Goal: Transaction & Acquisition: Download file/media

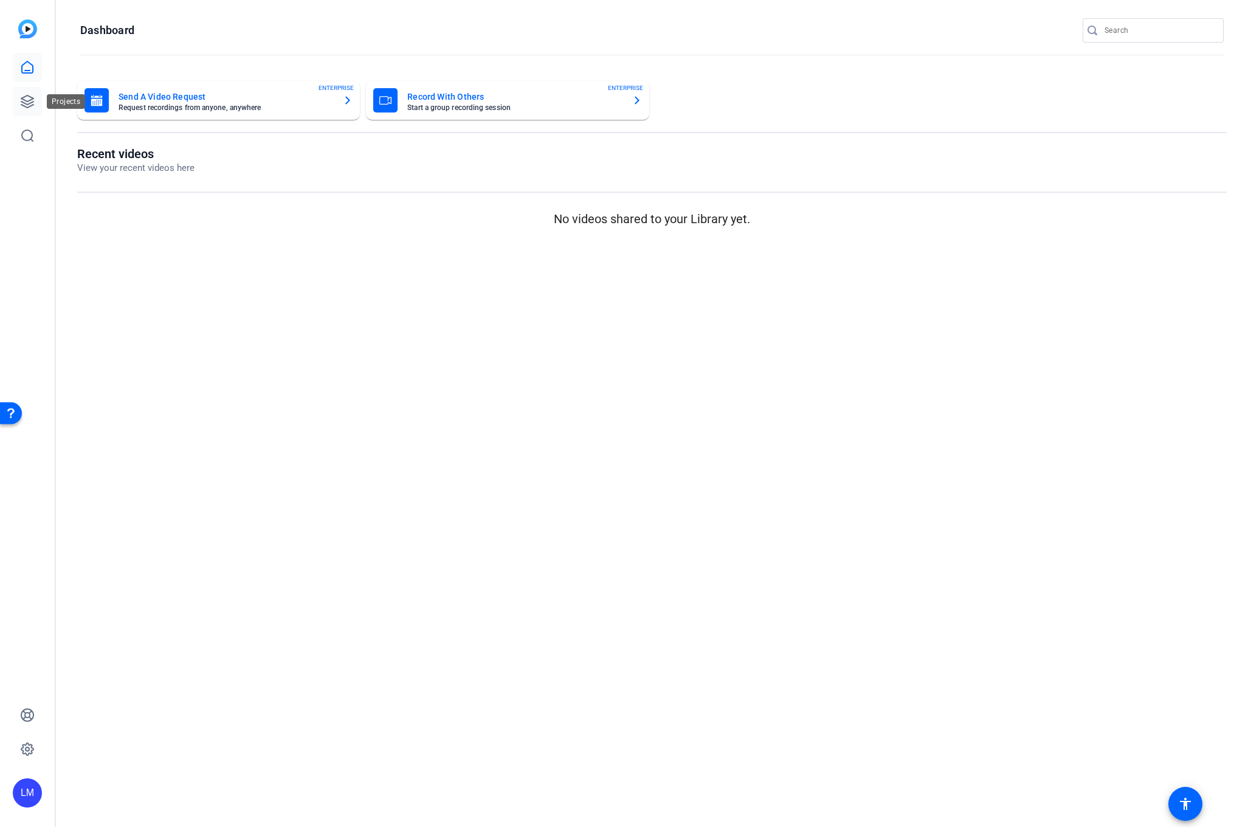
click at [25, 101] on icon at bounding box center [27, 101] width 12 height 12
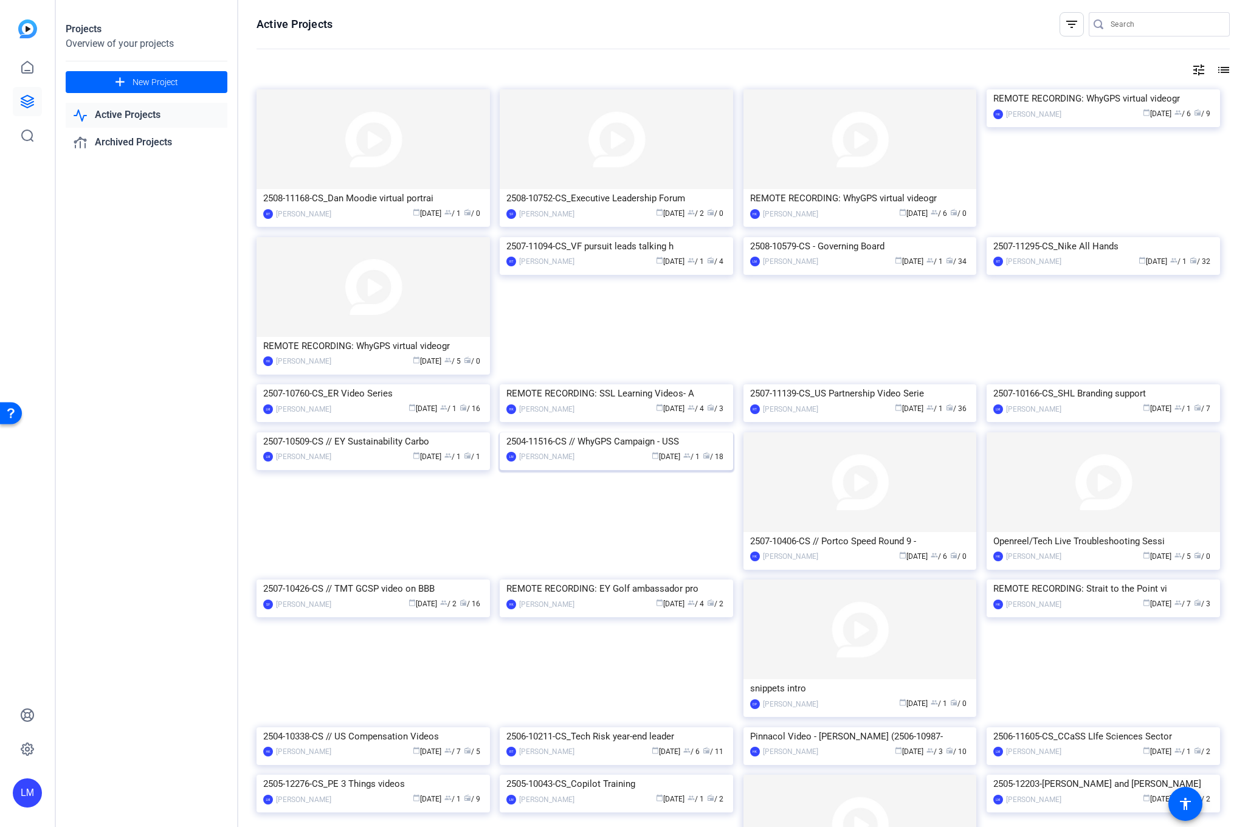
click at [588, 450] on div "2504-11516-CS // WhyGPS Campaign - USS" at bounding box center [616, 441] width 220 height 18
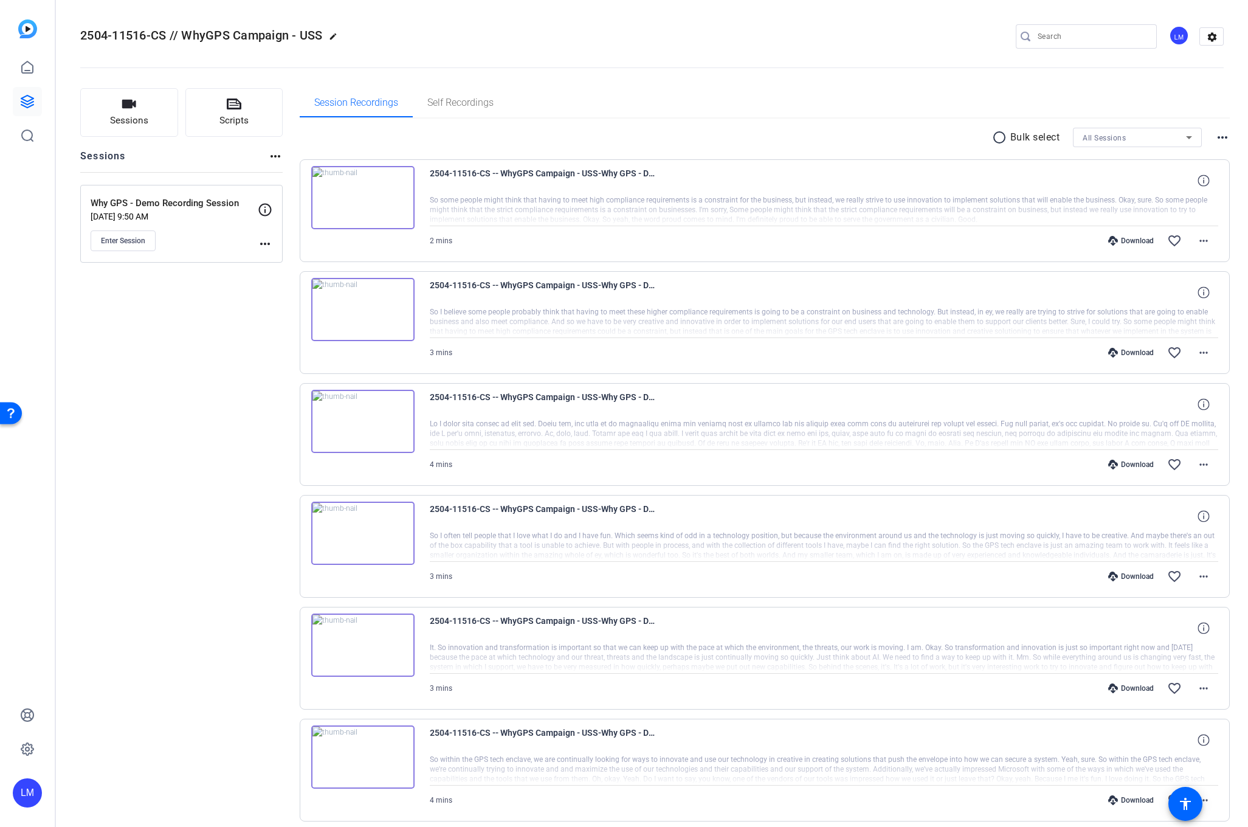
click at [263, 242] on mat-icon "more_horiz" at bounding box center [265, 243] width 15 height 15
click at [270, 256] on span "Edit Session" at bounding box center [294, 261] width 55 height 15
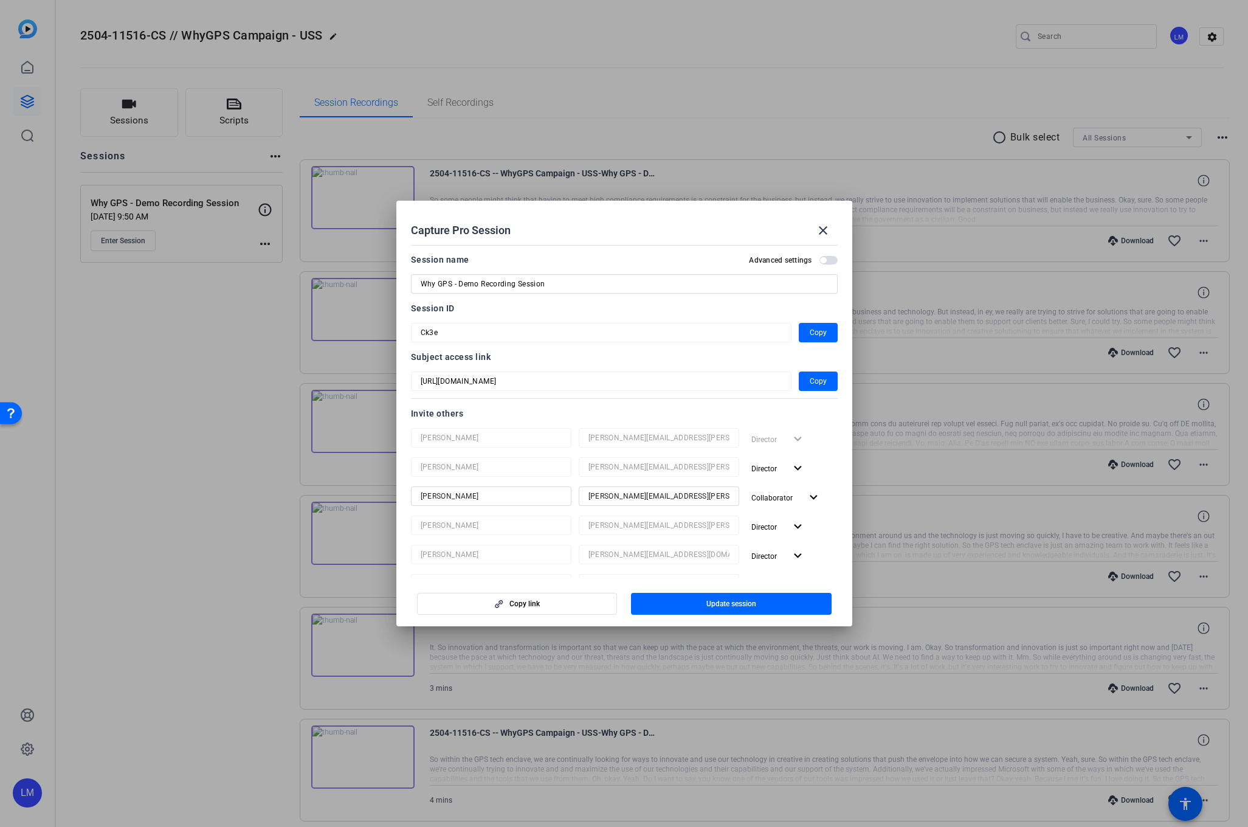
click at [134, 543] on div at bounding box center [624, 413] width 1248 height 827
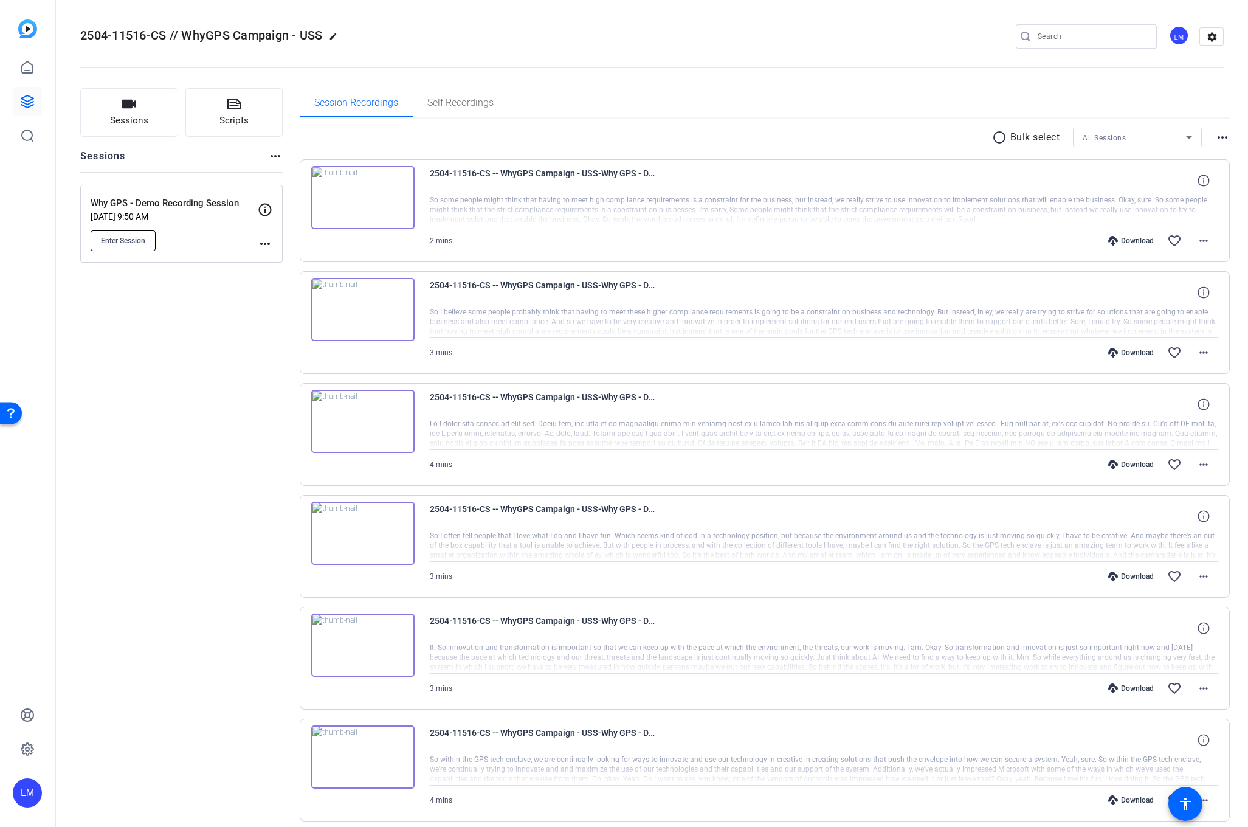
click at [119, 236] on span "Enter Session" at bounding box center [123, 241] width 44 height 10
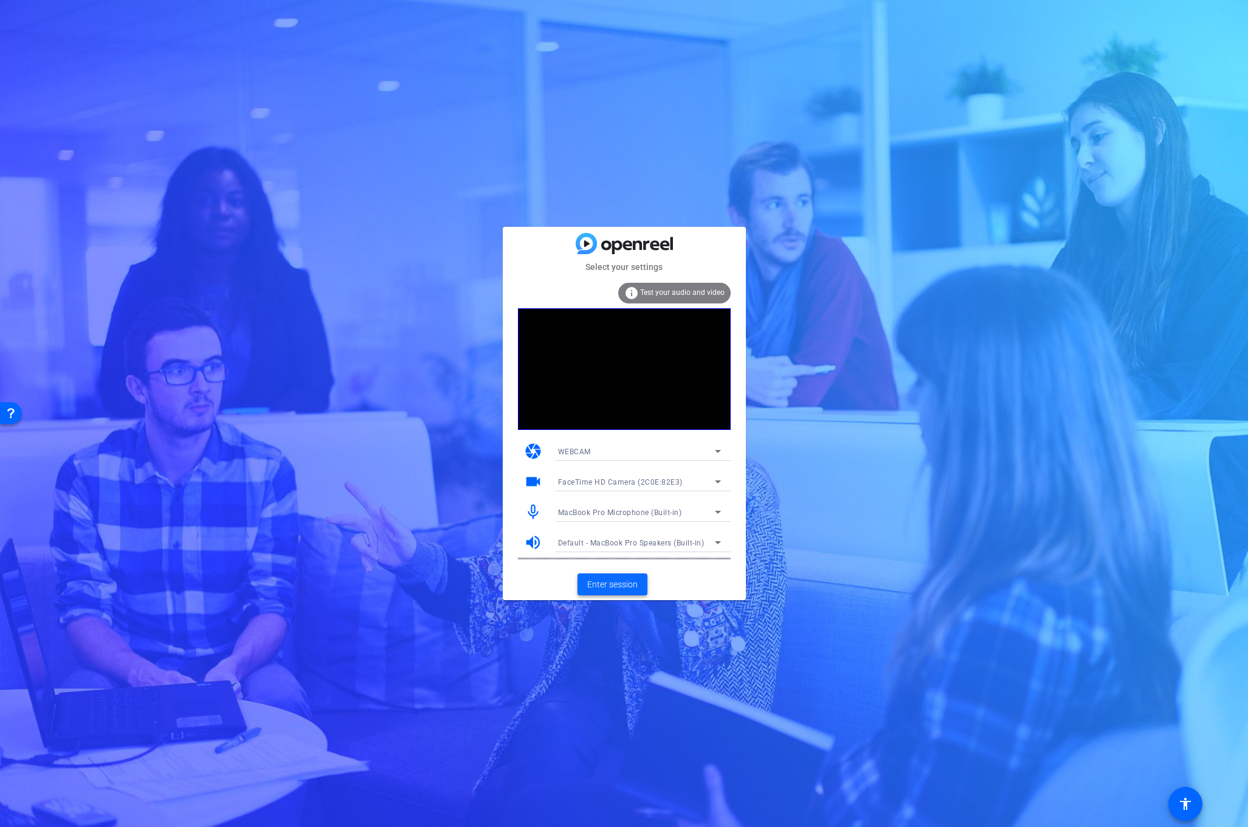
click at [582, 578] on span at bounding box center [612, 583] width 70 height 29
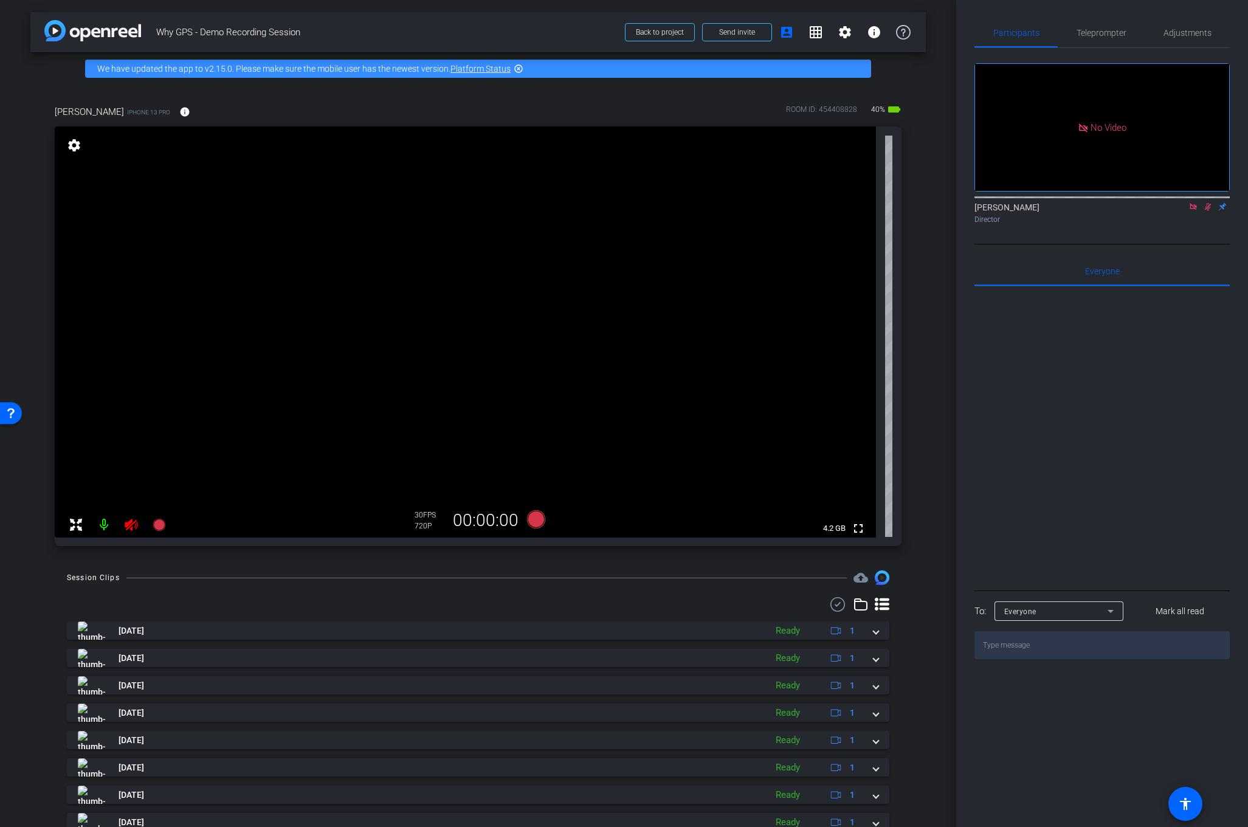
click at [1205, 211] on icon at bounding box center [1208, 206] width 10 height 9
click at [126, 554] on div "[PERSON_NAME] iPhone 13 Pro info ROOM ID: 454408828 40% battery_std fullscreen …" at bounding box center [477, 321] width 895 height 473
click at [130, 524] on icon at bounding box center [131, 524] width 13 height 12
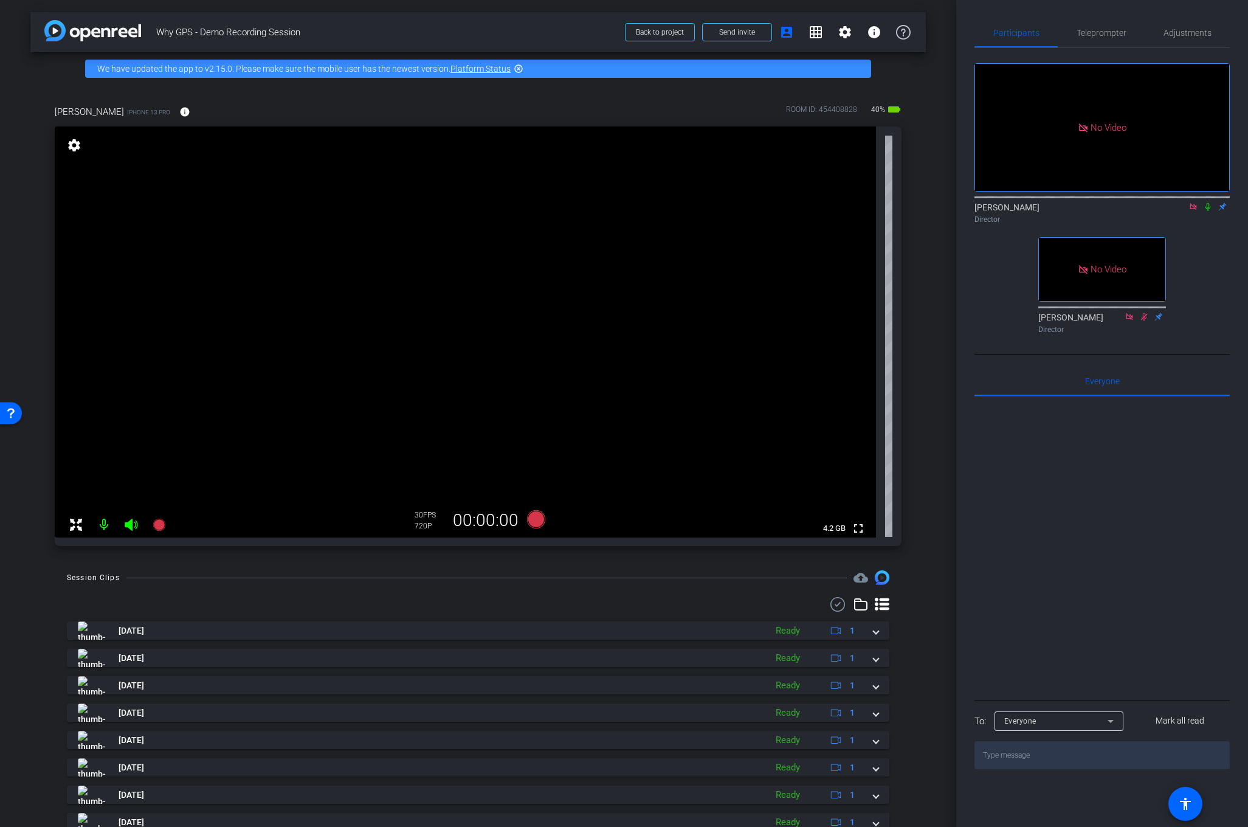
click at [74, 142] on mat-icon "settings" at bounding box center [74, 145] width 17 height 15
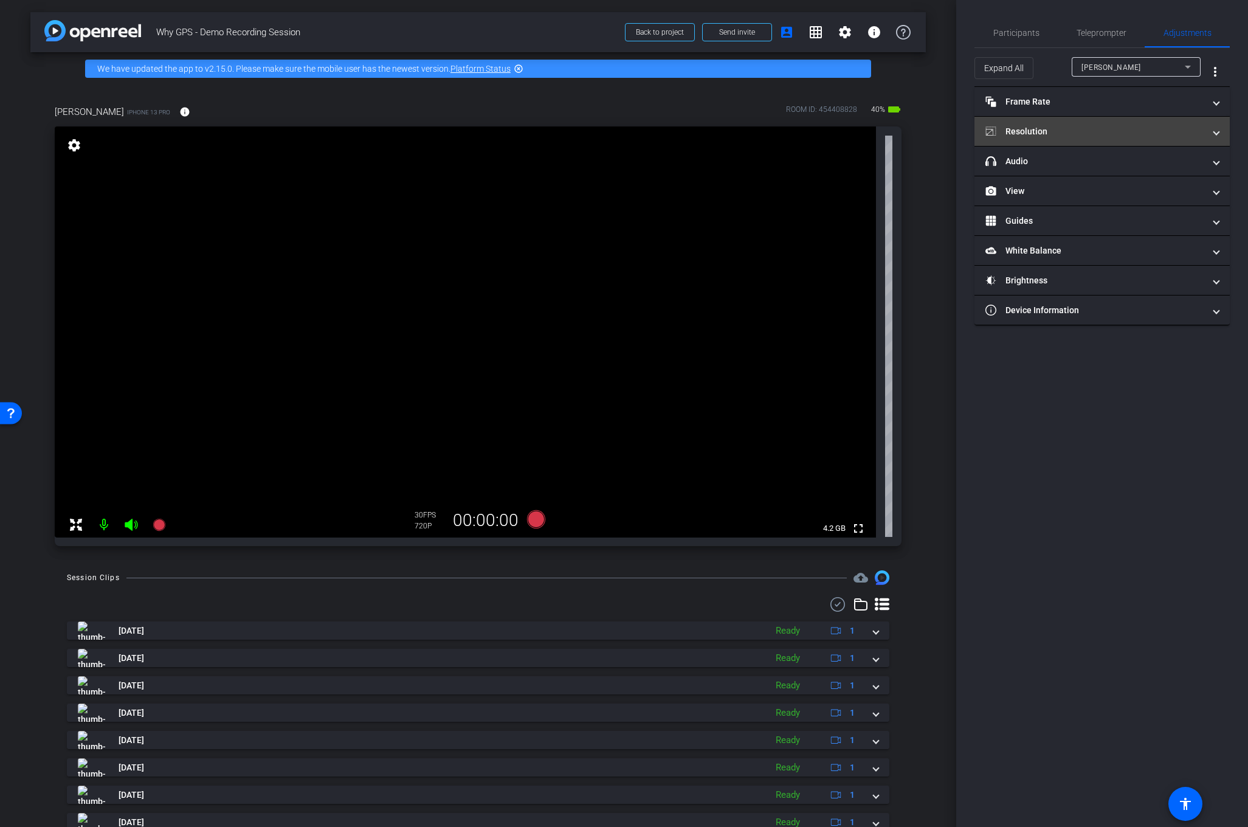
click at [1071, 129] on mat-panel-title "Resolution" at bounding box center [1094, 131] width 219 height 13
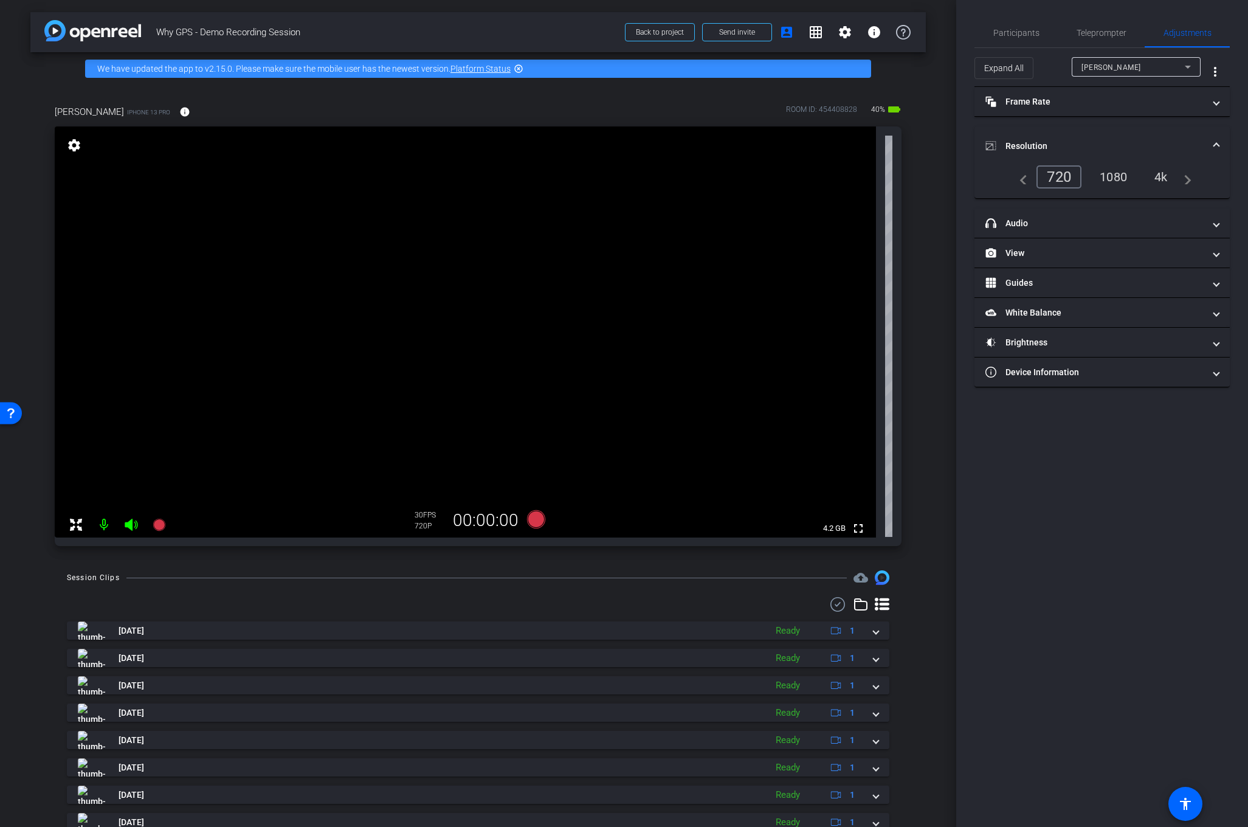
click at [1117, 177] on div "1080" at bounding box center [1113, 177] width 46 height 21
click at [1161, 174] on div "4k" at bounding box center [1162, 177] width 32 height 21
click at [1102, 174] on div "1080" at bounding box center [1108, 177] width 46 height 21
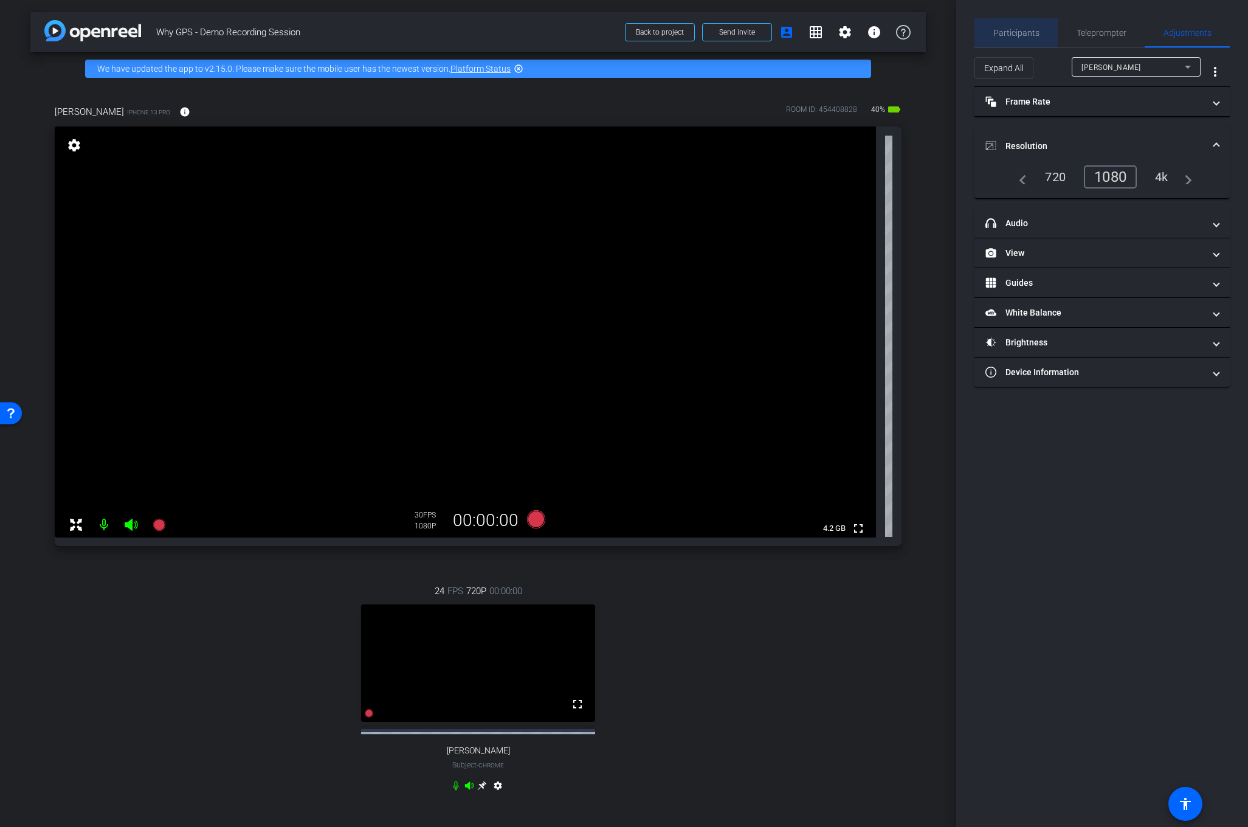
click at [1011, 29] on span "Participants" at bounding box center [1016, 33] width 46 height 9
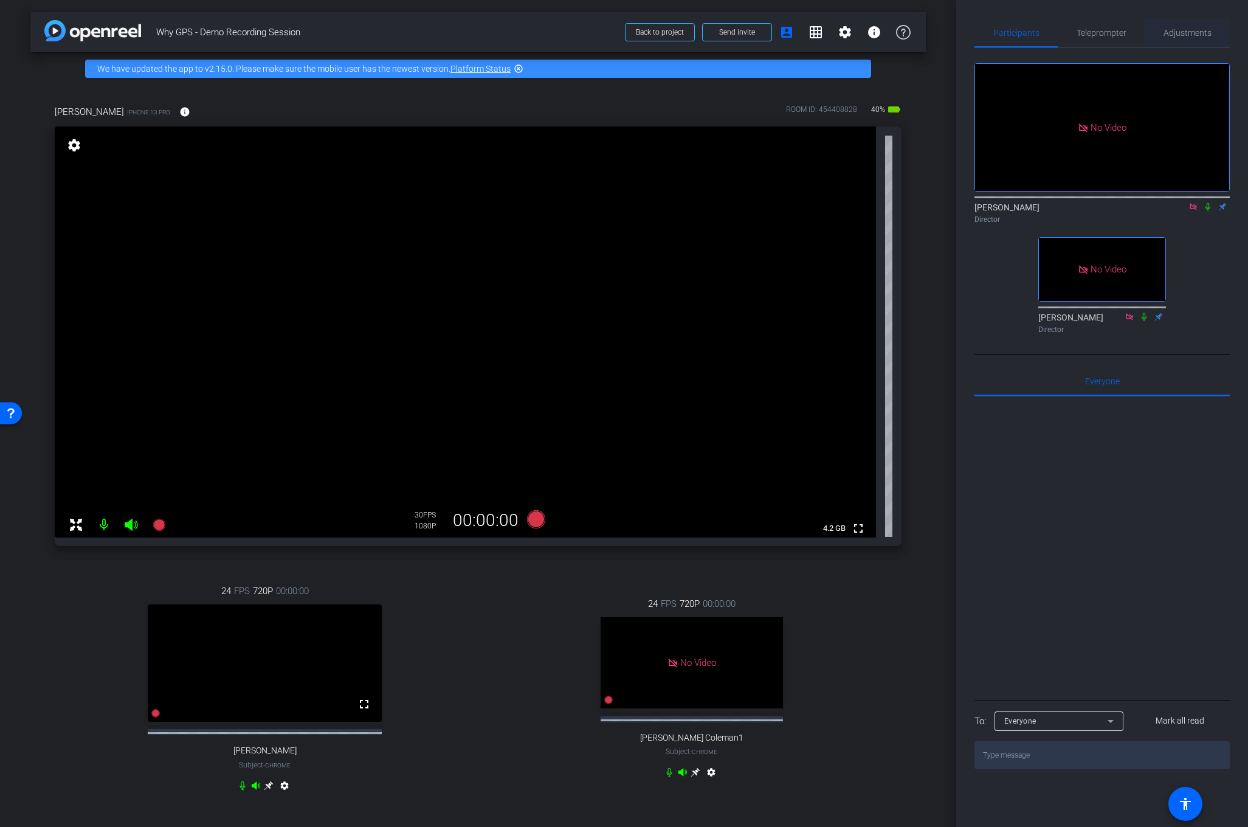
click at [1185, 34] on span "Adjustments" at bounding box center [1187, 33] width 48 height 9
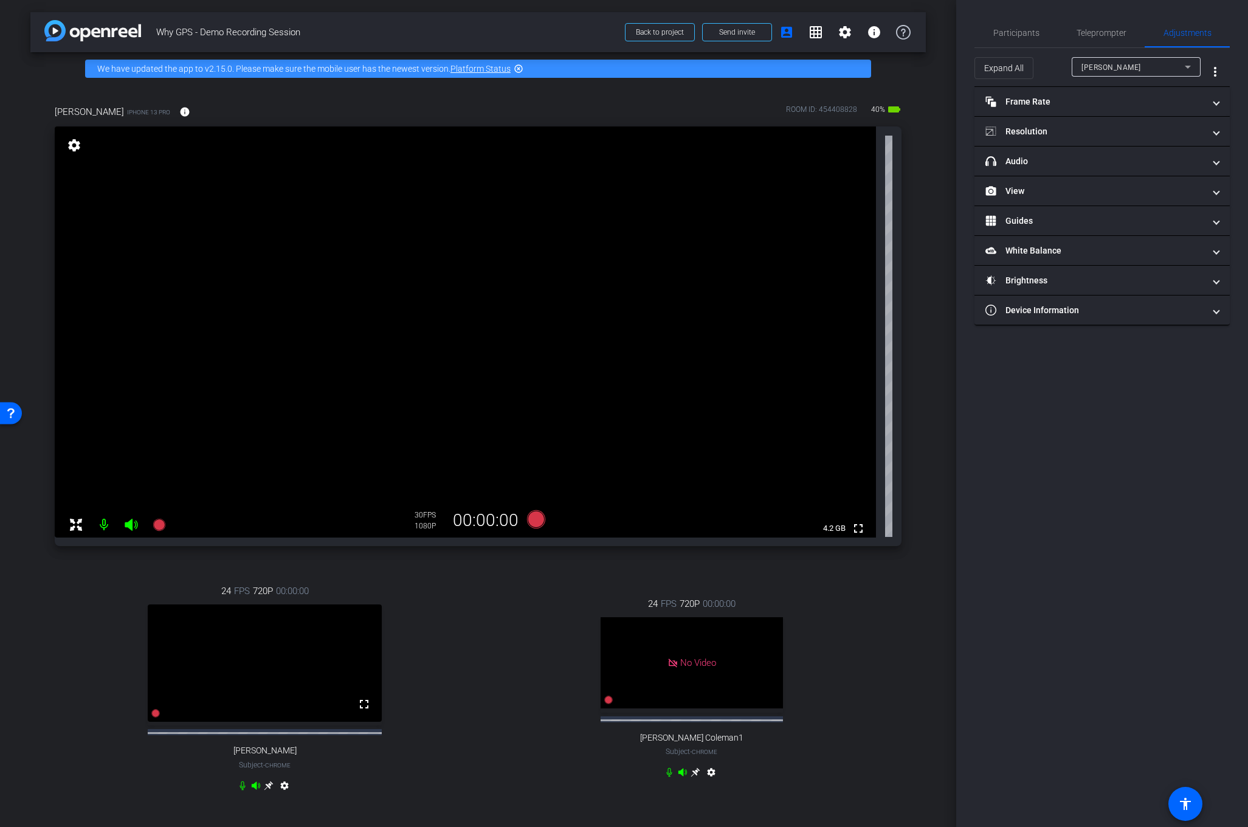
click at [81, 136] on div "settings" at bounding box center [74, 146] width 21 height 21
click at [69, 143] on mat-icon "settings" at bounding box center [74, 145] width 17 height 15
click at [1128, 250] on mat-panel-title "White Balance White Balance" at bounding box center [1094, 250] width 219 height 13
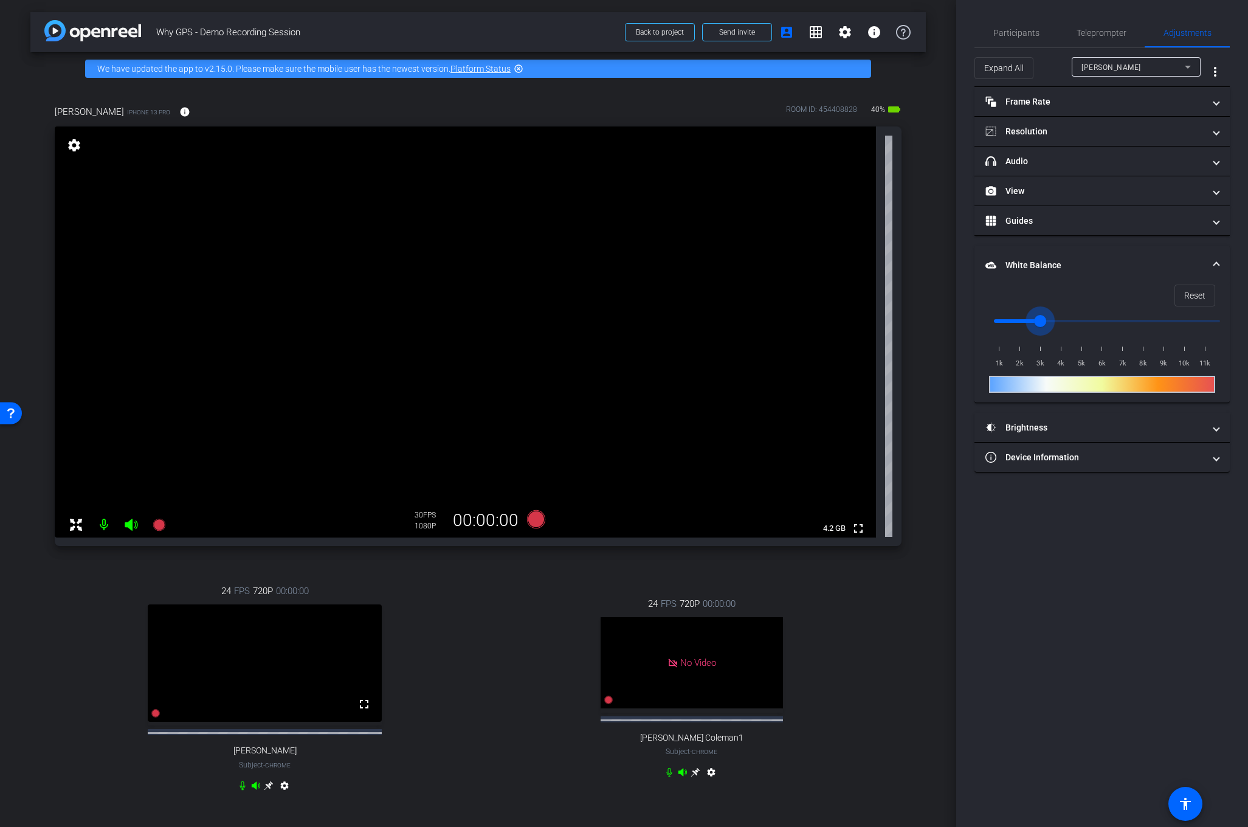
click at [1035, 323] on input "range" at bounding box center [1107, 321] width 252 height 27
drag, startPoint x: 1035, startPoint y: 323, endPoint x: 1054, endPoint y: 325, distance: 19.5
click at [1054, 325] on input "range" at bounding box center [1107, 321] width 252 height 27
drag, startPoint x: 1054, startPoint y: 325, endPoint x: 1066, endPoint y: 325, distance: 11.6
type input "4000"
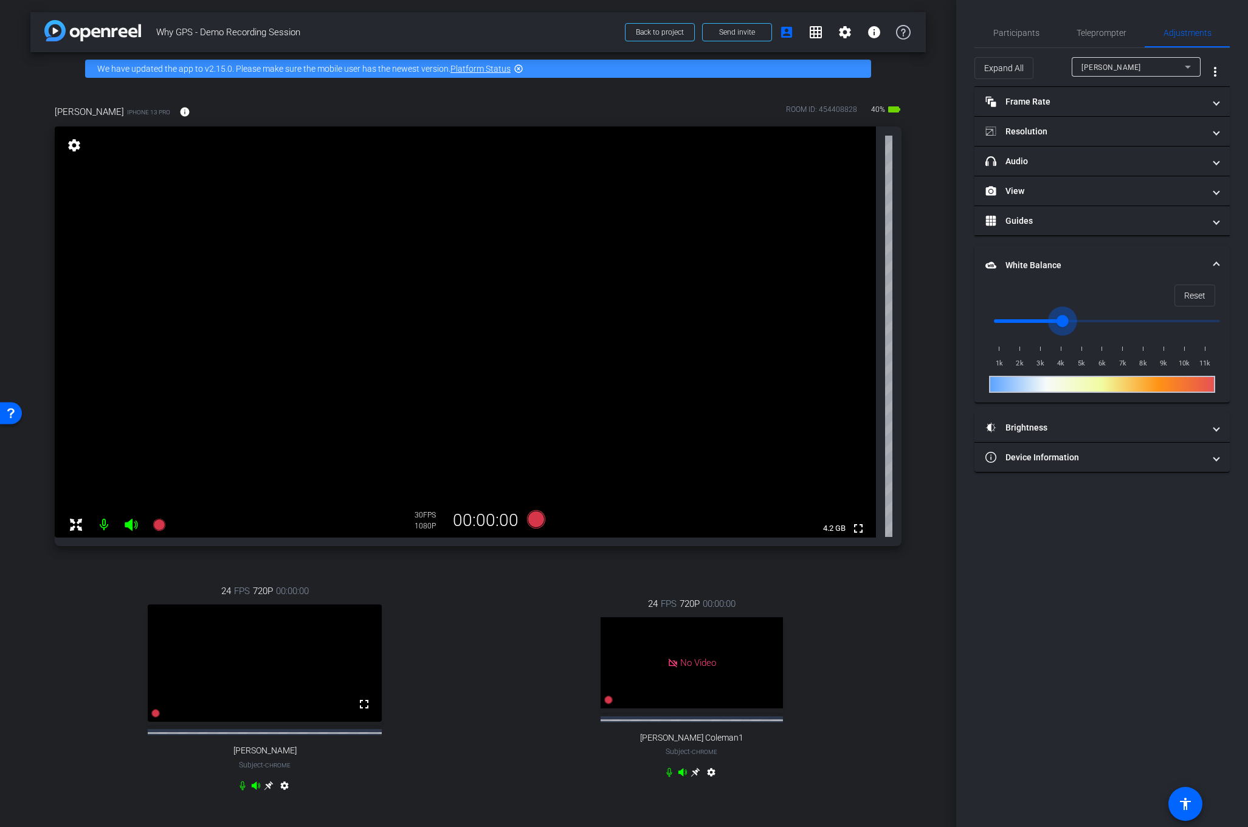
click at [1066, 325] on input "range" at bounding box center [1107, 321] width 252 height 27
click at [1210, 425] on span "Brightness" at bounding box center [1099, 427] width 229 height 13
drag, startPoint x: 1109, startPoint y: 488, endPoint x: 1143, endPoint y: 494, distance: 34.6
click at [1143, 494] on input "range" at bounding box center [1107, 488] width 252 height 27
type input "0"
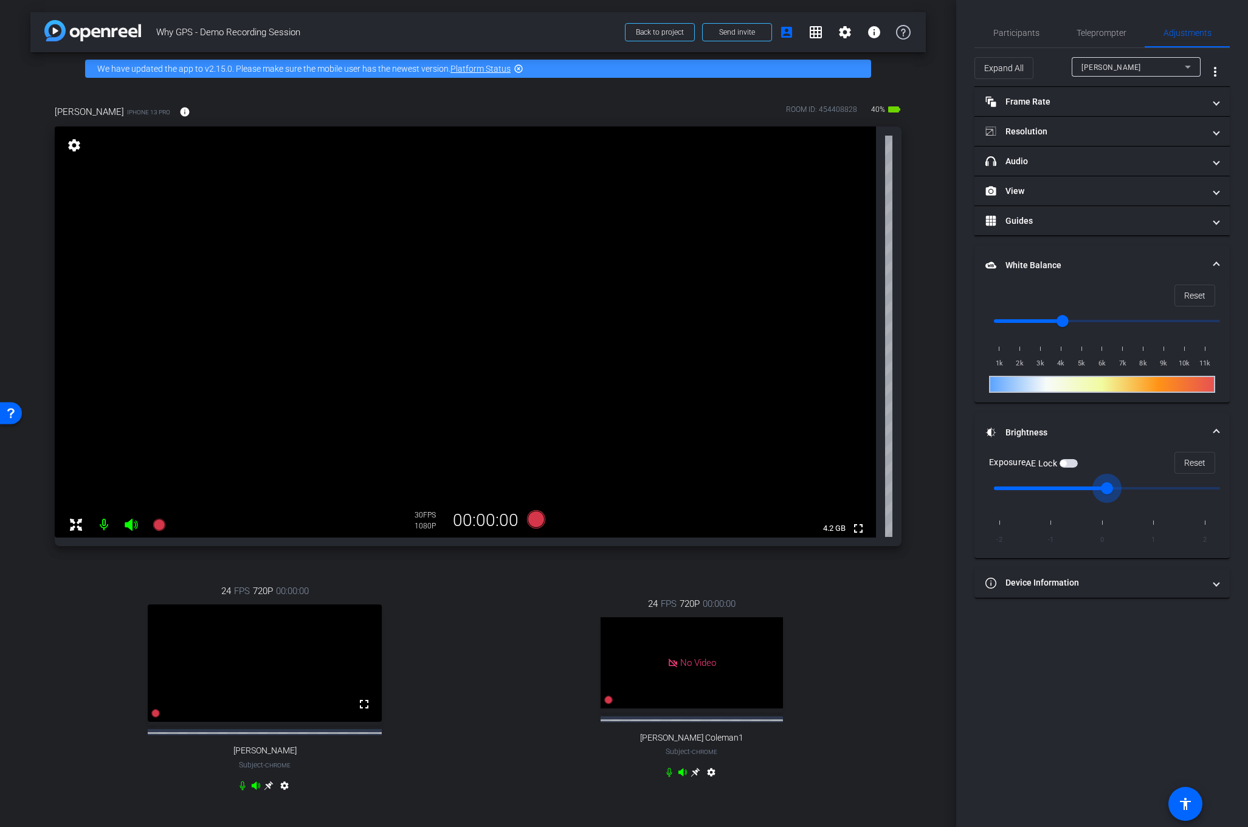
click at [1102, 485] on input "range" at bounding box center [1107, 488] width 252 height 27
click at [1024, 33] on span "Participants" at bounding box center [1016, 33] width 46 height 9
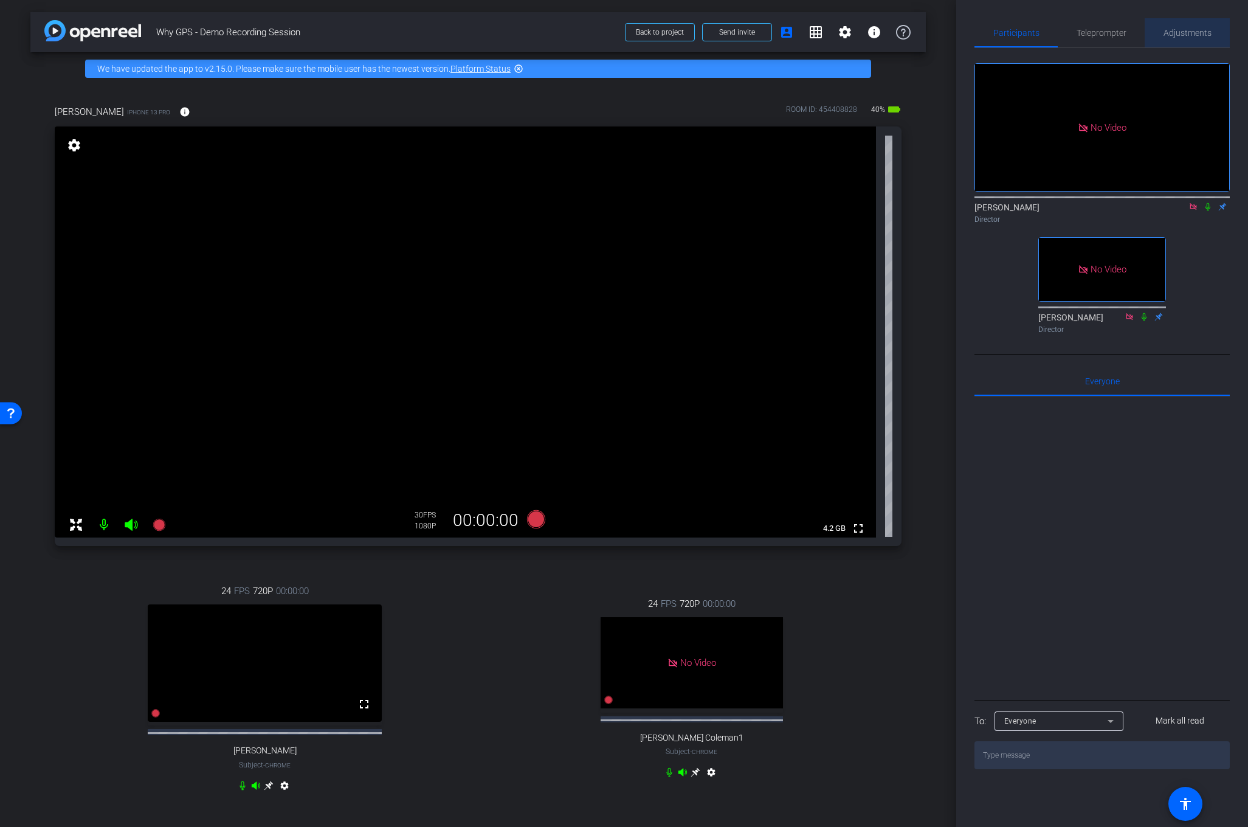
click at [1189, 35] on span "Adjustments" at bounding box center [1187, 33] width 48 height 9
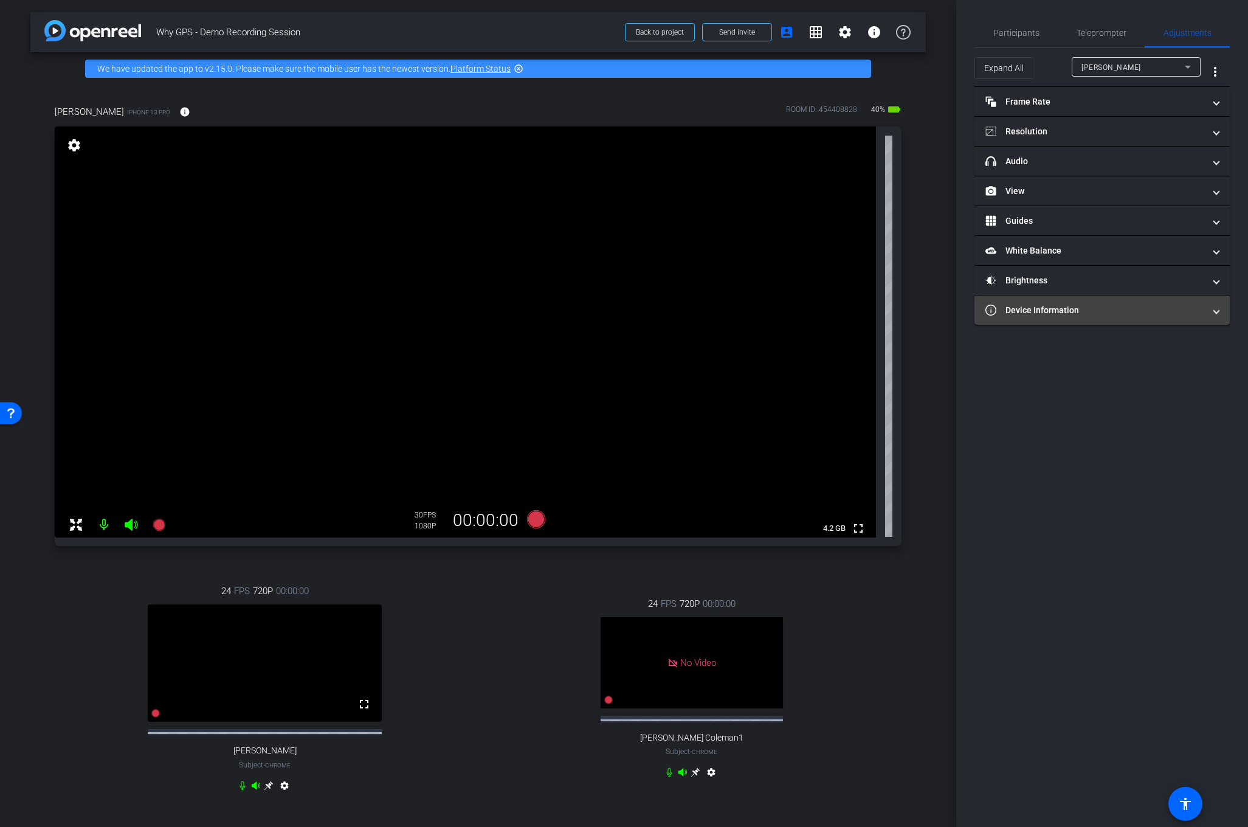
click at [1214, 314] on span at bounding box center [1216, 310] width 5 height 13
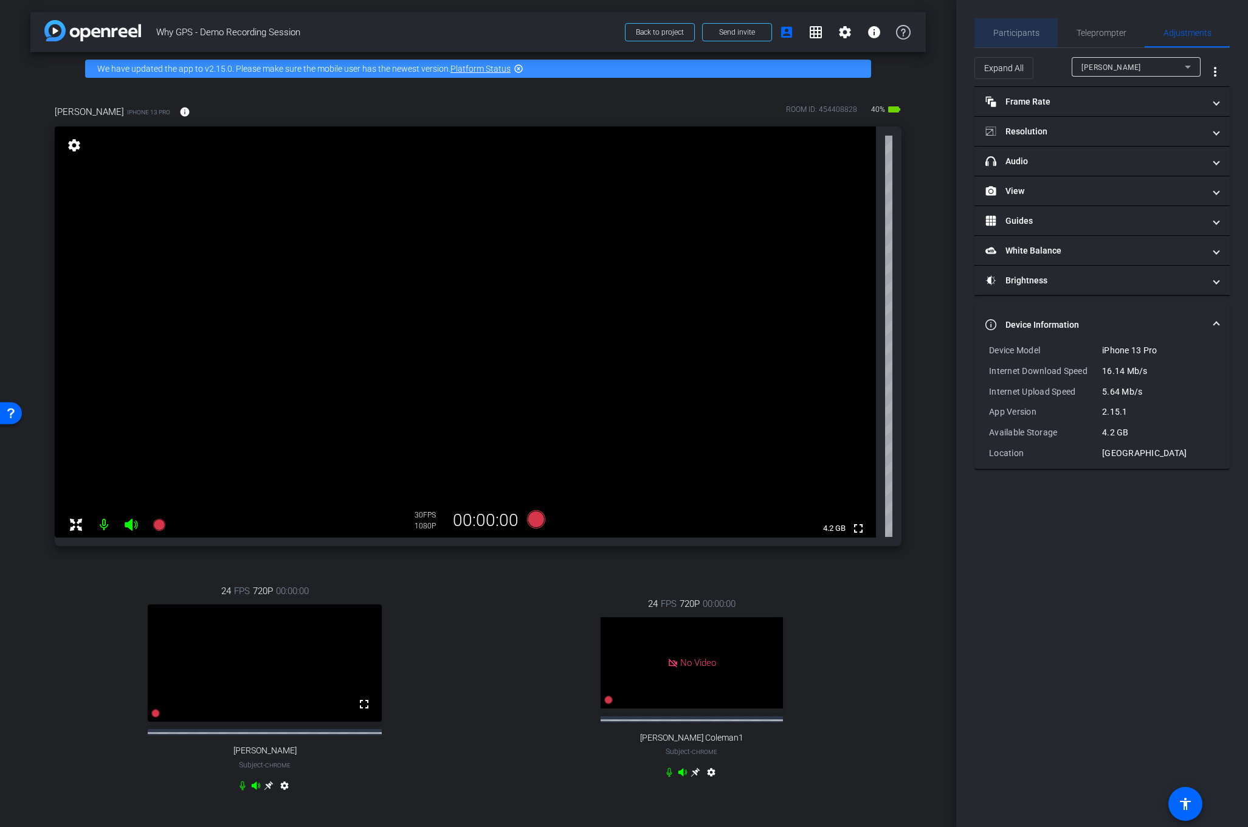
click at [1012, 32] on span "Participants" at bounding box center [1016, 33] width 46 height 9
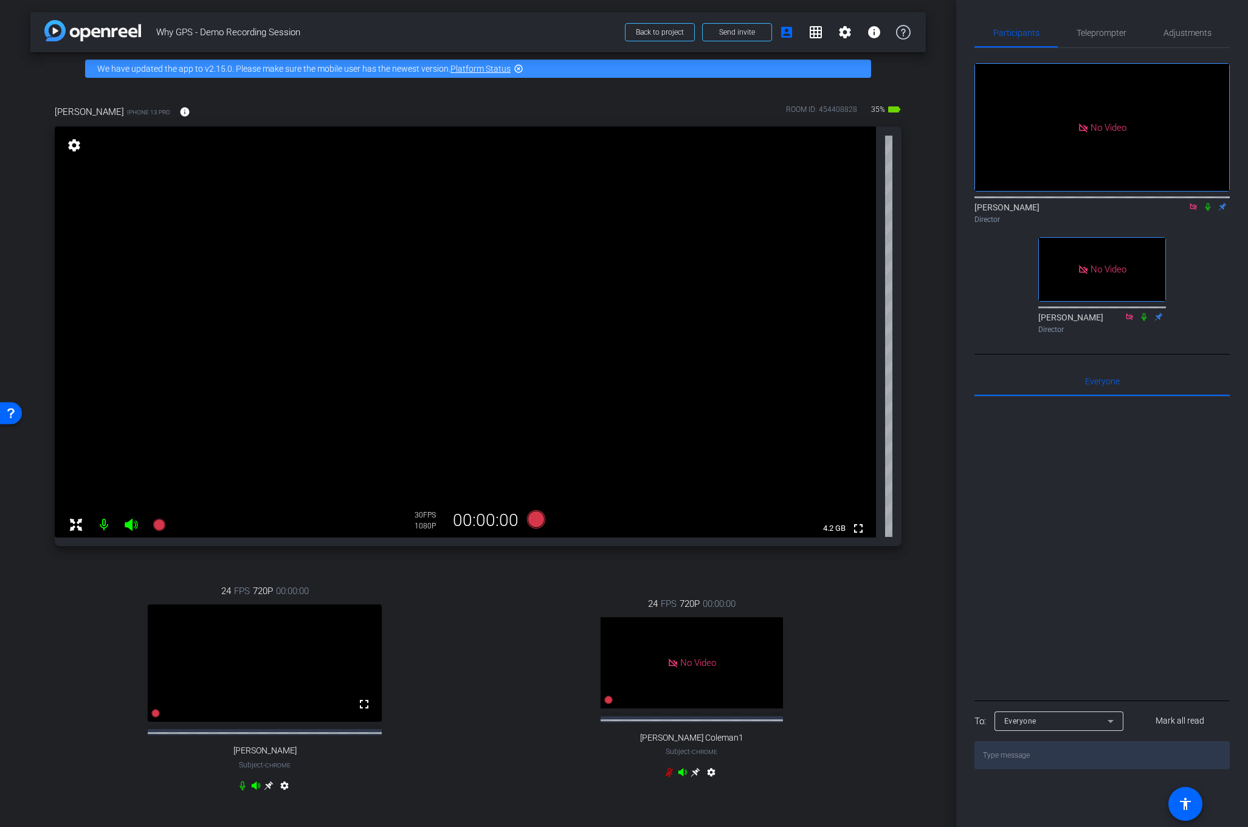
click at [44, 652] on div "[PERSON_NAME] iPhone 13 Pro info ROOM ID: 454408828 35% battery_std fullscreen …" at bounding box center [477, 456] width 895 height 742
click at [158, 523] on icon at bounding box center [159, 524] width 12 height 12
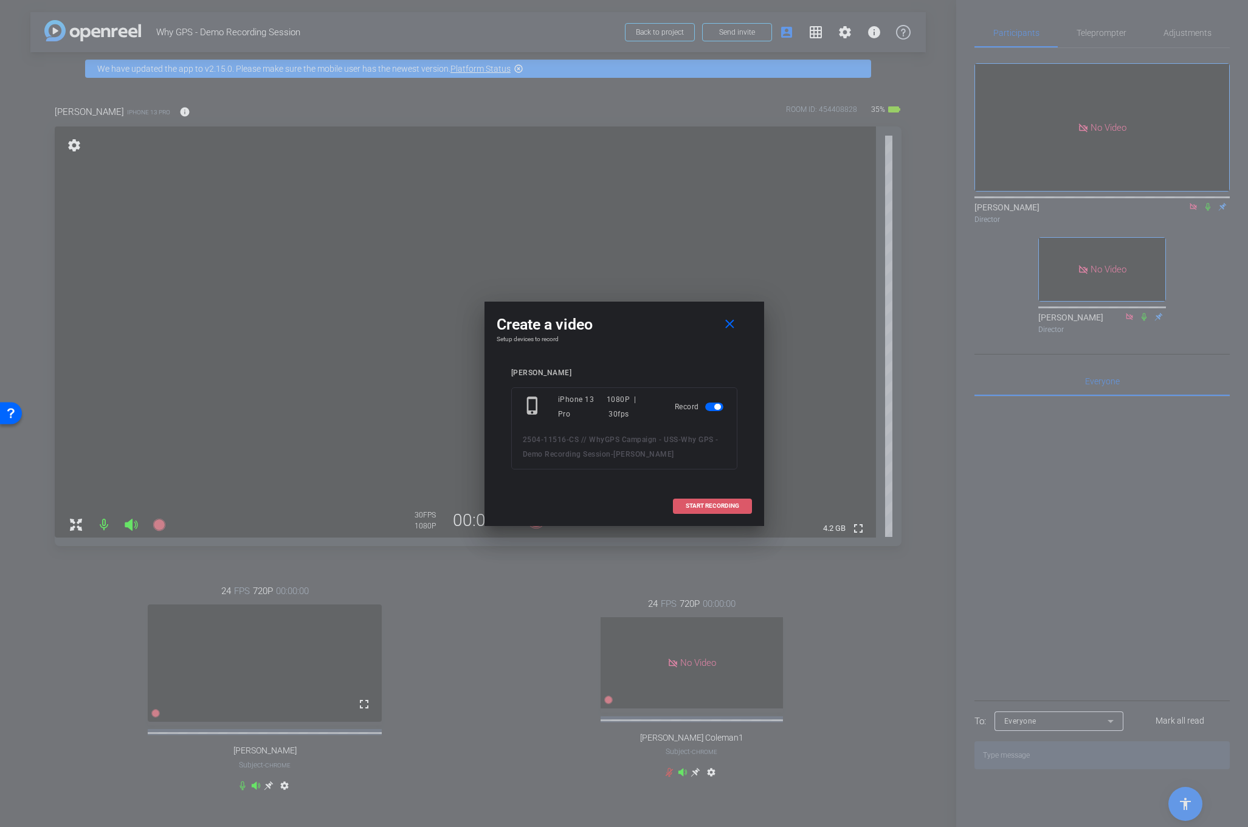
click at [710, 509] on span at bounding box center [712, 505] width 78 height 29
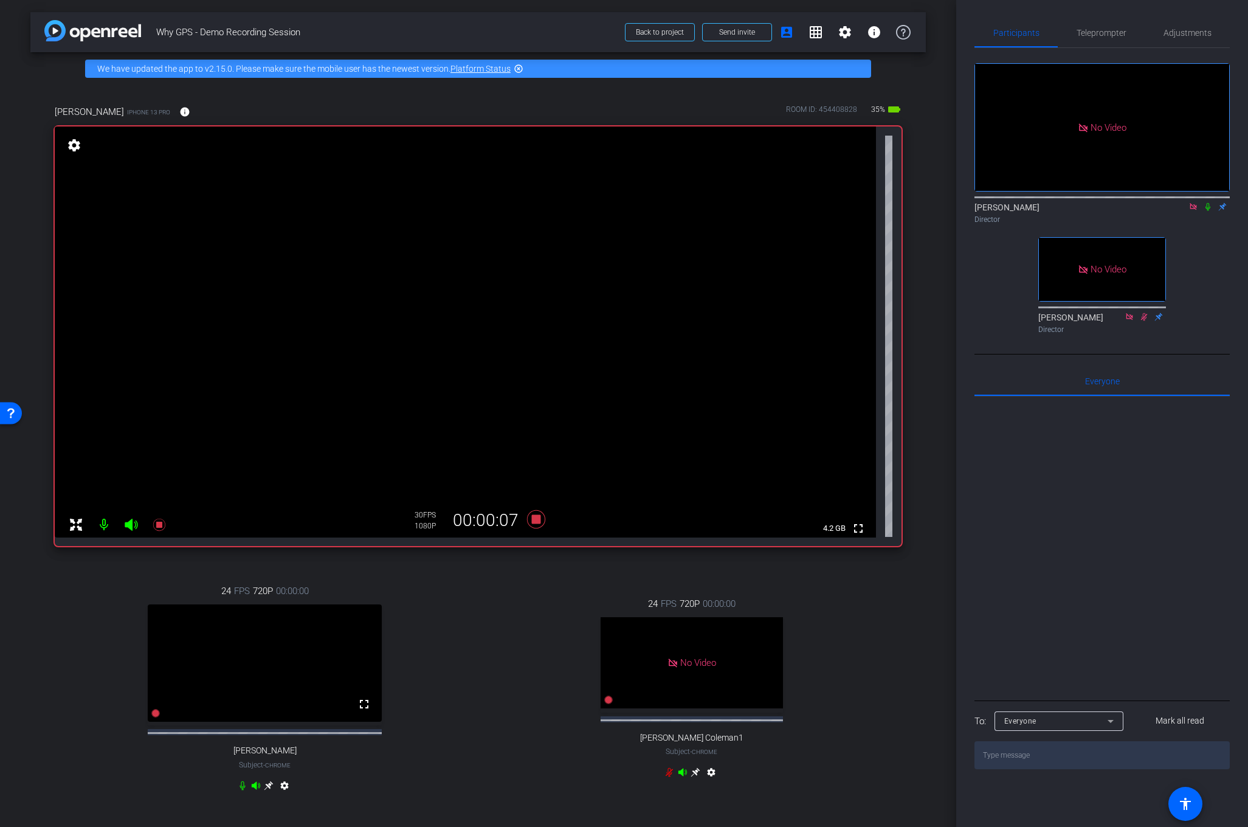
click at [1205, 202] on icon at bounding box center [1208, 206] width 10 height 9
click at [74, 142] on mat-icon "settings" at bounding box center [74, 145] width 17 height 15
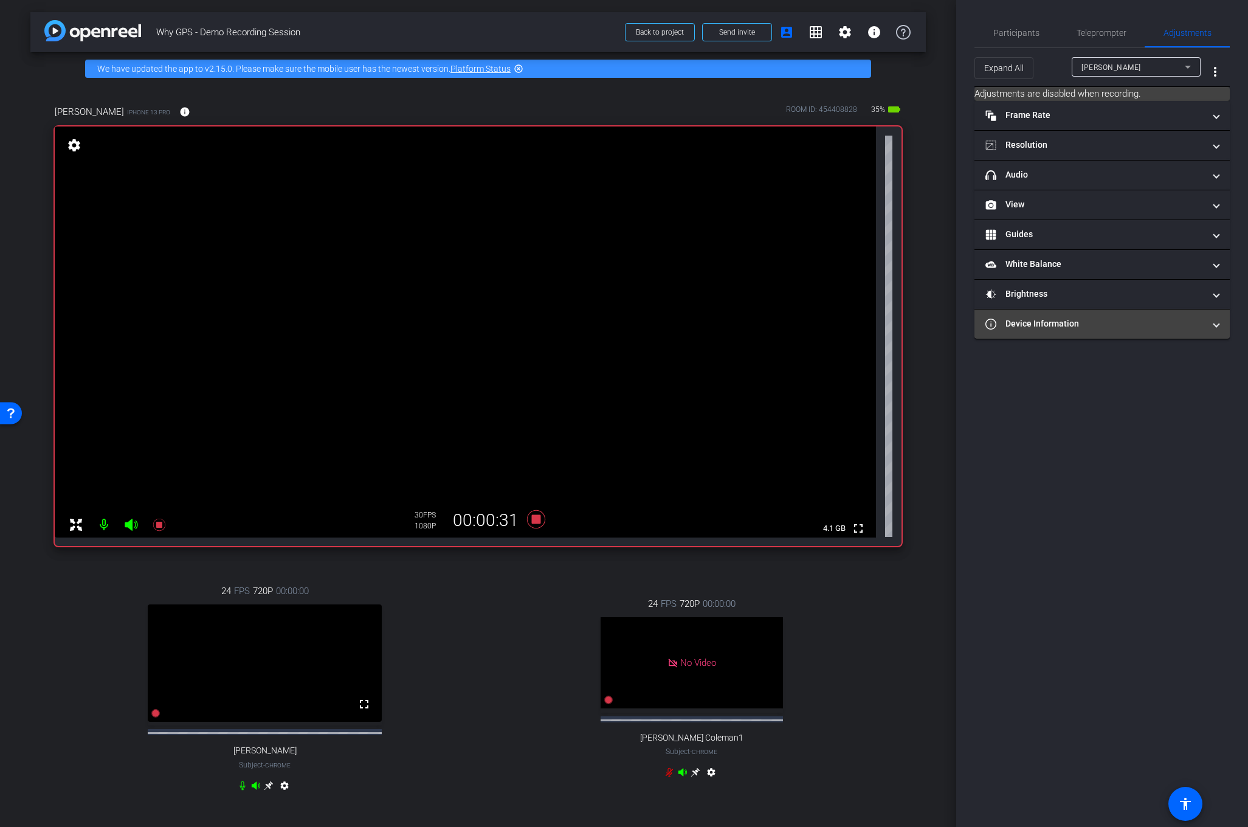
click at [1212, 326] on span "Device Information" at bounding box center [1099, 323] width 229 height 13
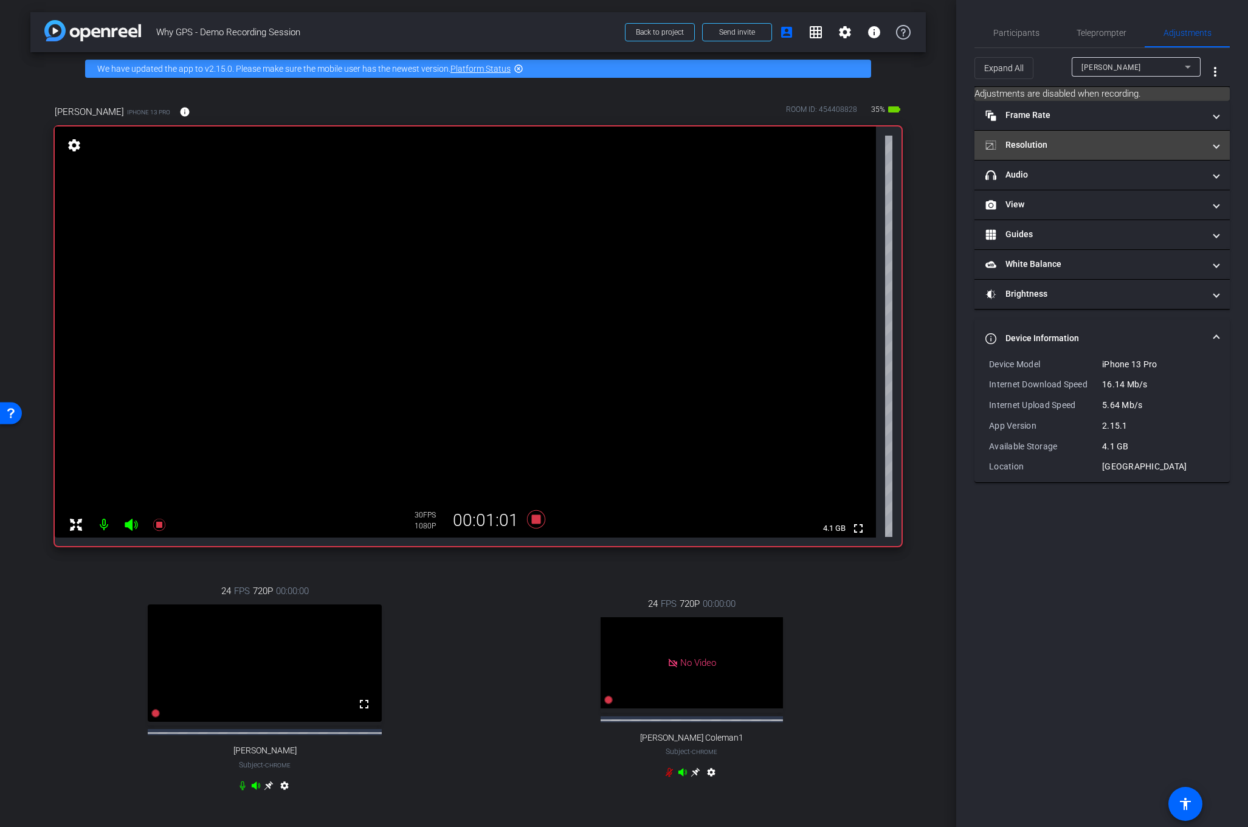
click at [1215, 152] on mat-expansion-panel-header "Resolution" at bounding box center [1101, 145] width 255 height 29
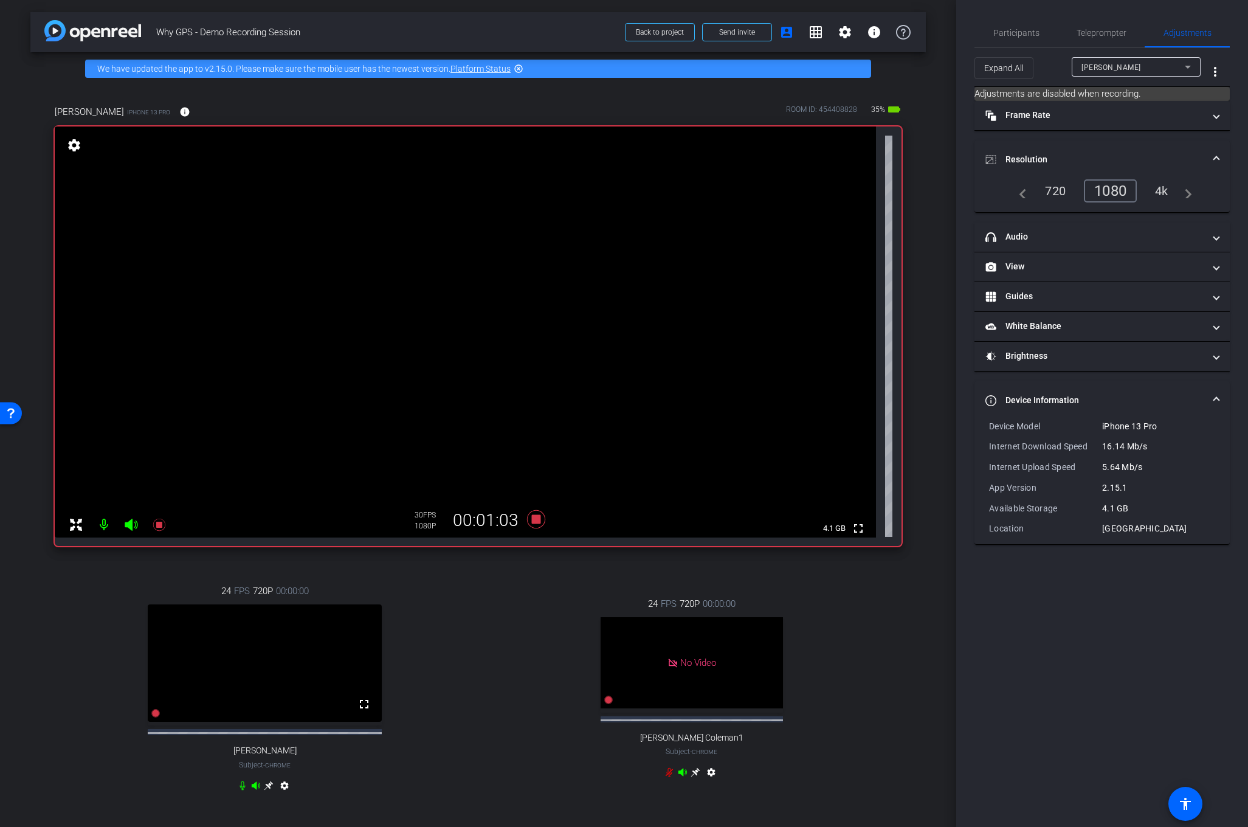
click at [1018, 196] on mat-icon "navigate_before" at bounding box center [1019, 191] width 15 height 15
click at [1017, 33] on span "Participants" at bounding box center [1016, 33] width 46 height 9
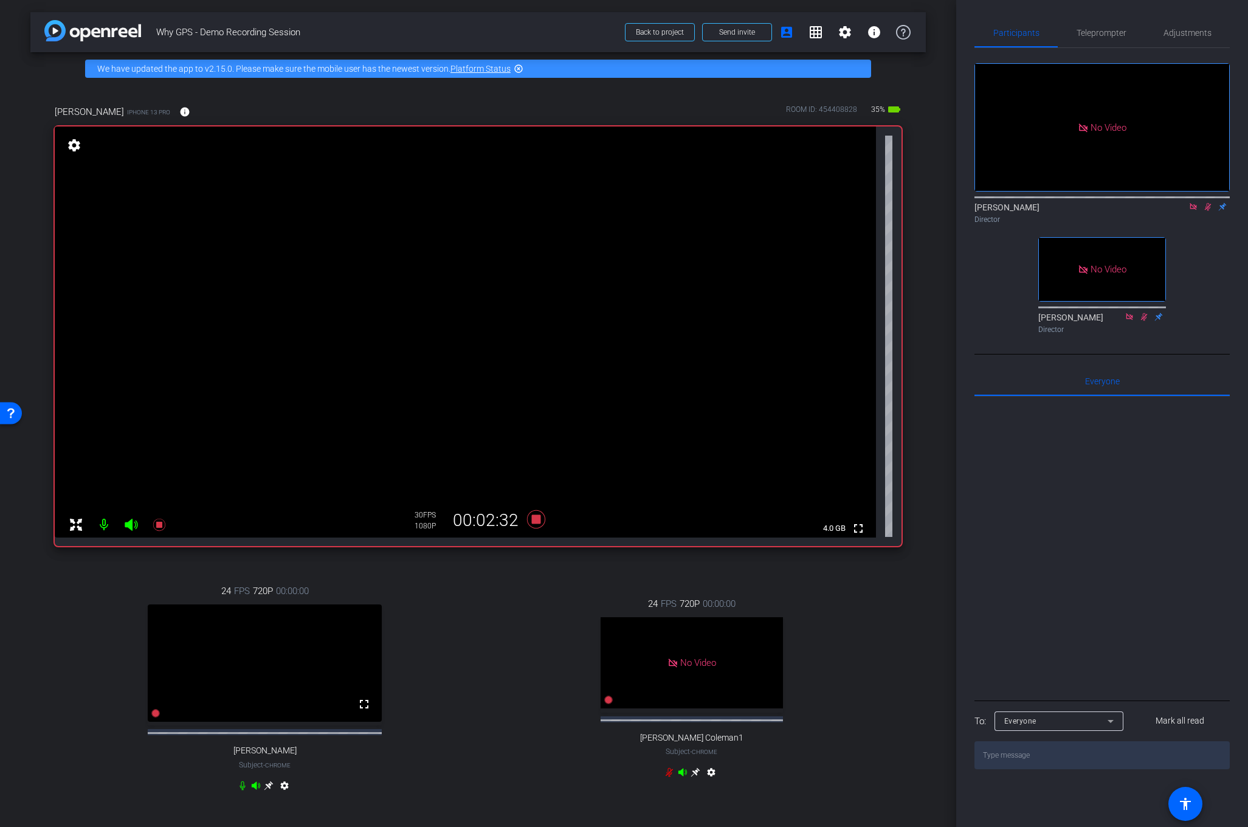
click at [1210, 202] on icon at bounding box center [1208, 206] width 10 height 9
click at [543, 515] on icon at bounding box center [535, 519] width 29 height 22
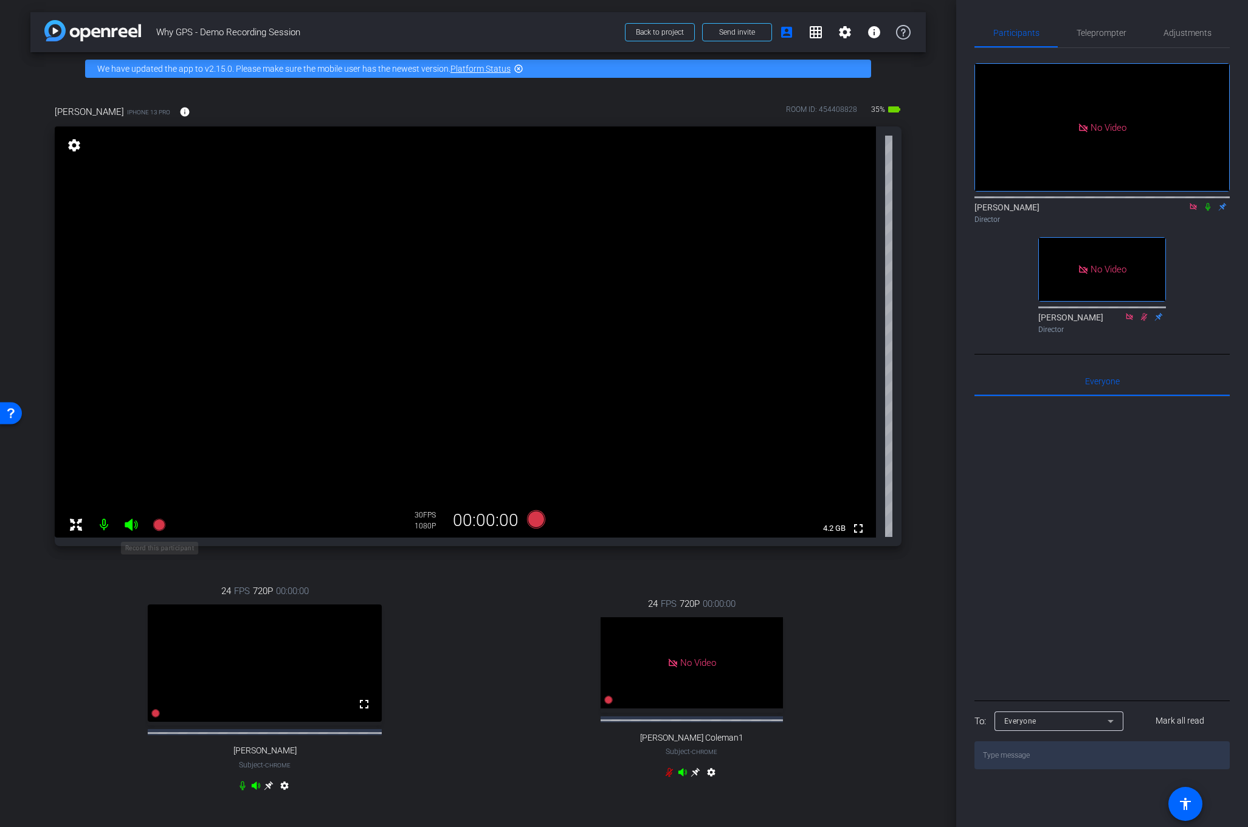
click at [160, 522] on icon at bounding box center [159, 524] width 12 height 12
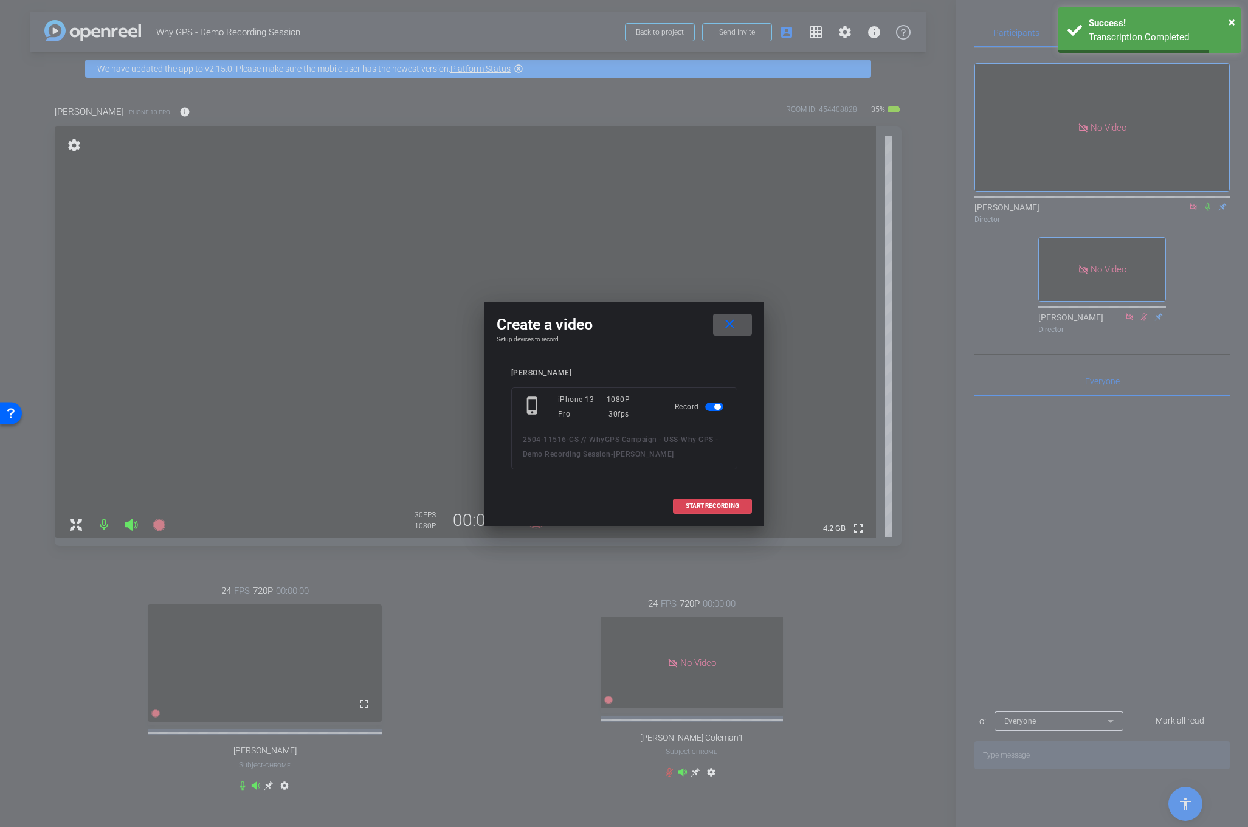
click at [713, 503] on span "START RECORDING" at bounding box center [712, 506] width 53 height 6
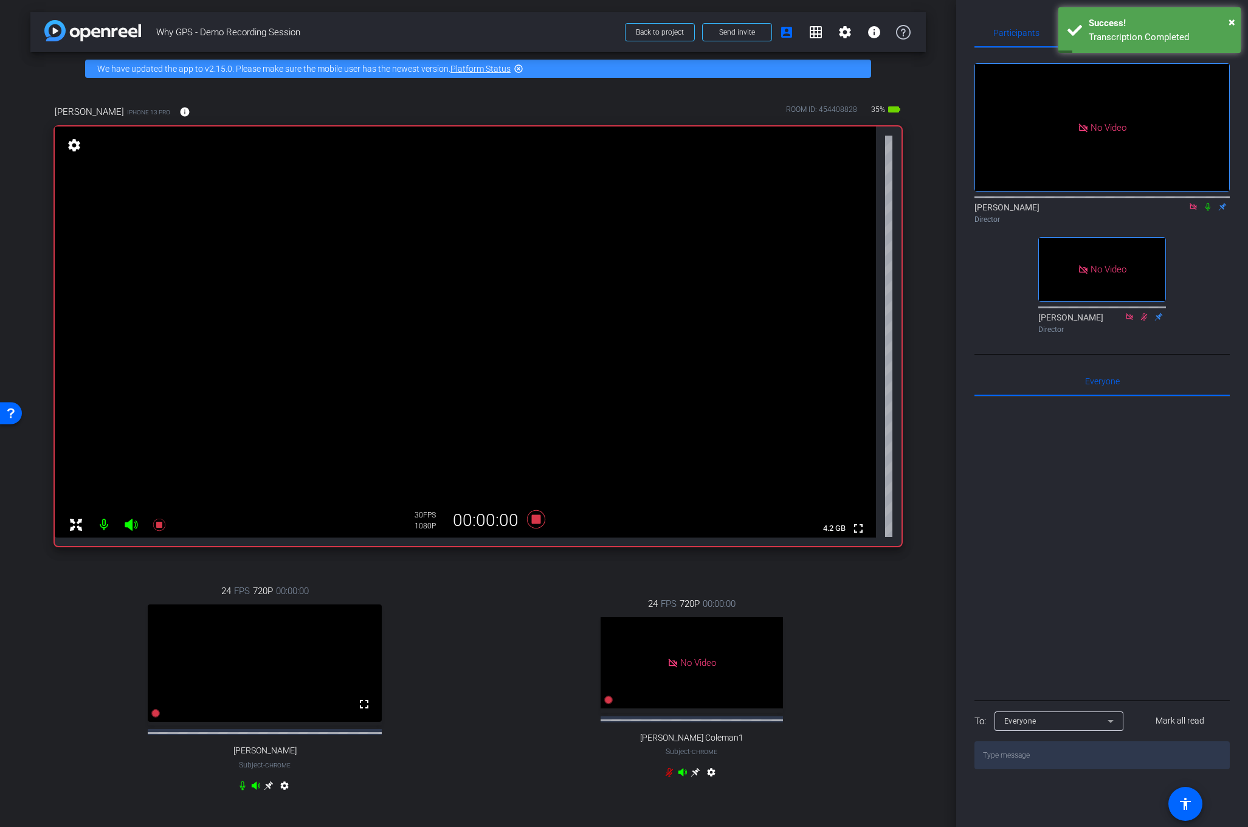
click at [1206, 201] on mat-icon at bounding box center [1207, 206] width 15 height 11
click at [1206, 202] on icon at bounding box center [1208, 206] width 10 height 9
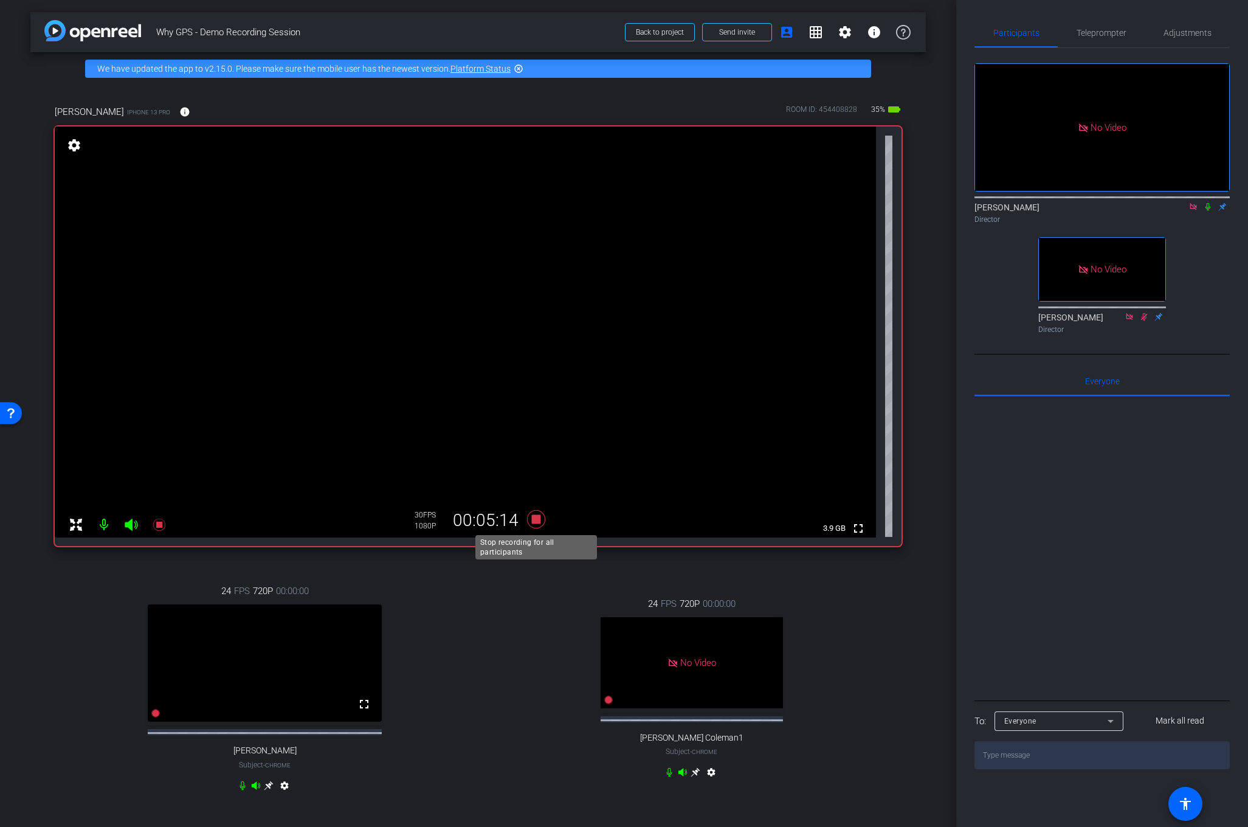
click at [532, 520] on icon at bounding box center [535, 519] width 18 height 18
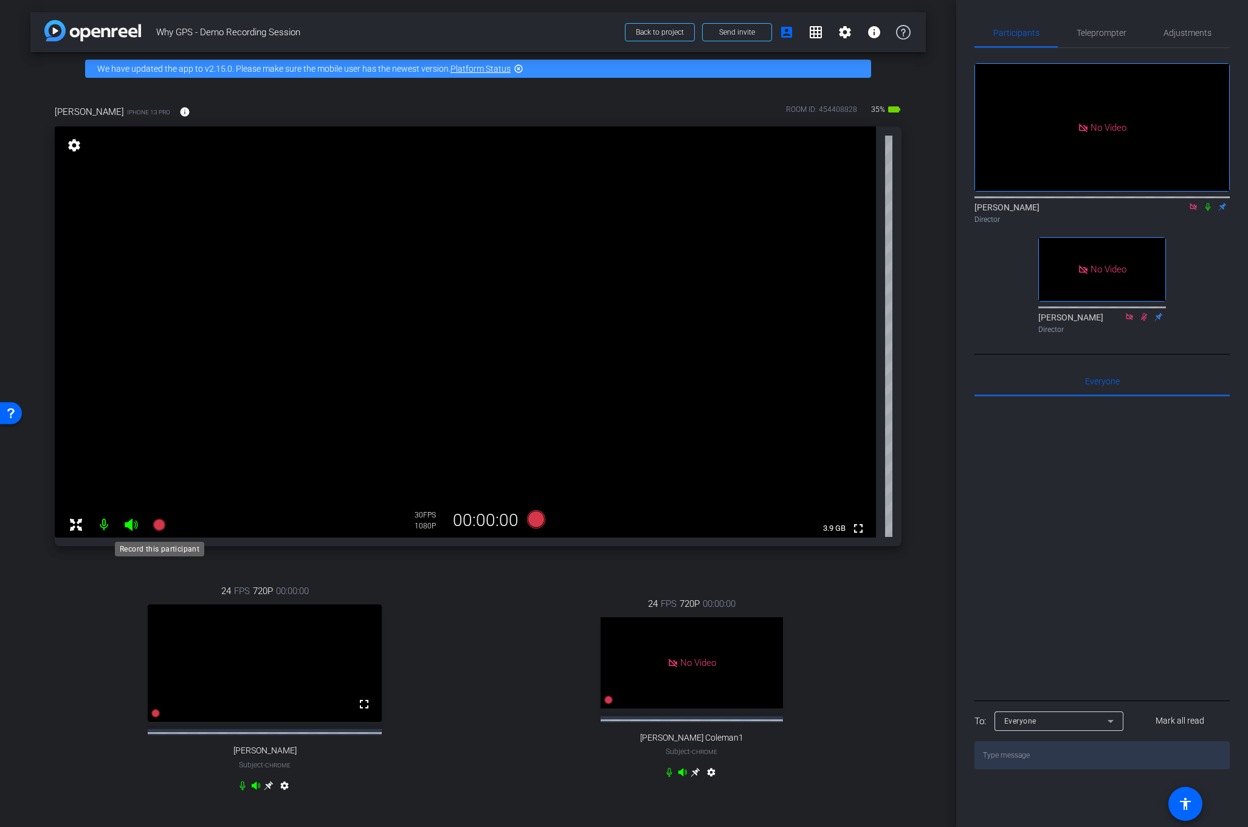
click at [162, 526] on icon at bounding box center [159, 524] width 12 height 12
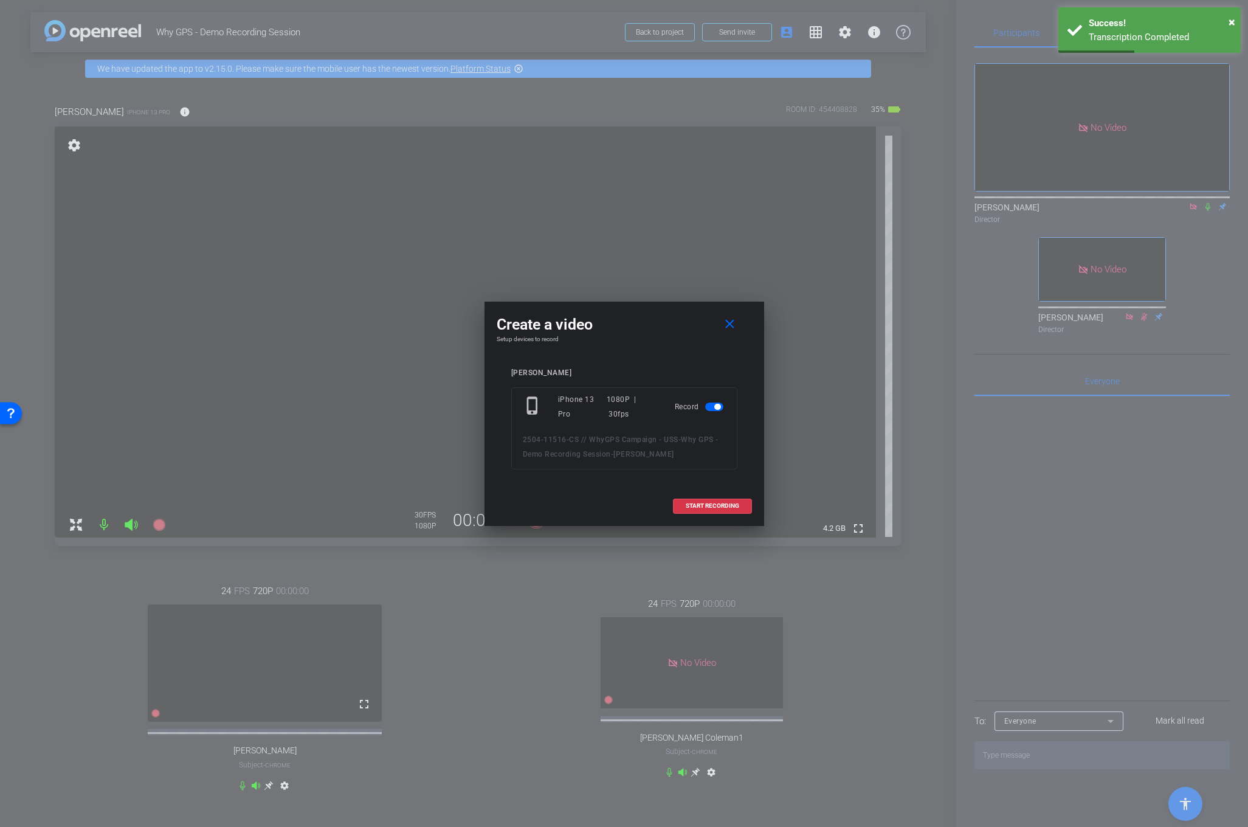
click at [613, 500] on div "START RECORDING" at bounding box center [624, 505] width 255 height 15
click at [710, 508] on span "START RECORDING" at bounding box center [712, 506] width 53 height 6
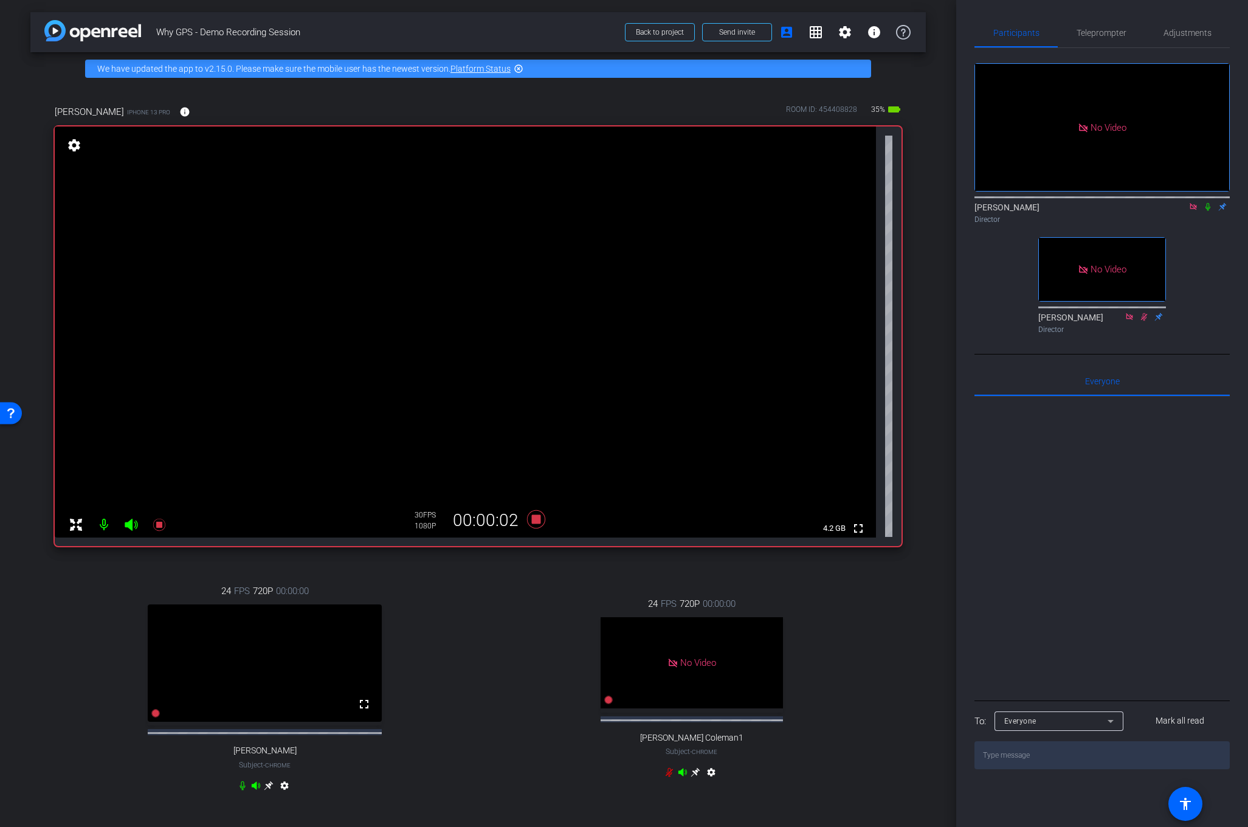
click at [1207, 202] on icon at bounding box center [1208, 206] width 10 height 9
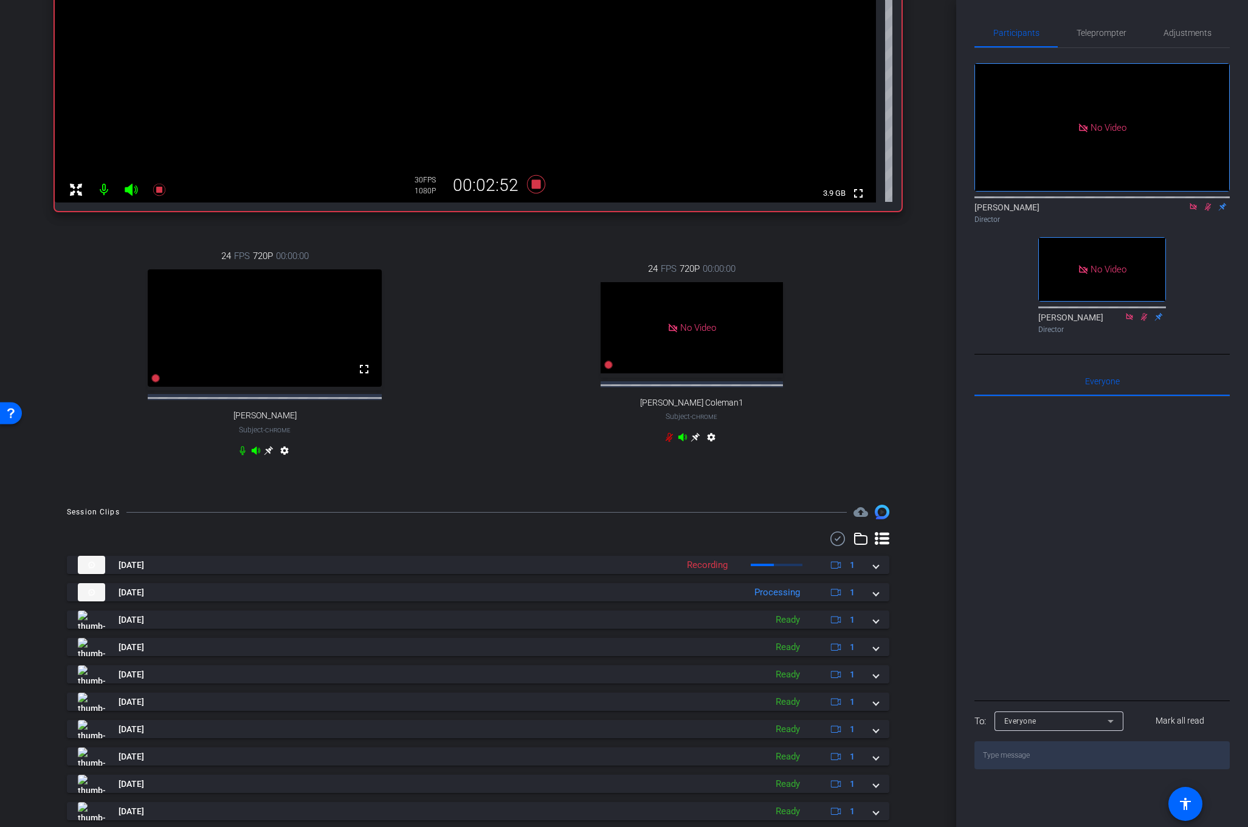
scroll to position [335, 0]
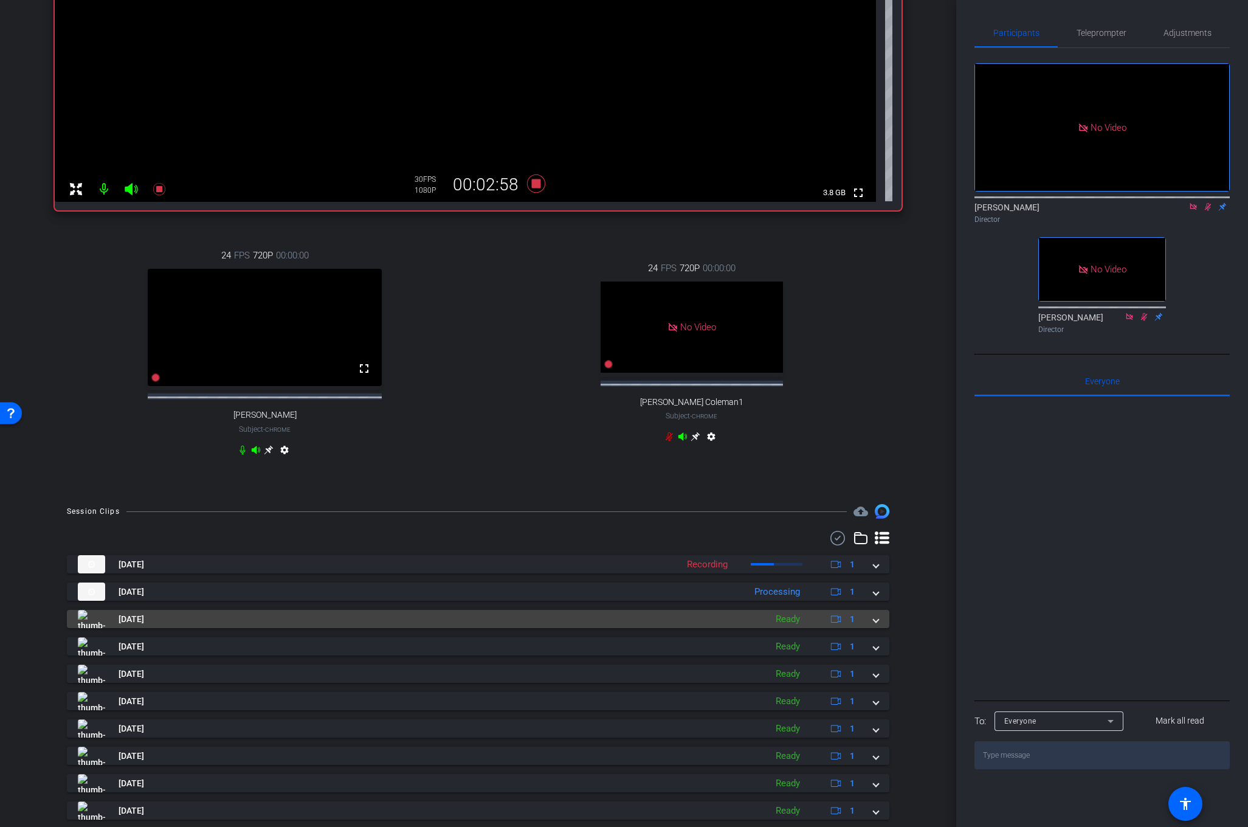
click at [875, 625] on span at bounding box center [875, 619] width 5 height 13
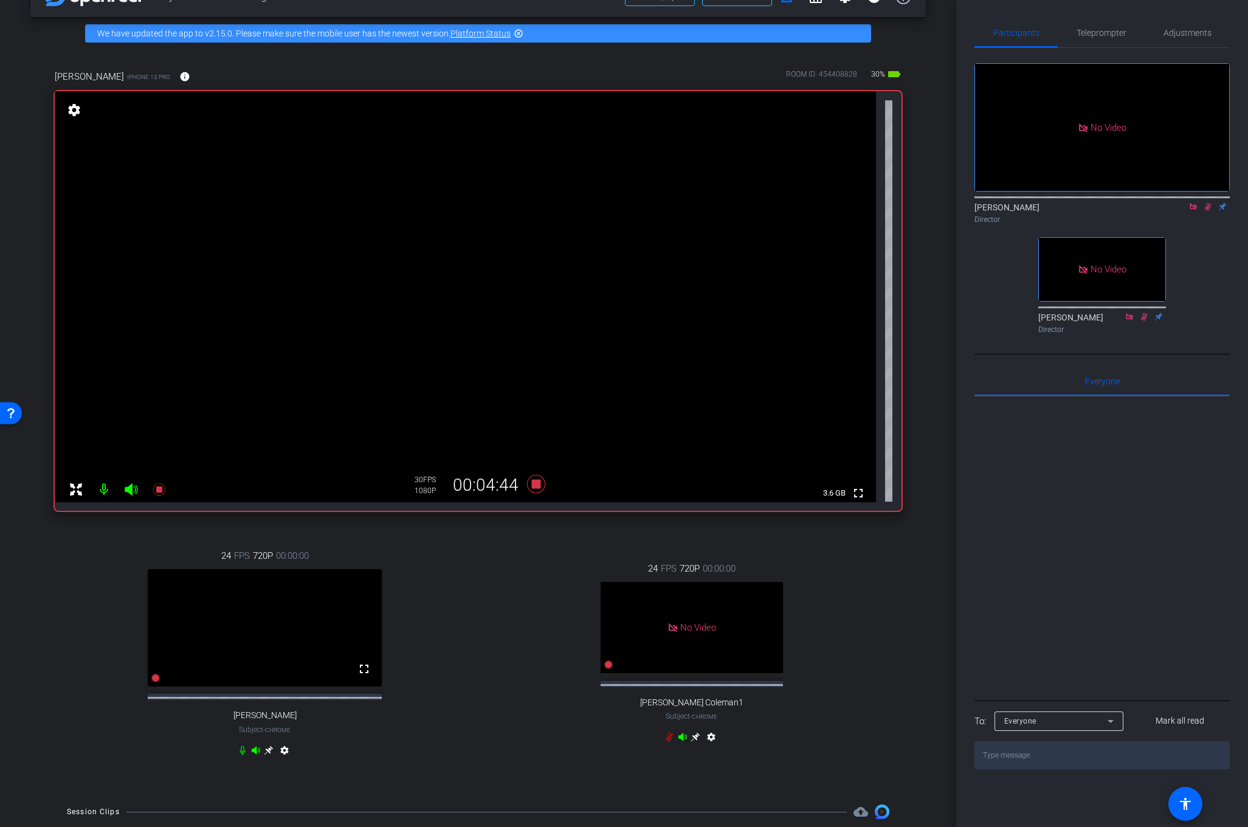
scroll to position [24, 0]
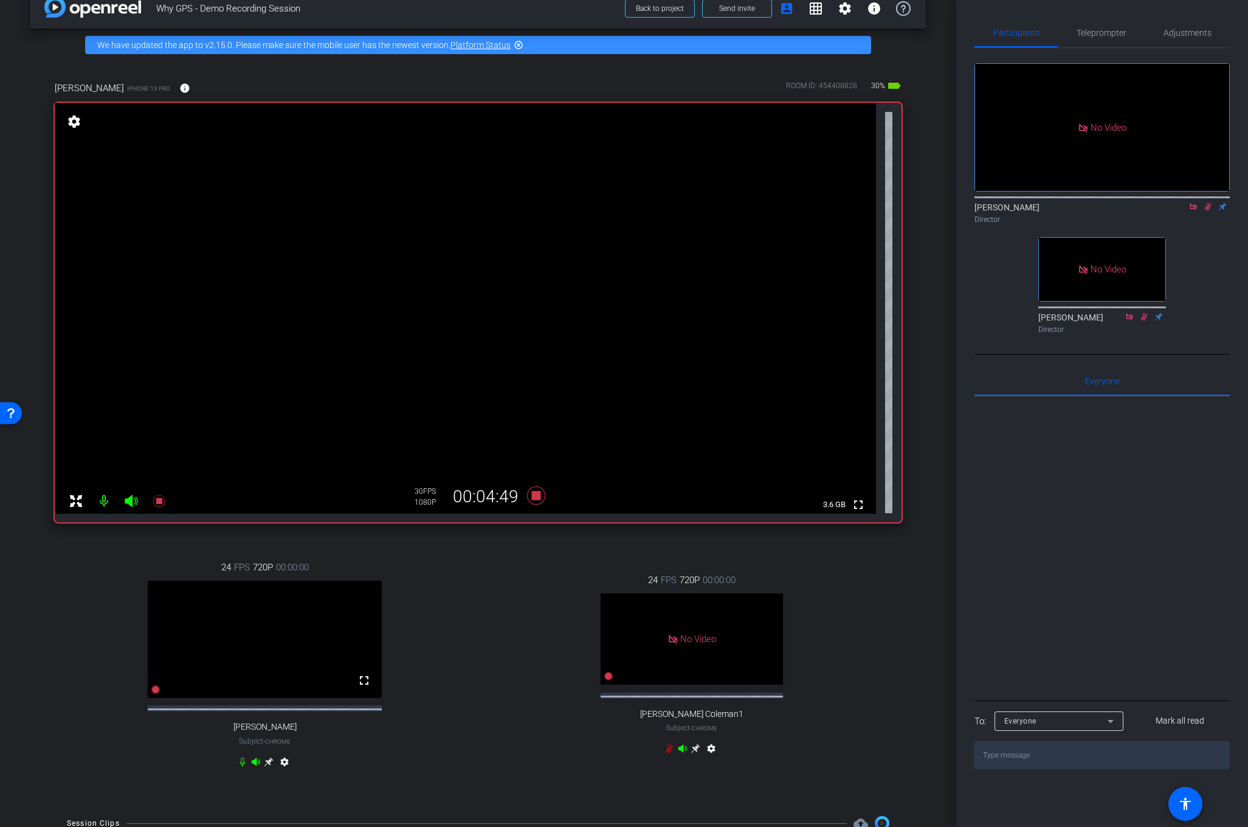
click at [1205, 202] on icon at bounding box center [1208, 206] width 10 height 9
click at [538, 499] on icon at bounding box center [535, 495] width 18 height 18
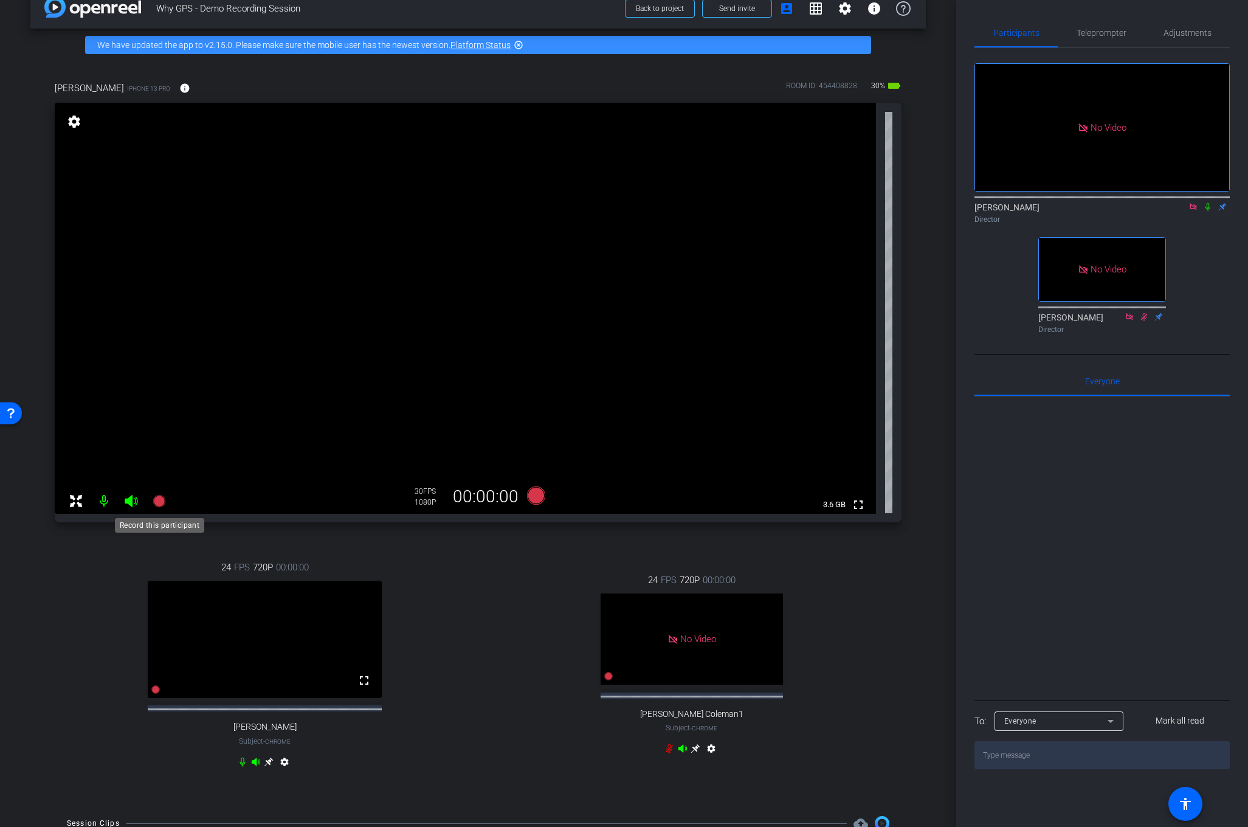
click at [159, 503] on icon at bounding box center [159, 501] width 12 height 12
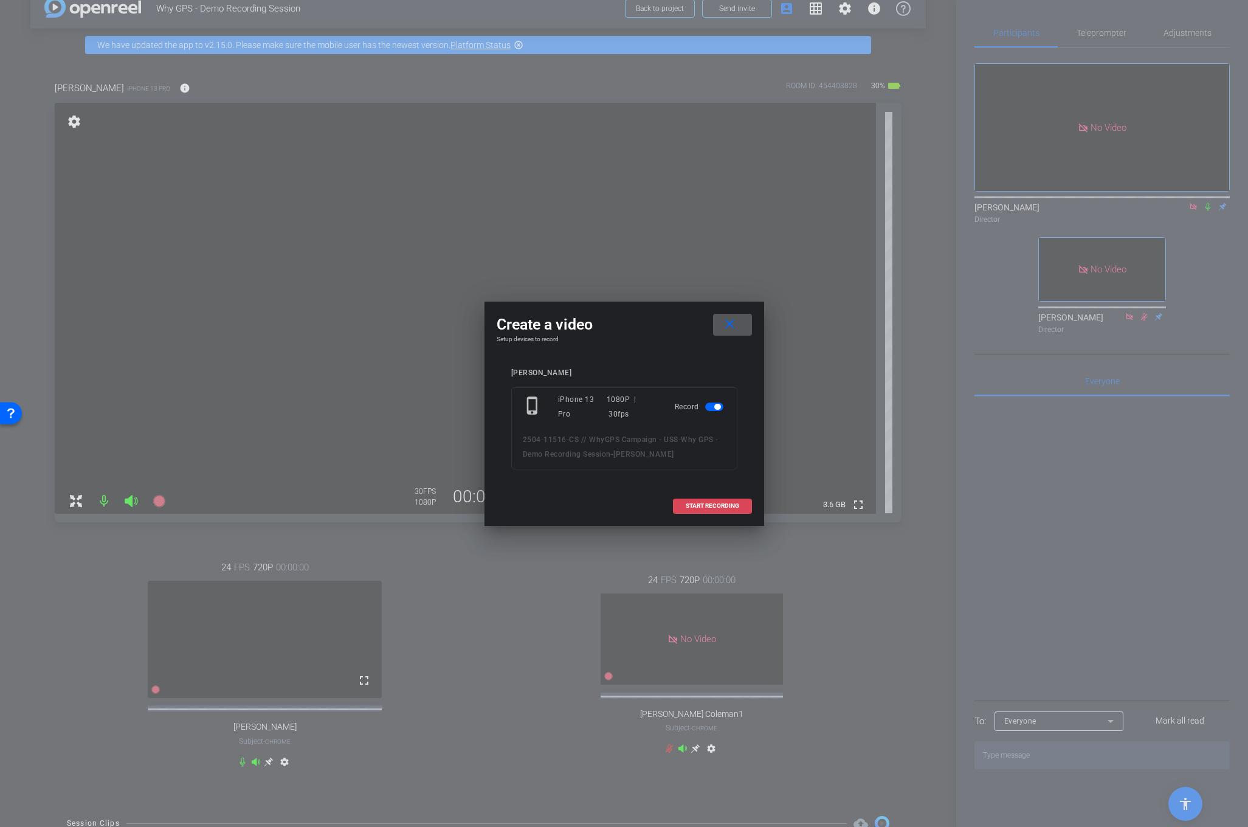
click at [727, 504] on span "START RECORDING" at bounding box center [712, 506] width 53 height 6
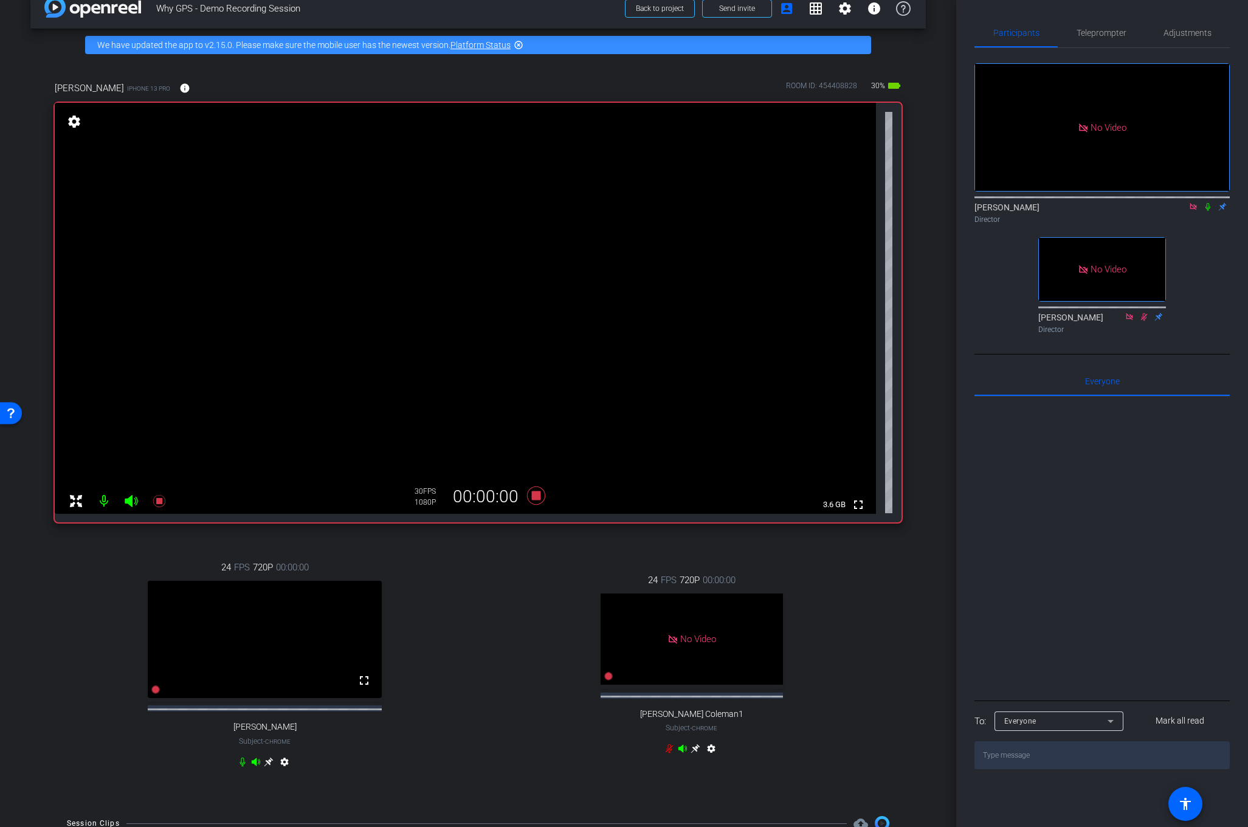
click at [1210, 202] on icon at bounding box center [1208, 206] width 10 height 9
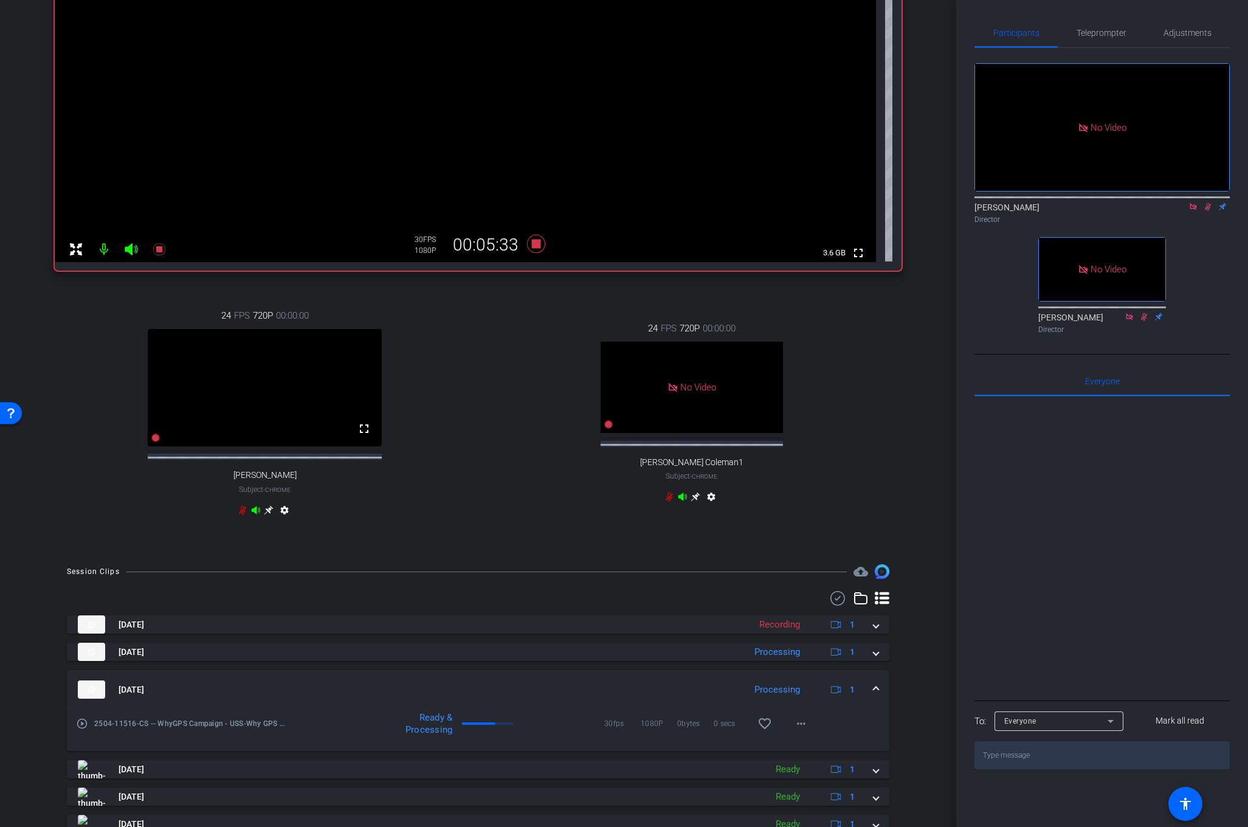
scroll to position [278, 0]
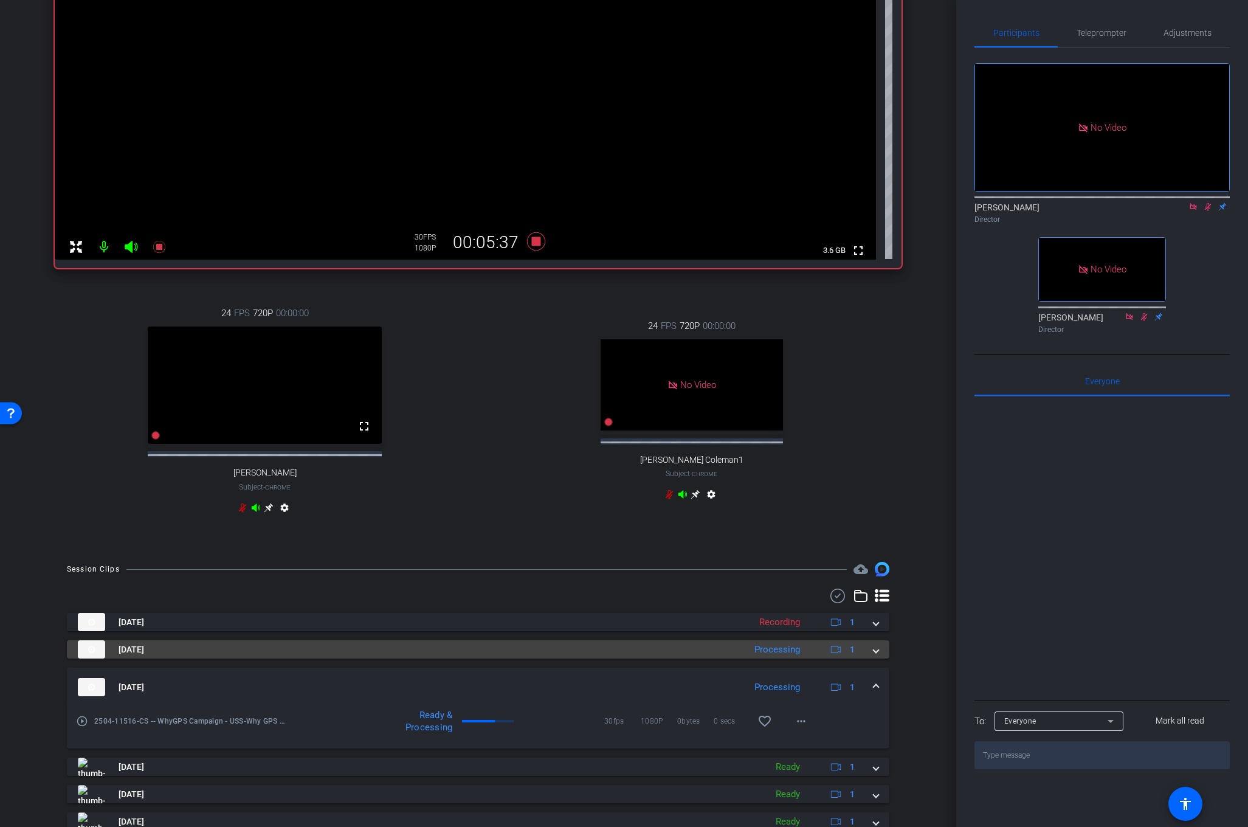
click at [873, 656] on span at bounding box center [875, 649] width 5 height 13
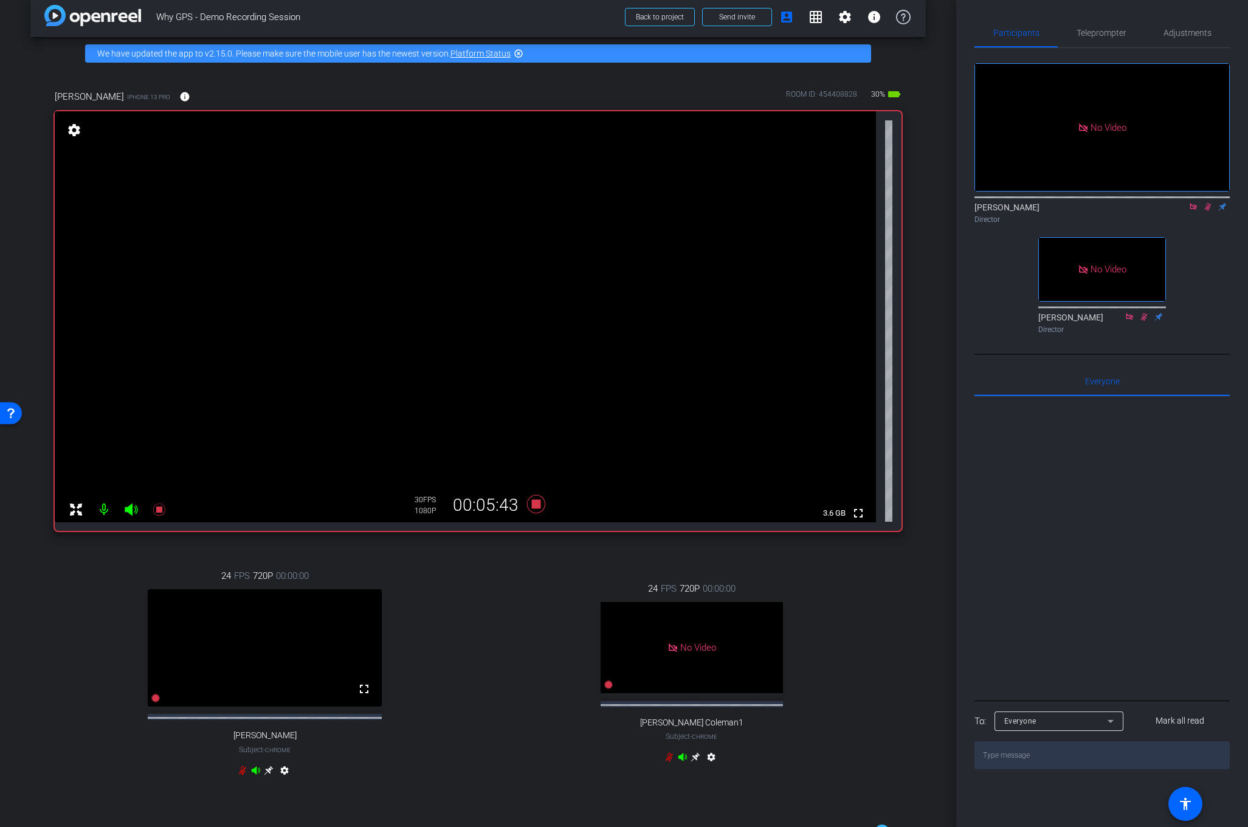
scroll to position [14, 0]
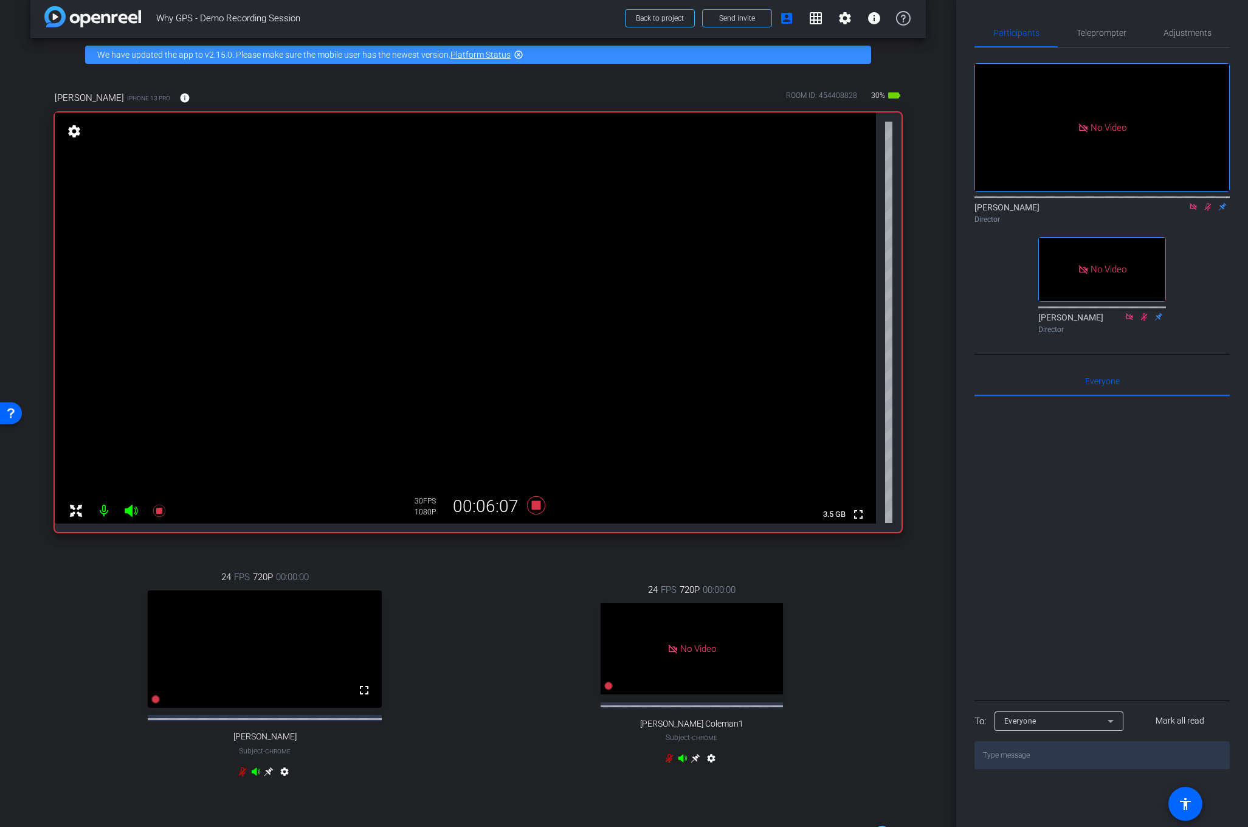
click at [1208, 203] on icon at bounding box center [1208, 207] width 7 height 8
click at [238, 776] on icon at bounding box center [243, 771] width 10 height 10
click at [538, 505] on icon at bounding box center [535, 505] width 18 height 18
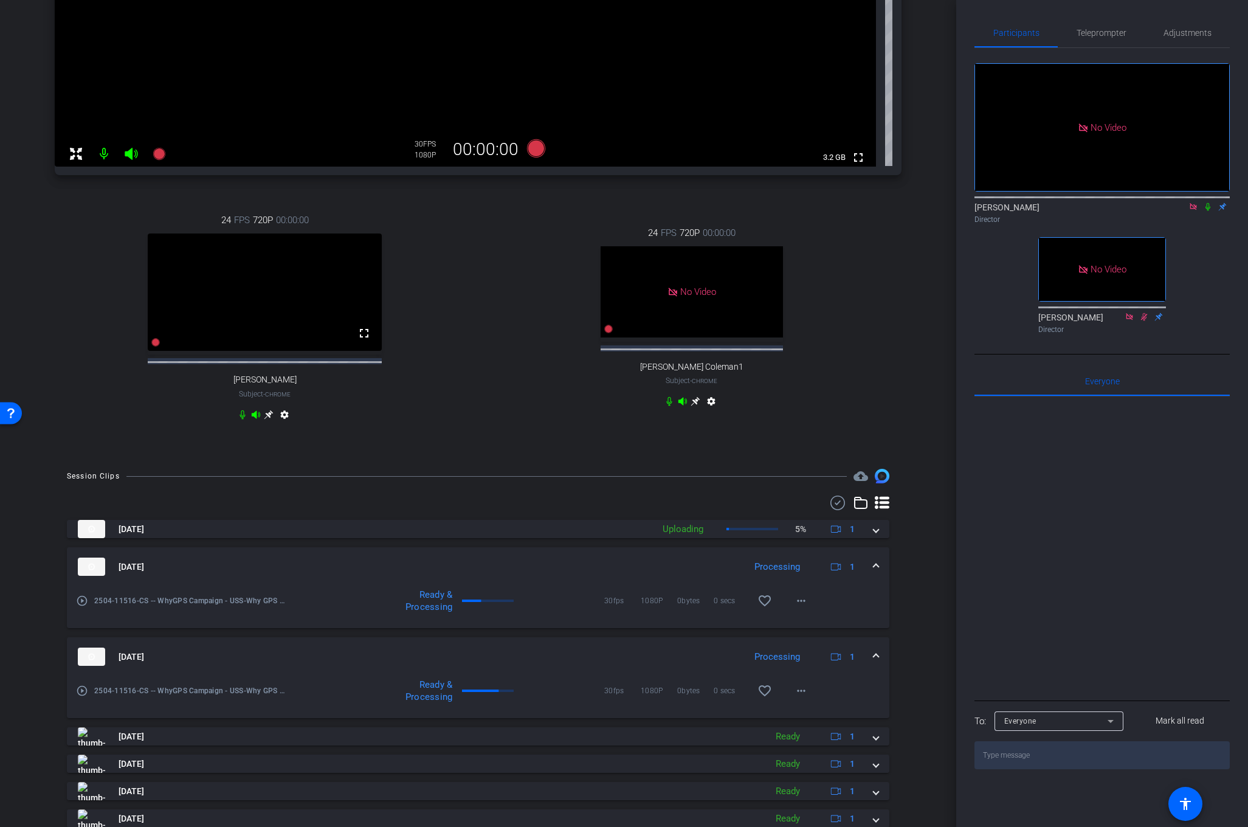
scroll to position [369, 0]
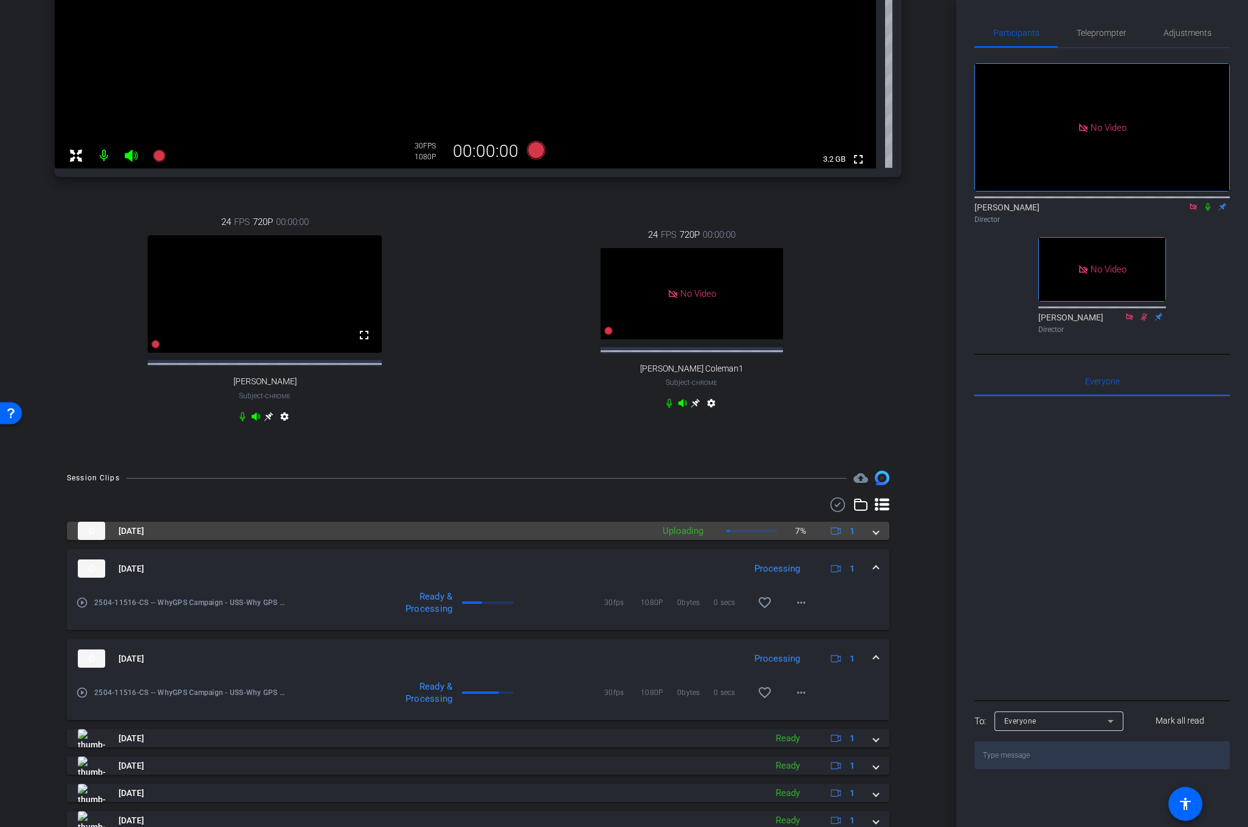
click at [876, 537] on span at bounding box center [875, 530] width 5 height 13
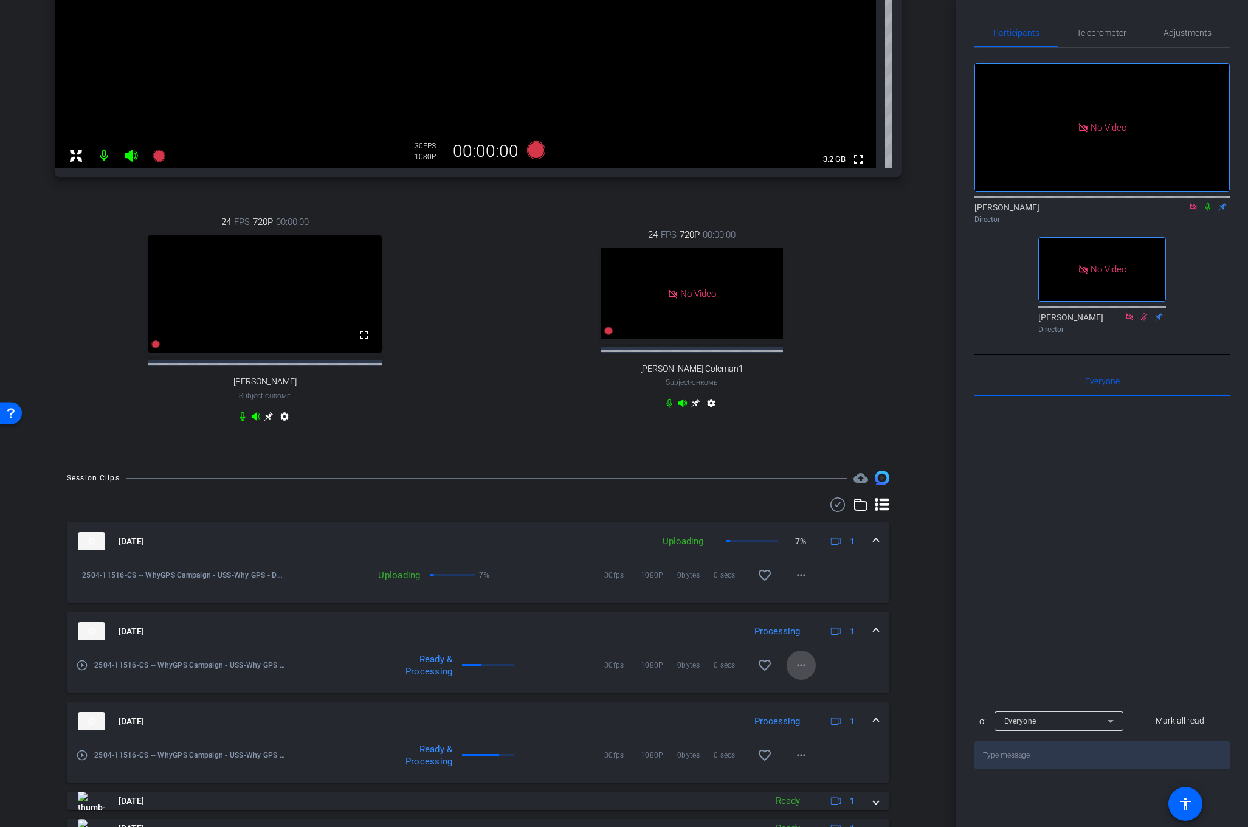
click at [801, 672] on mat-icon "more_horiz" at bounding box center [801, 665] width 15 height 15
click at [901, 650] on div at bounding box center [624, 413] width 1248 height 827
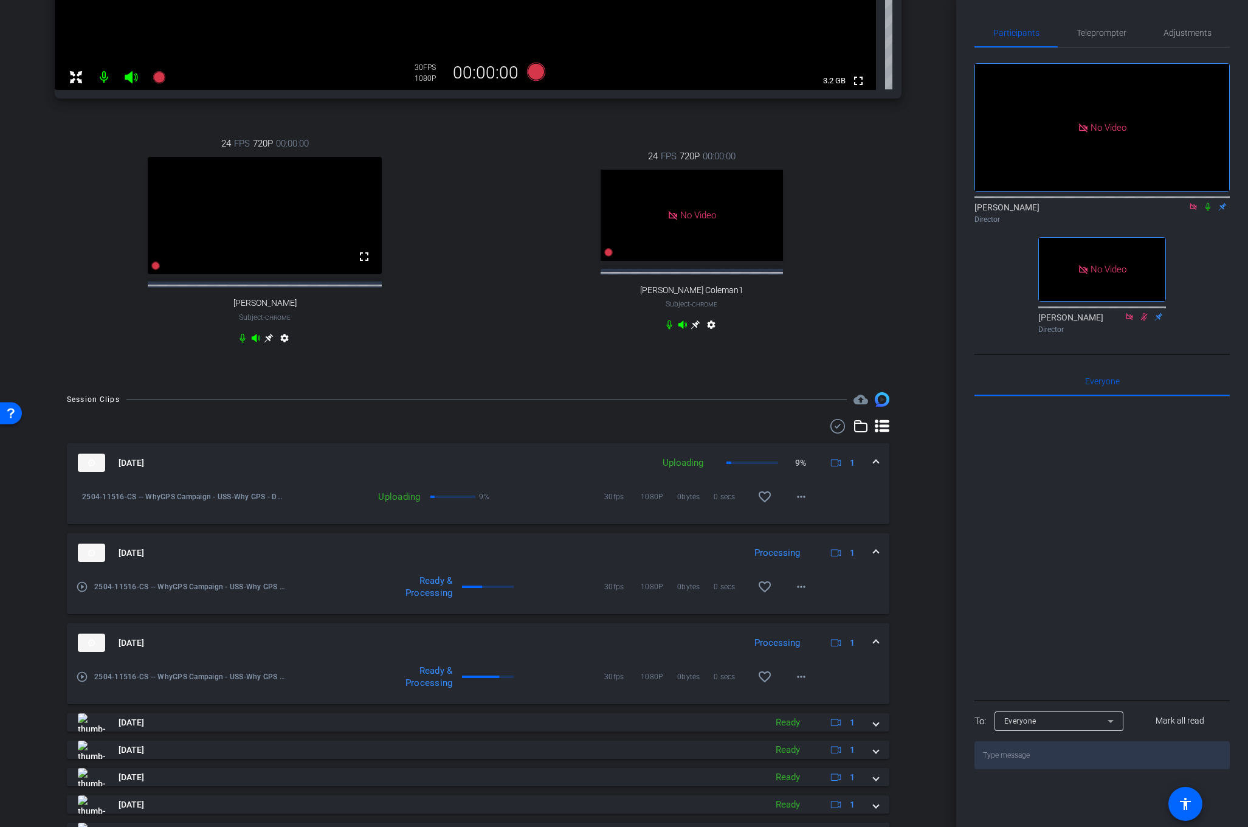
scroll to position [445, 0]
click at [874, 472] on span at bounding box center [875, 465] width 5 height 13
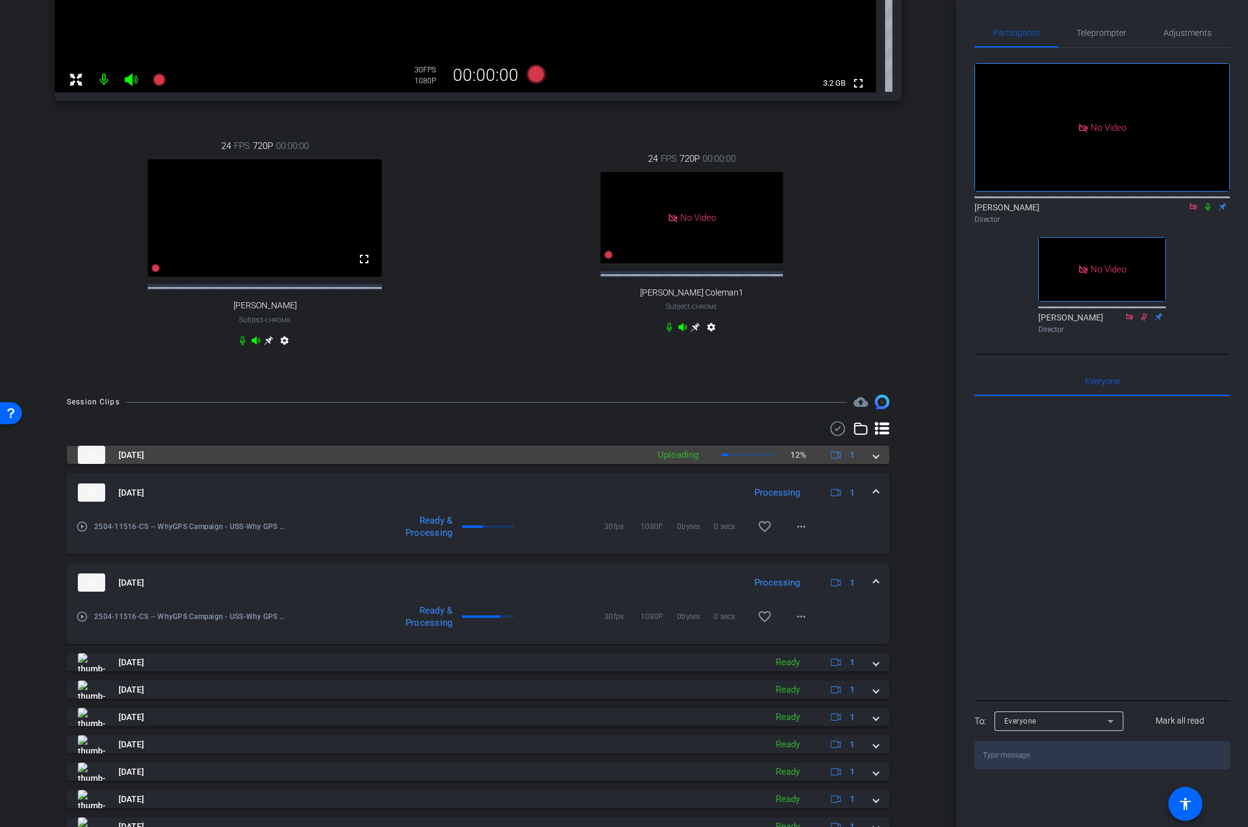
click at [874, 461] on span at bounding box center [875, 455] width 5 height 13
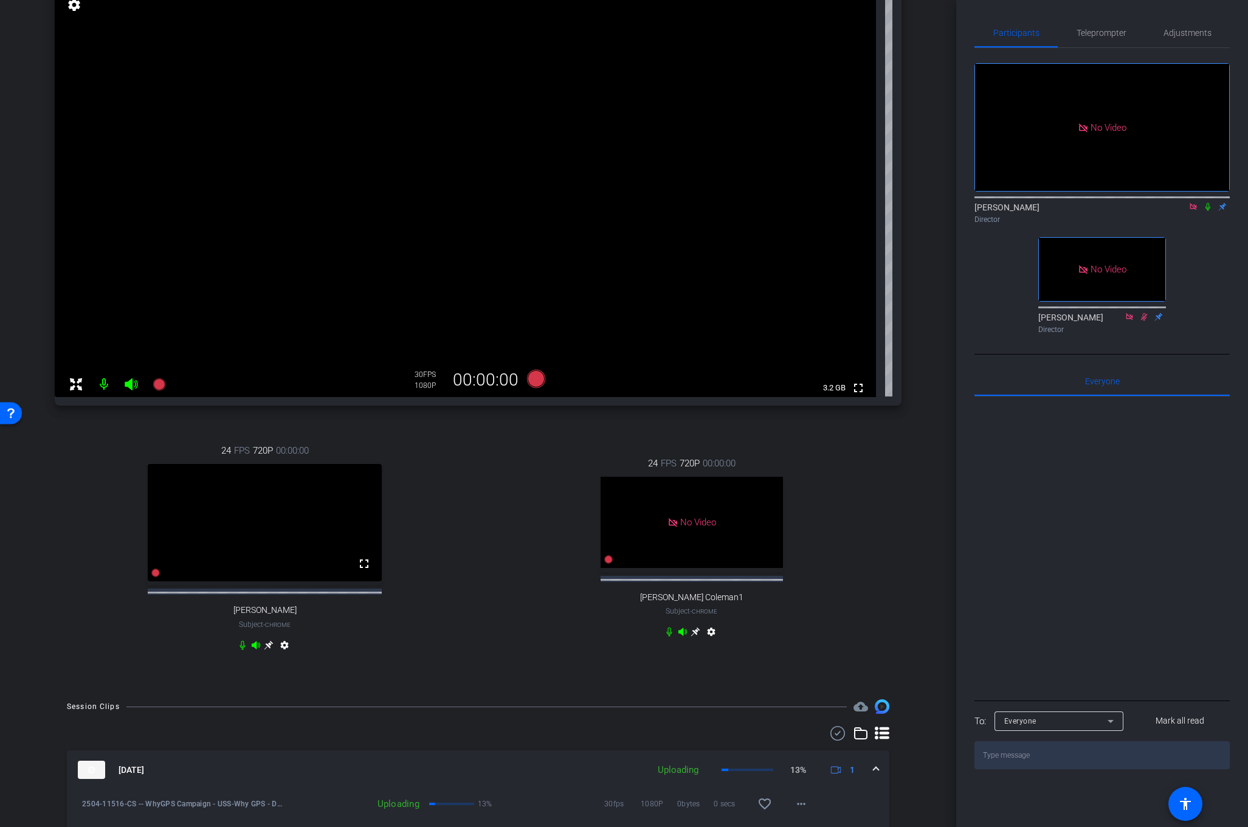
scroll to position [132, 0]
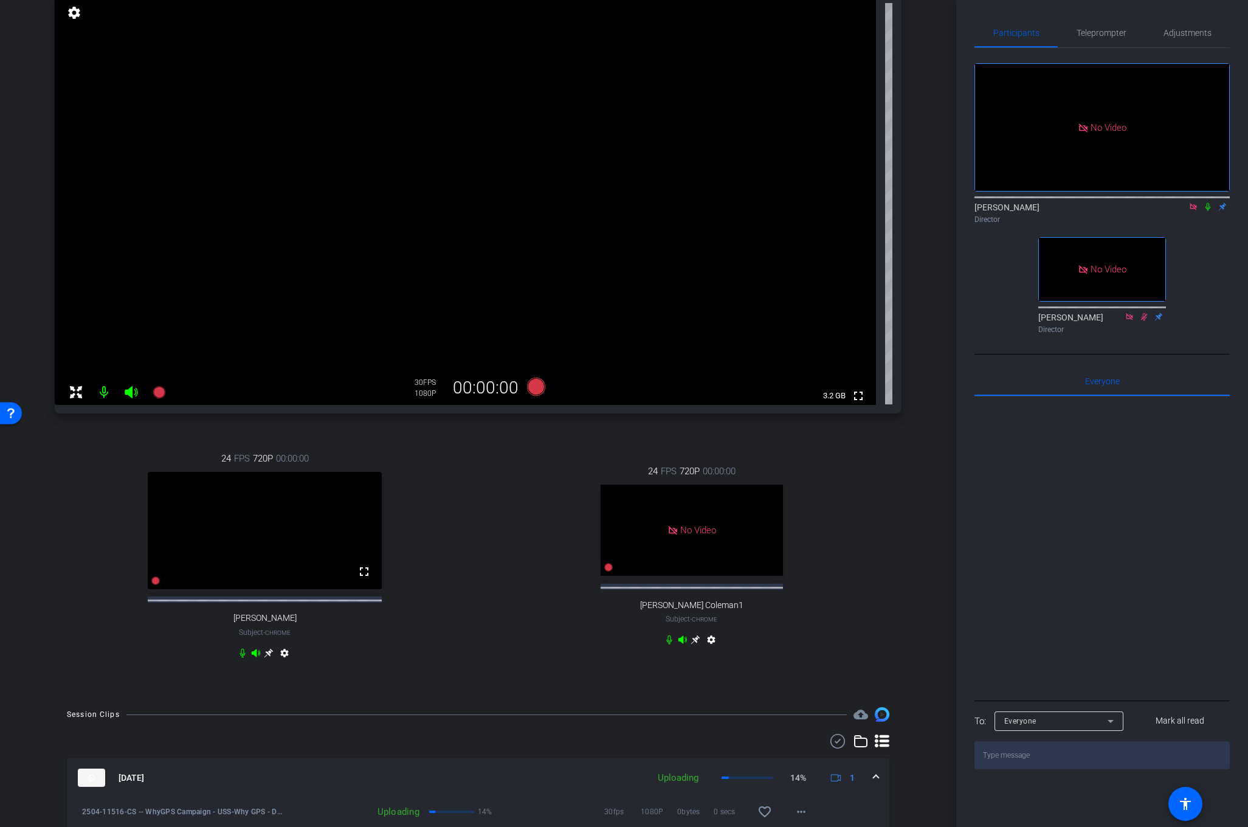
click at [480, 504] on div "24 FPS 720P 00:00:00 fullscreen [PERSON_NAME] Subject - Chrome settings 24 FPS …" at bounding box center [478, 556] width 847 height 251
click at [159, 389] on icon at bounding box center [159, 392] width 12 height 12
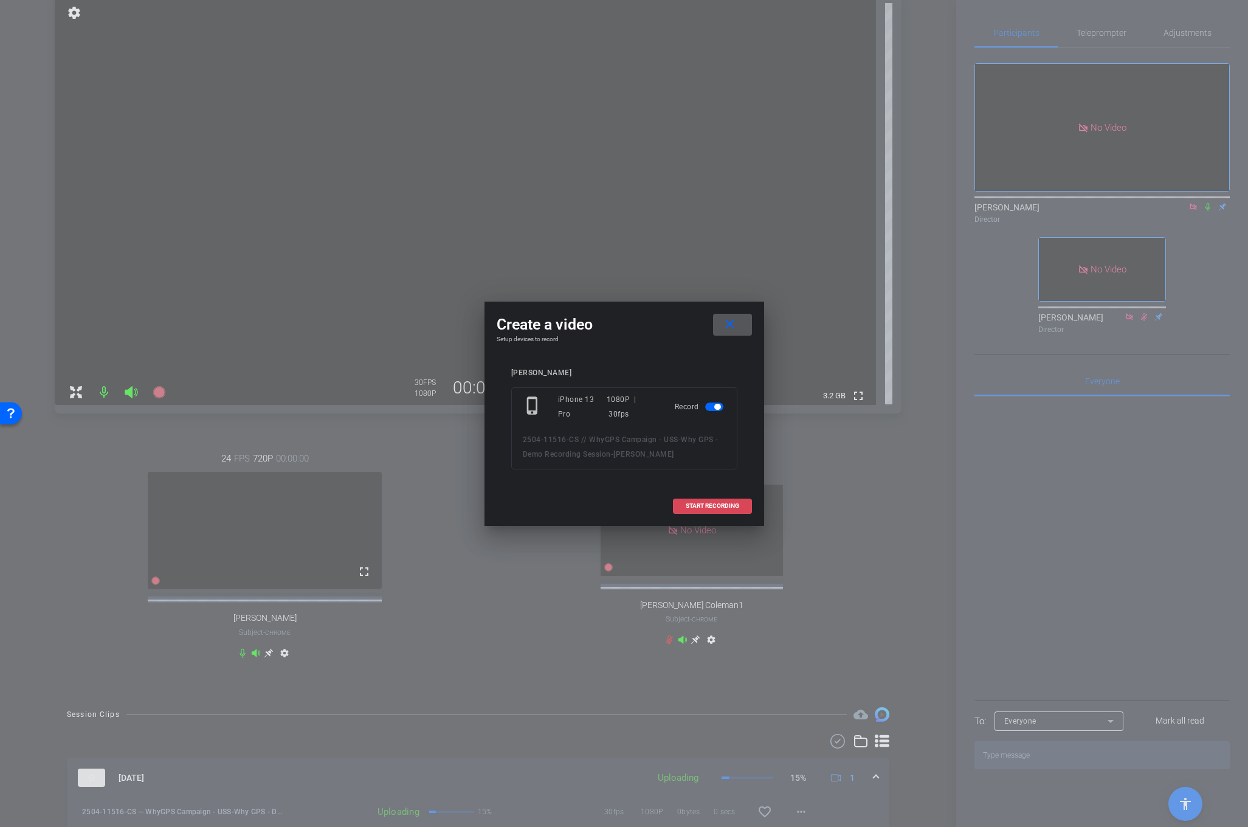
click at [716, 509] on span at bounding box center [712, 505] width 78 height 29
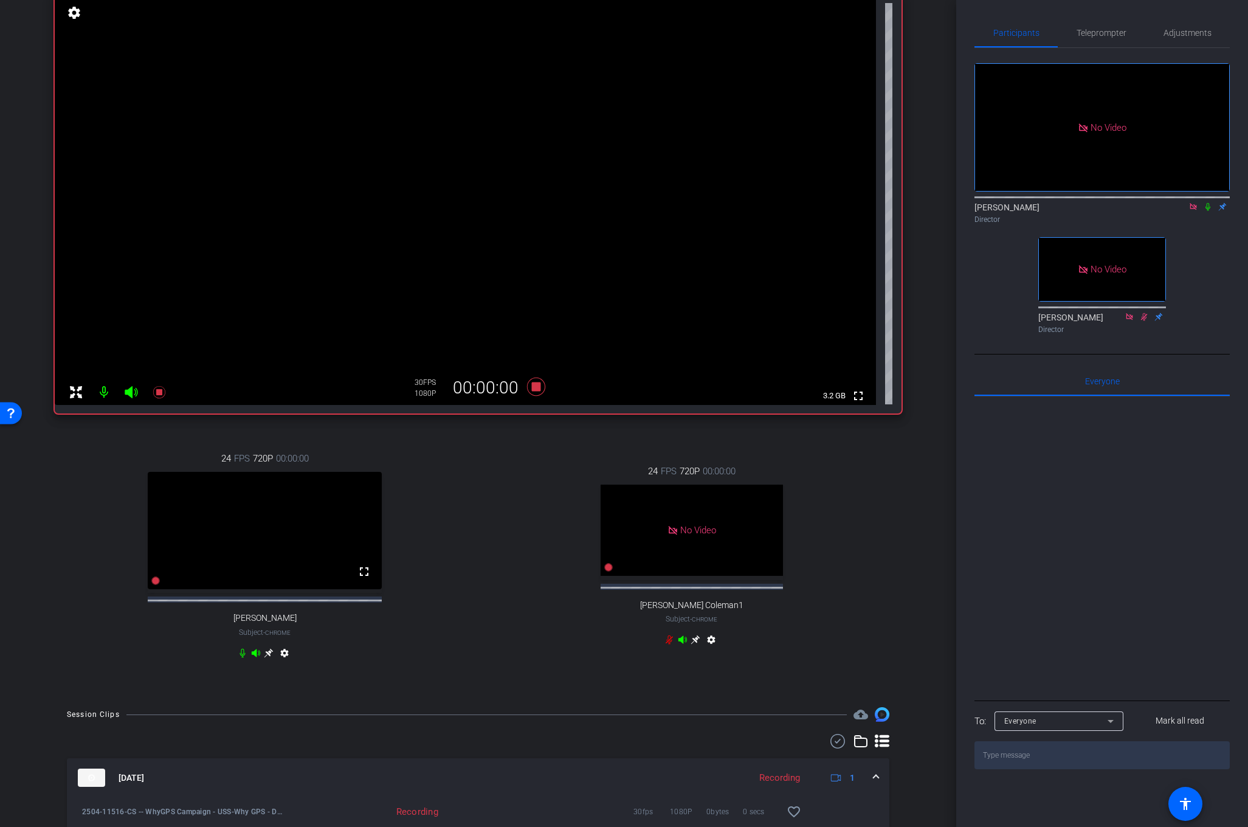
click at [1208, 202] on icon at bounding box center [1208, 206] width 10 height 9
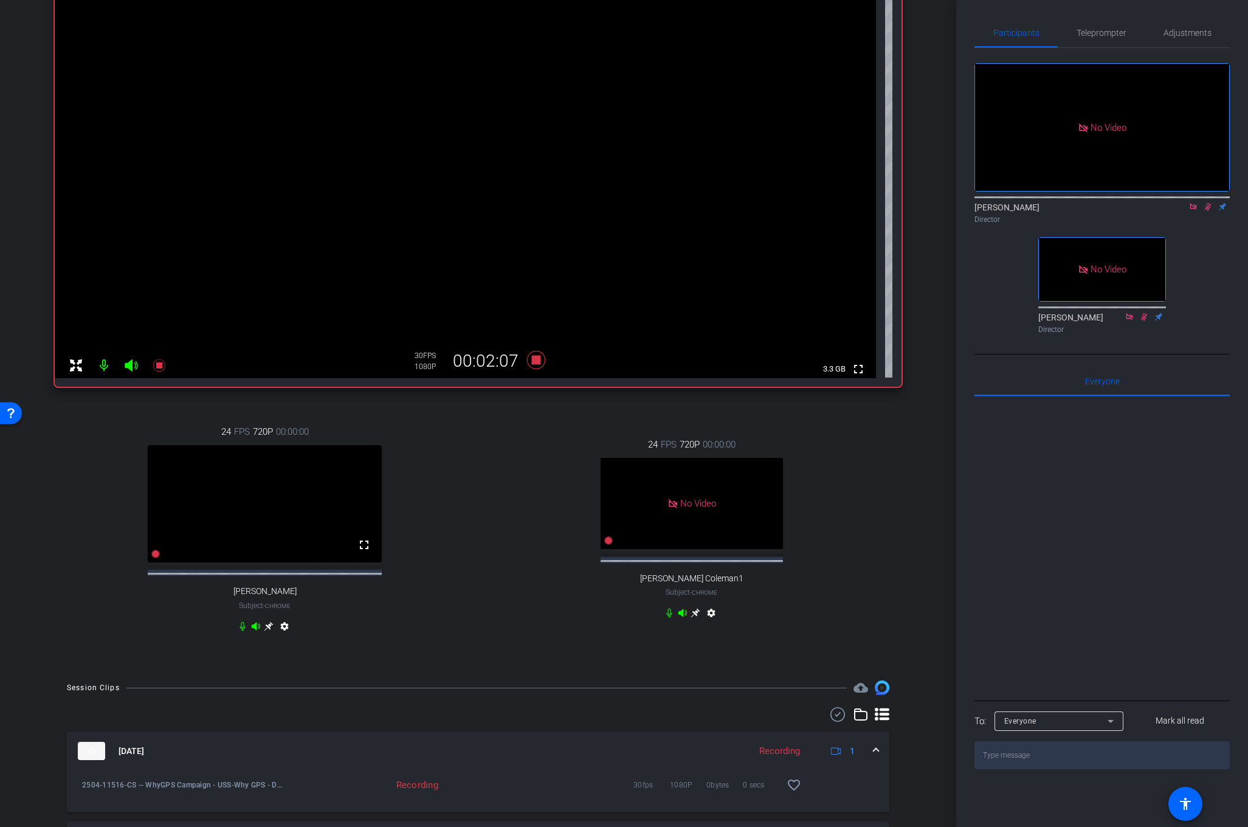
scroll to position [0, 0]
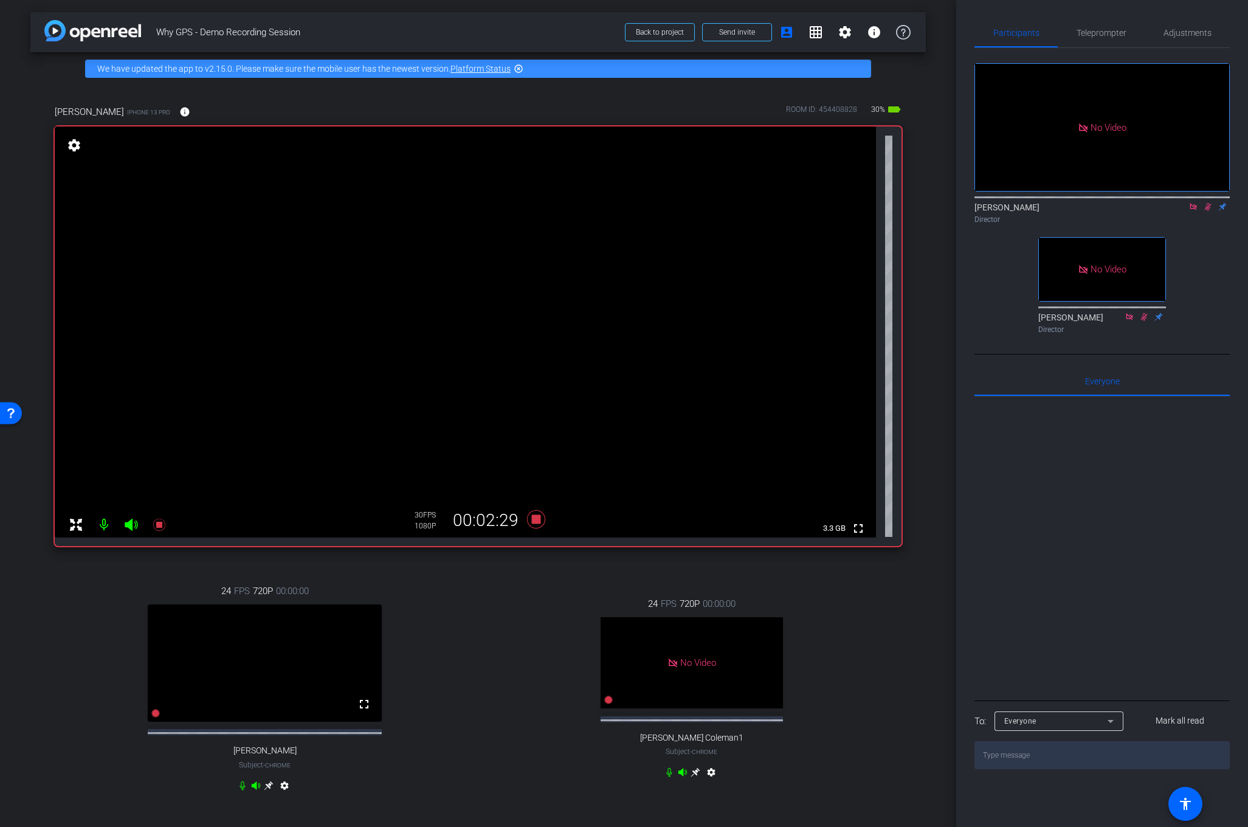
click at [1206, 203] on icon at bounding box center [1208, 207] width 7 height 8
click at [534, 522] on icon at bounding box center [535, 519] width 18 height 18
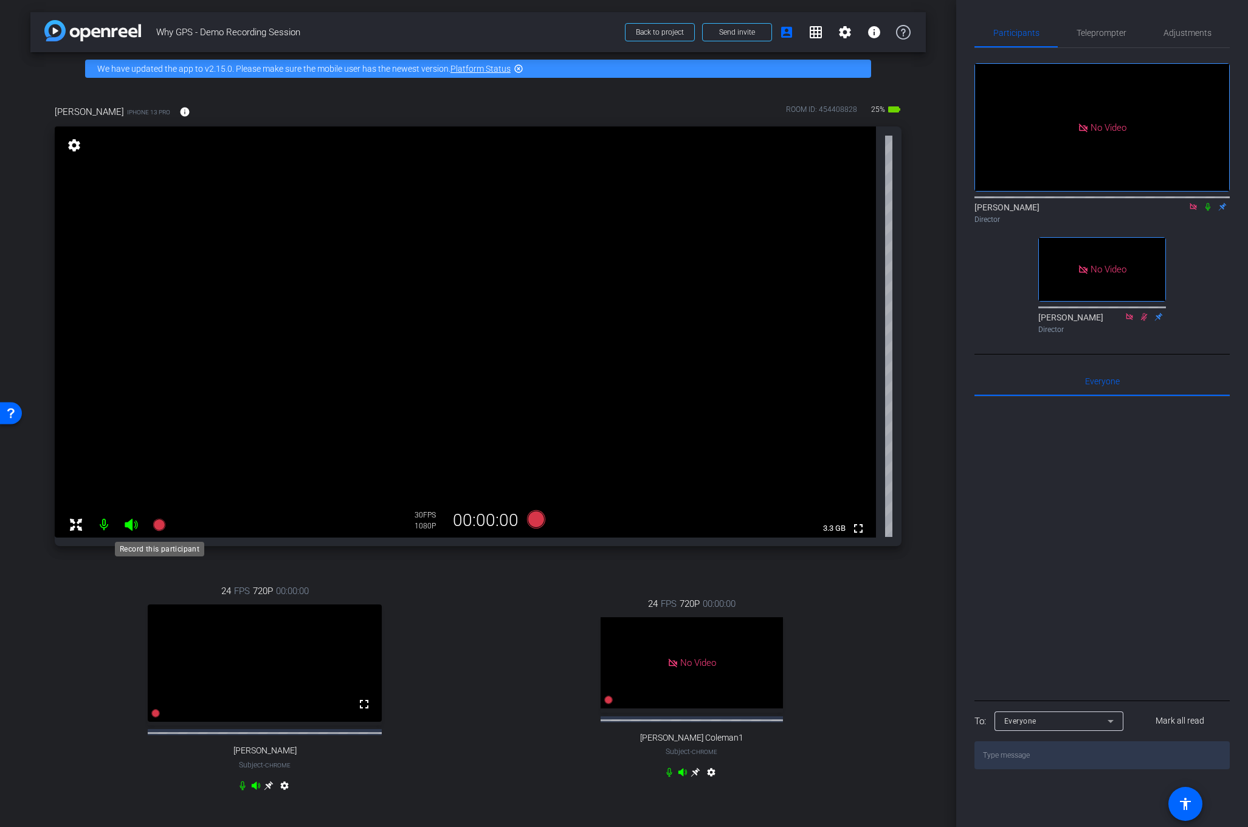
click at [163, 521] on icon at bounding box center [159, 524] width 15 height 15
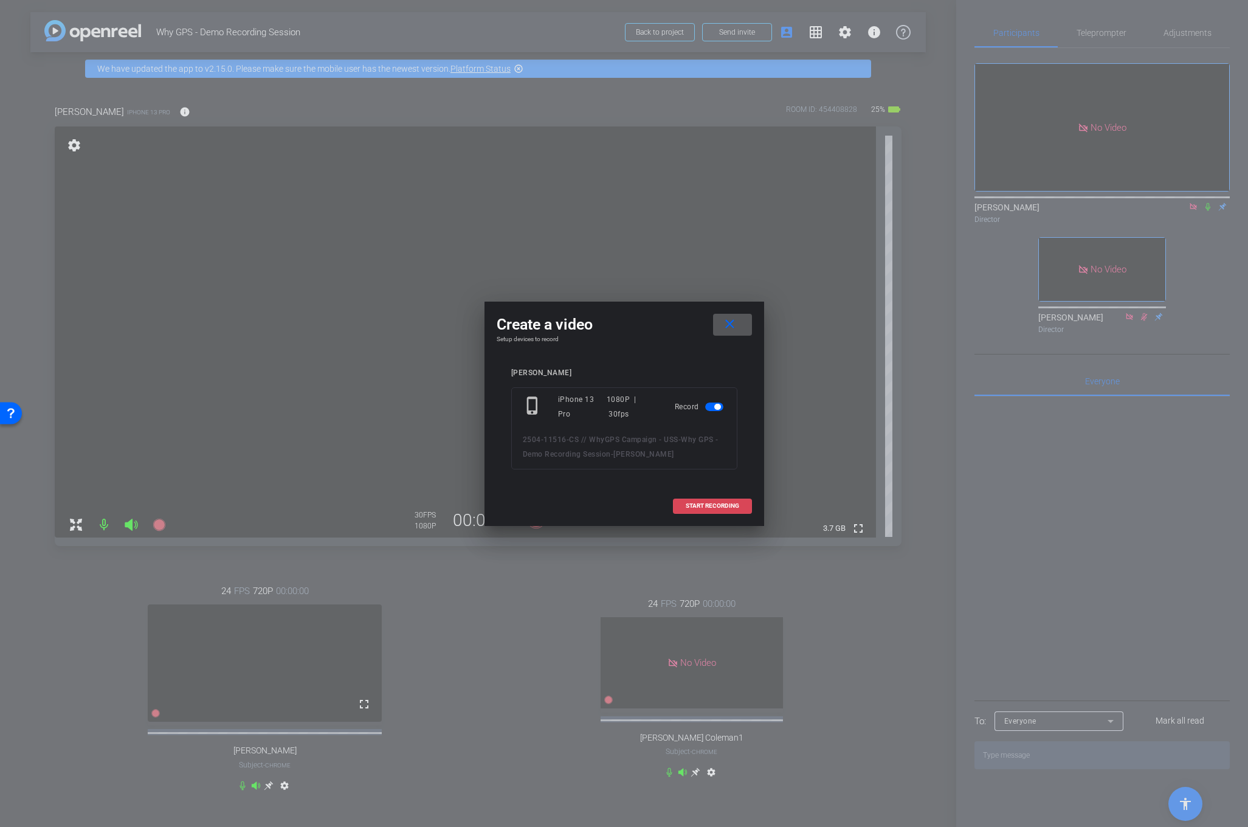
click at [713, 509] on span at bounding box center [712, 505] width 78 height 29
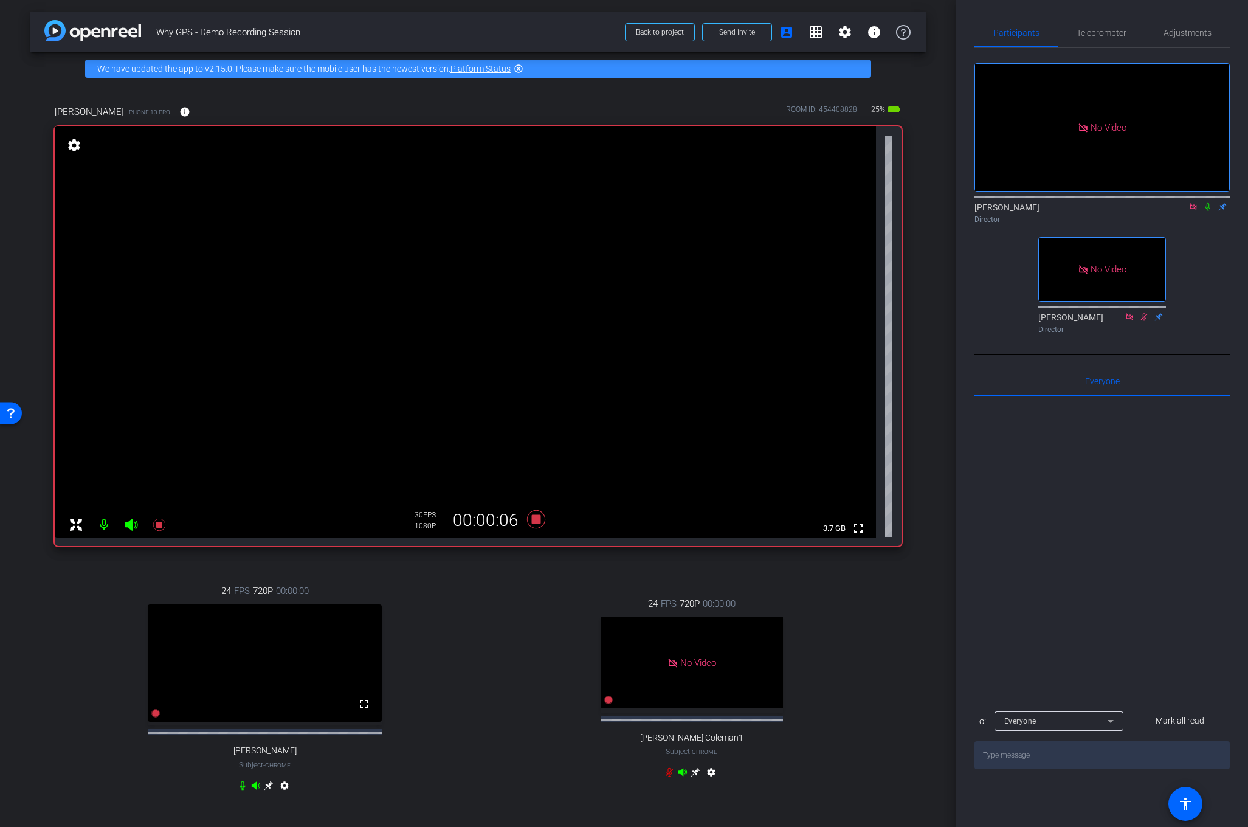
click at [1208, 203] on icon at bounding box center [1207, 207] width 5 height 8
click at [1208, 216] on div "No Video [PERSON_NAME] Director No Video [PERSON_NAME] Director" at bounding box center [1101, 193] width 255 height 290
click at [1209, 203] on icon at bounding box center [1208, 207] width 7 height 8
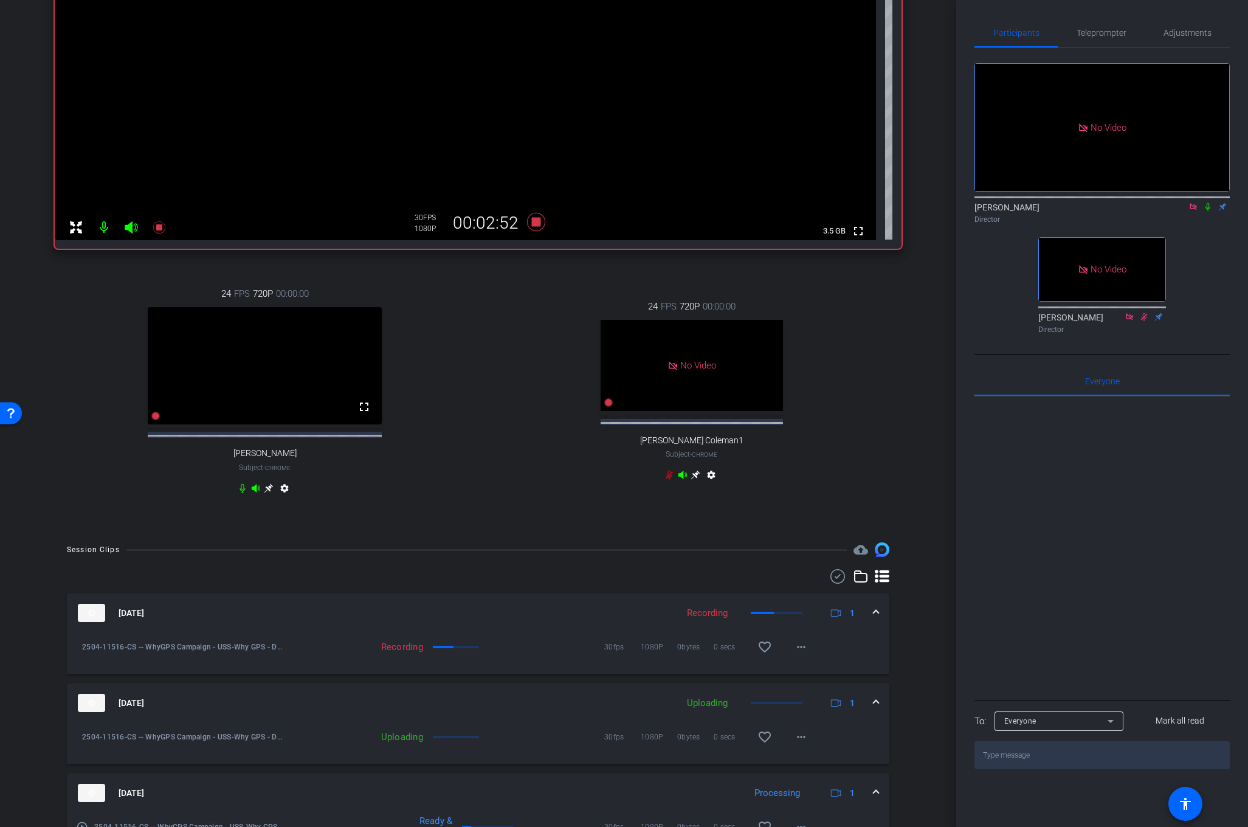
scroll to position [297, 0]
click at [532, 225] on icon at bounding box center [535, 222] width 18 height 18
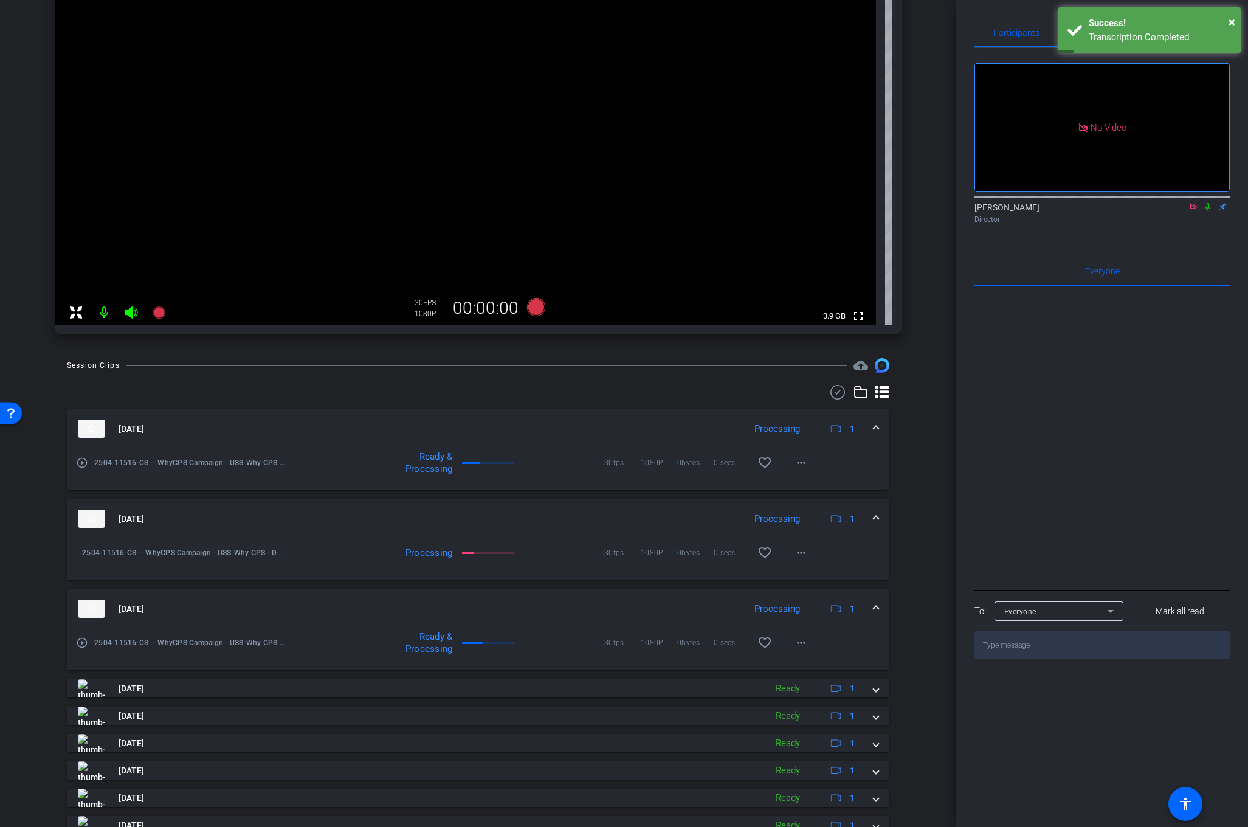
scroll to position [0, 0]
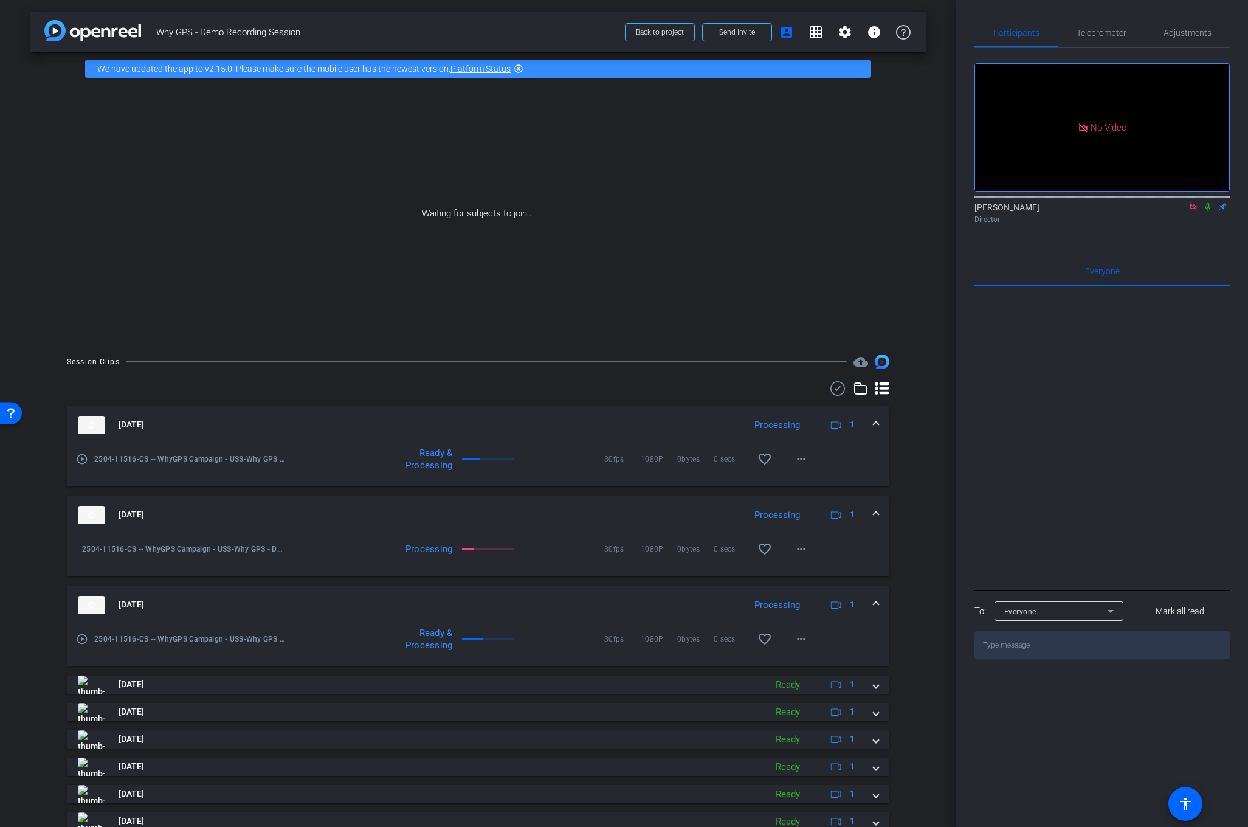
click at [1208, 202] on icon at bounding box center [1208, 206] width 10 height 9
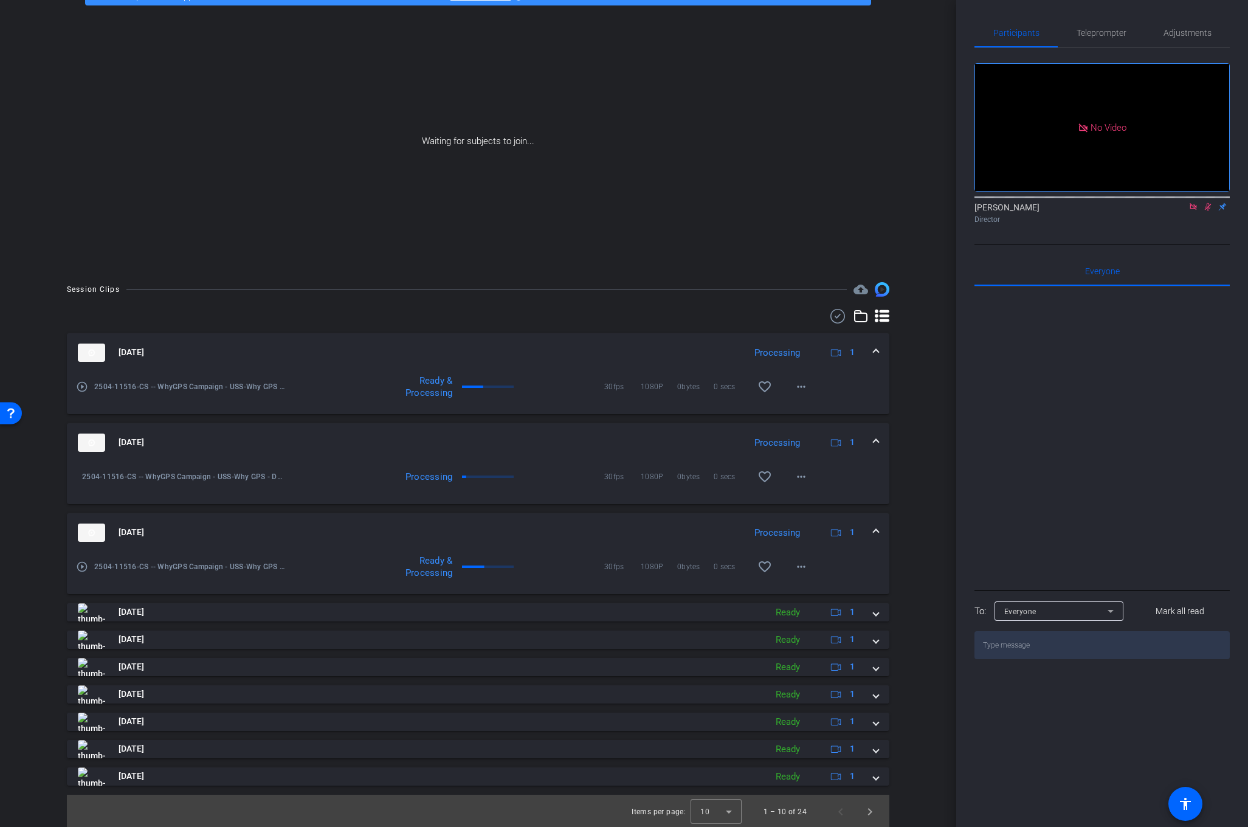
scroll to position [74, 0]
click at [878, 525] on span at bounding box center [875, 530] width 5 height 13
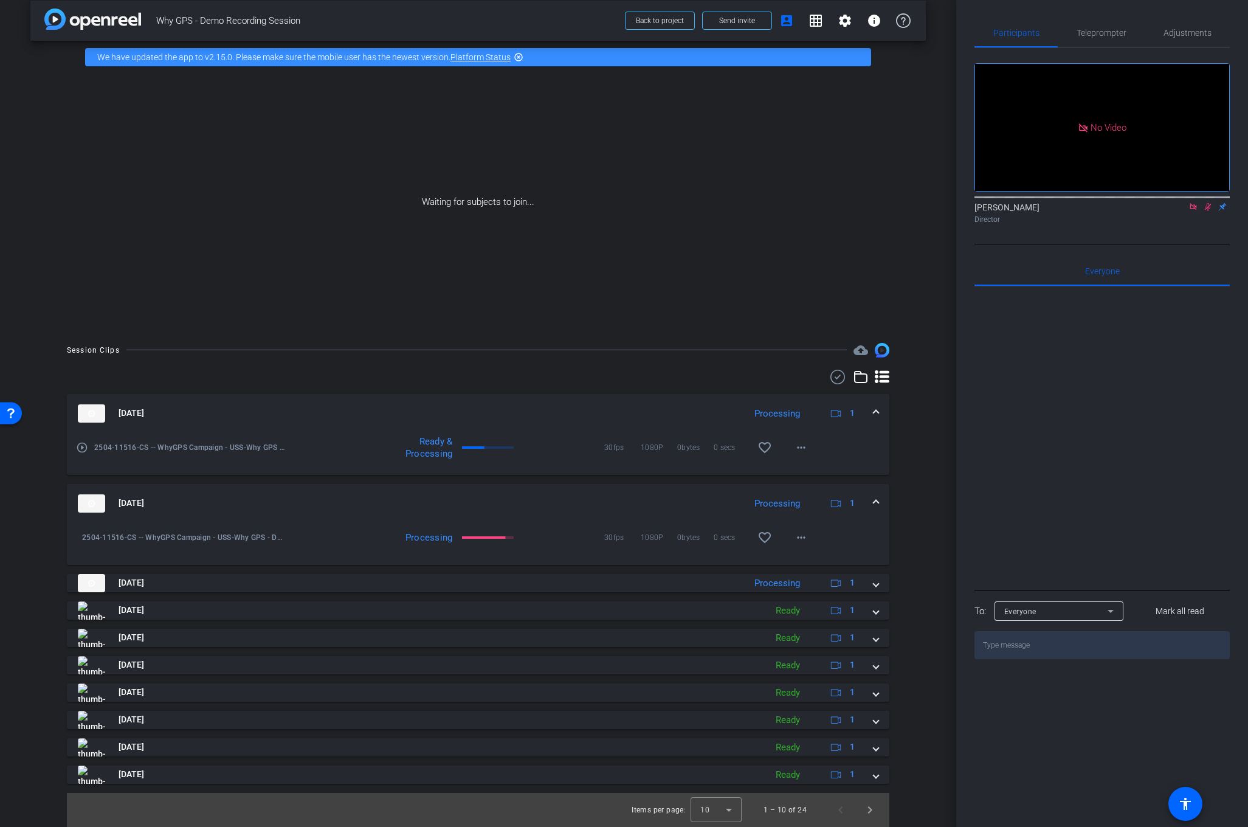
click at [871, 501] on div "[DATE] Processing 1" at bounding box center [476, 503] width 796 height 18
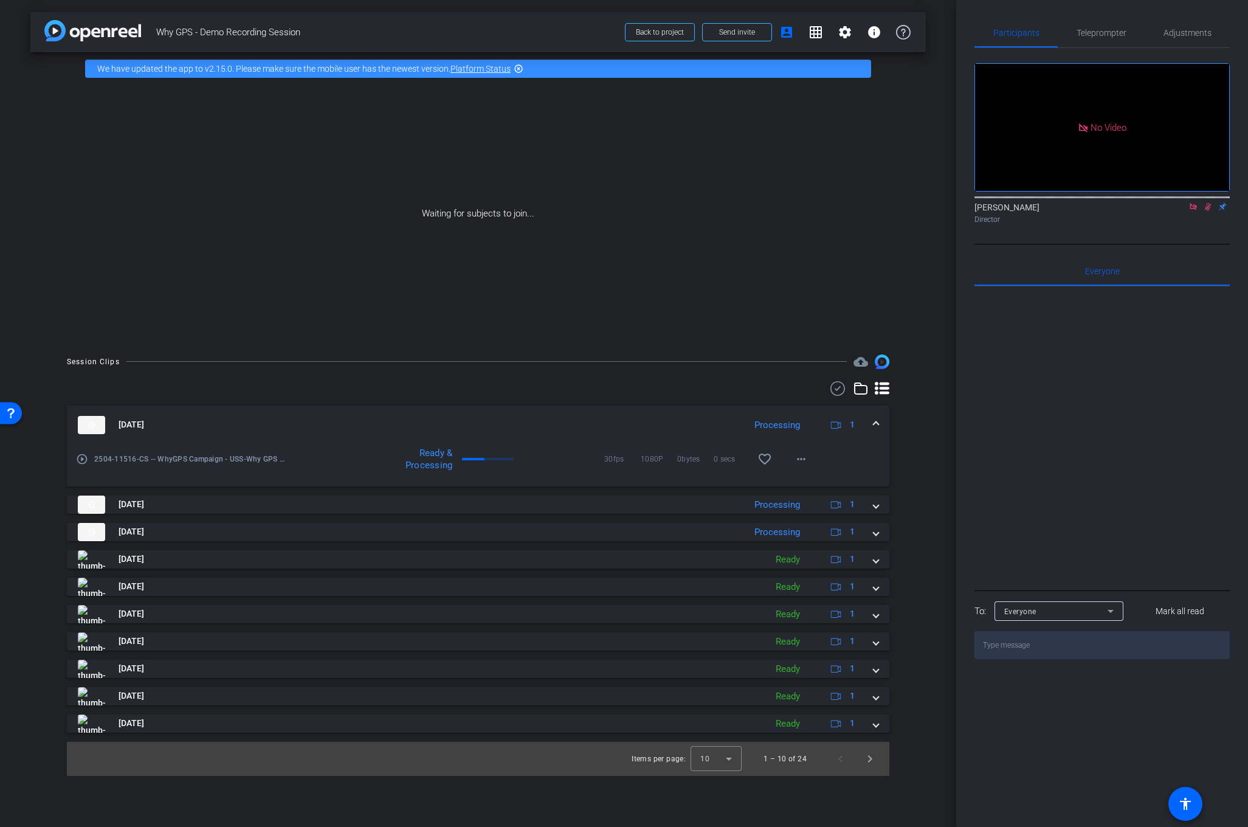
click at [879, 422] on mat-expansion-panel-header "[DATE] Processing 1" at bounding box center [478, 424] width 822 height 39
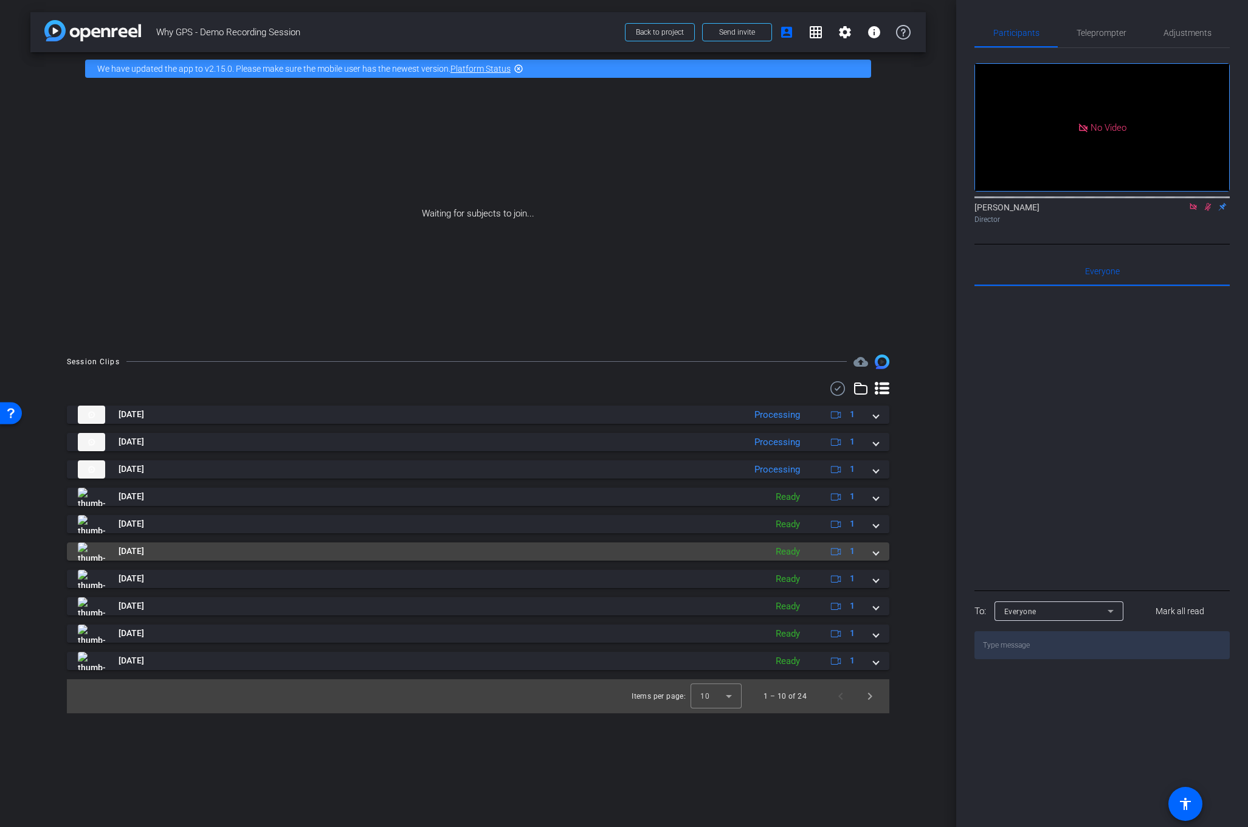
click at [873, 548] on span at bounding box center [875, 551] width 5 height 13
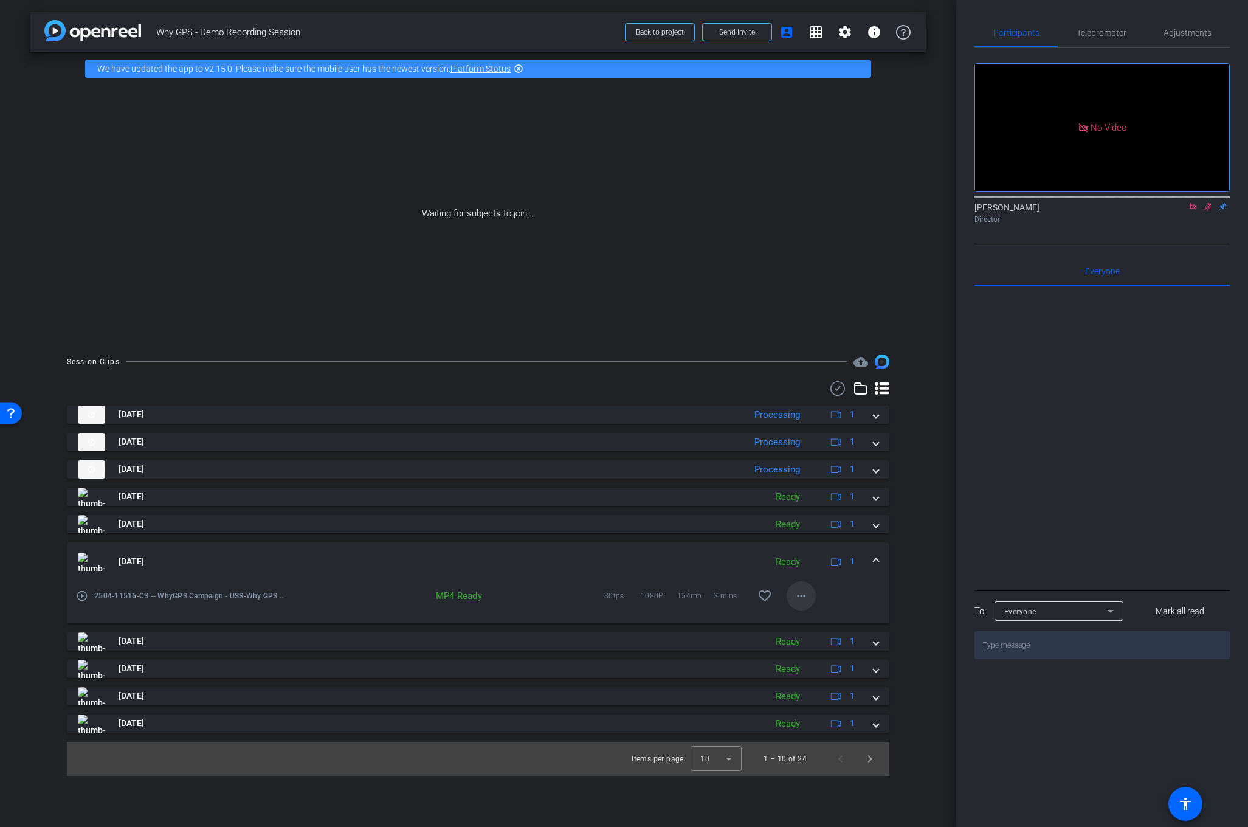
click at [805, 599] on mat-icon "more_horiz" at bounding box center [801, 595] width 15 height 15
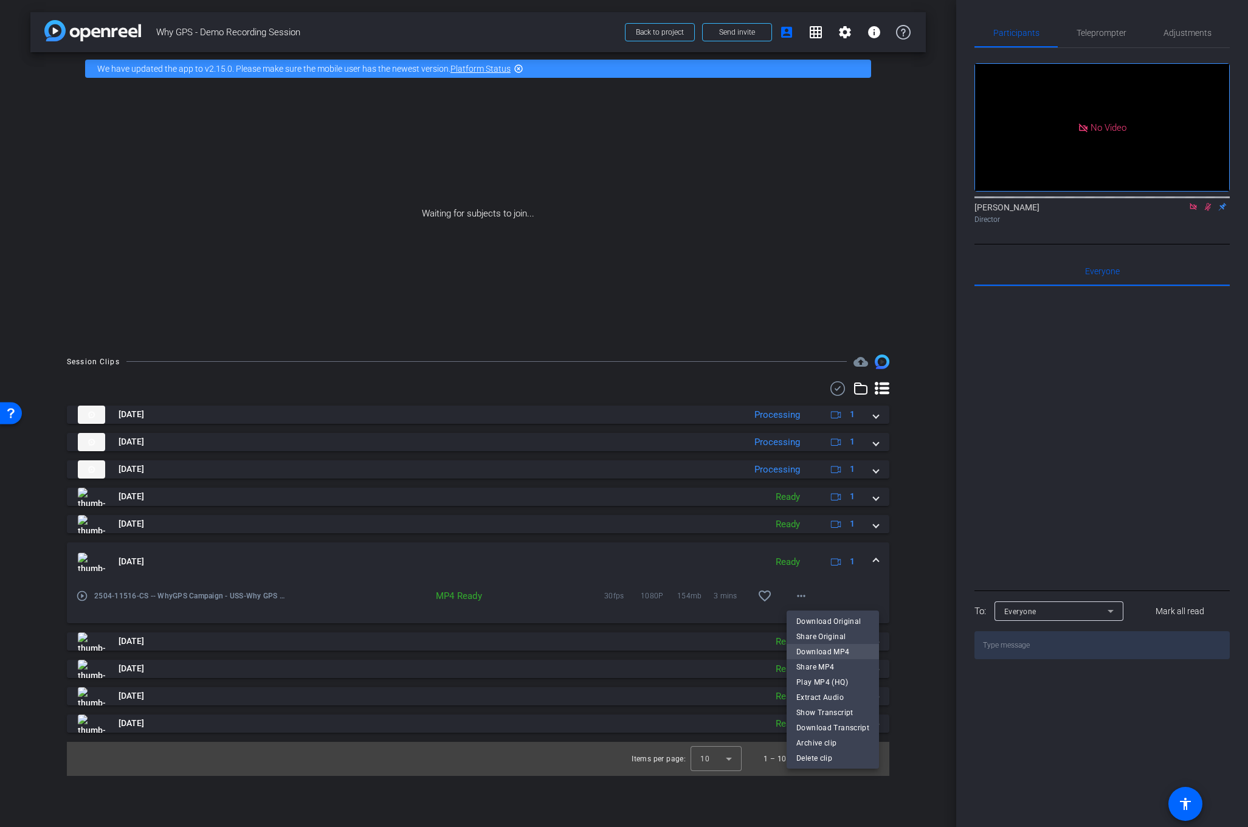
click at [834, 655] on span "Download MP4" at bounding box center [832, 651] width 73 height 15
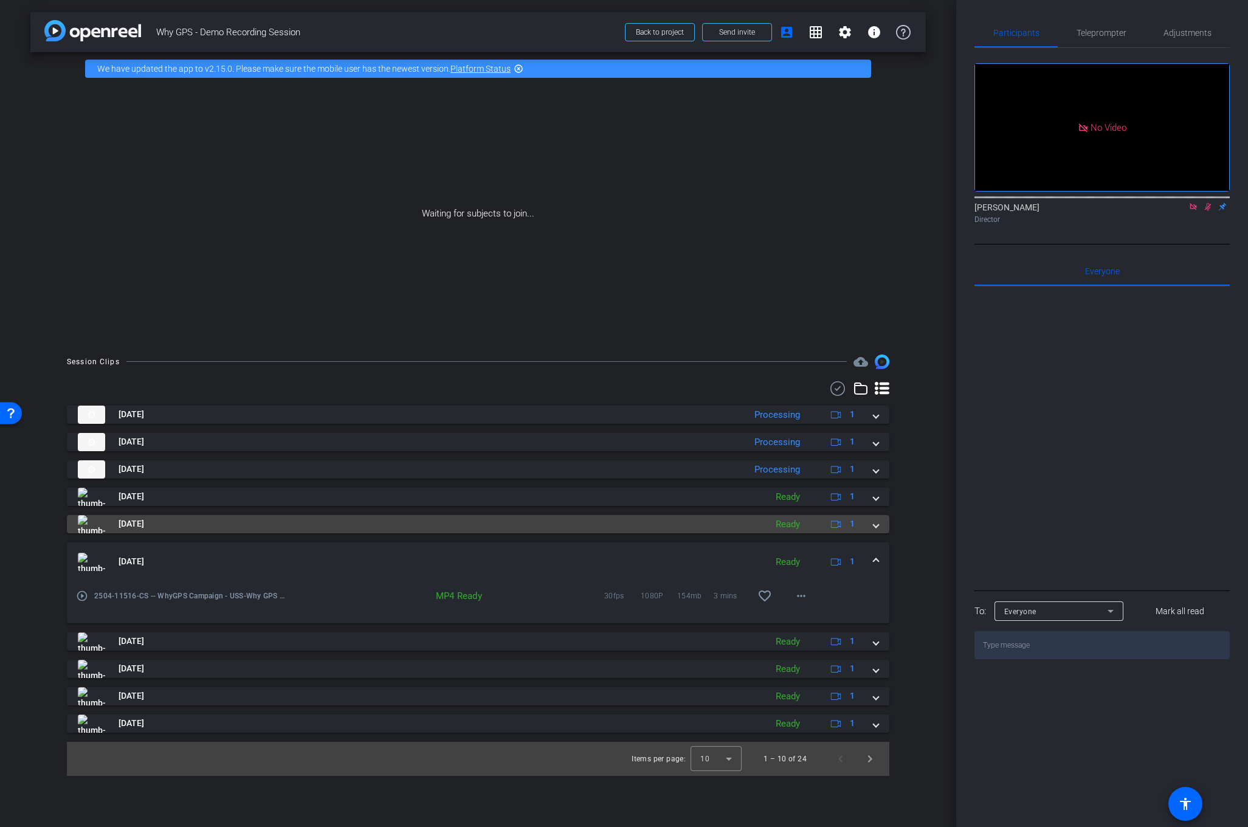
click at [879, 527] on mat-expansion-panel-header "[DATE] Ready 1" at bounding box center [478, 524] width 822 height 18
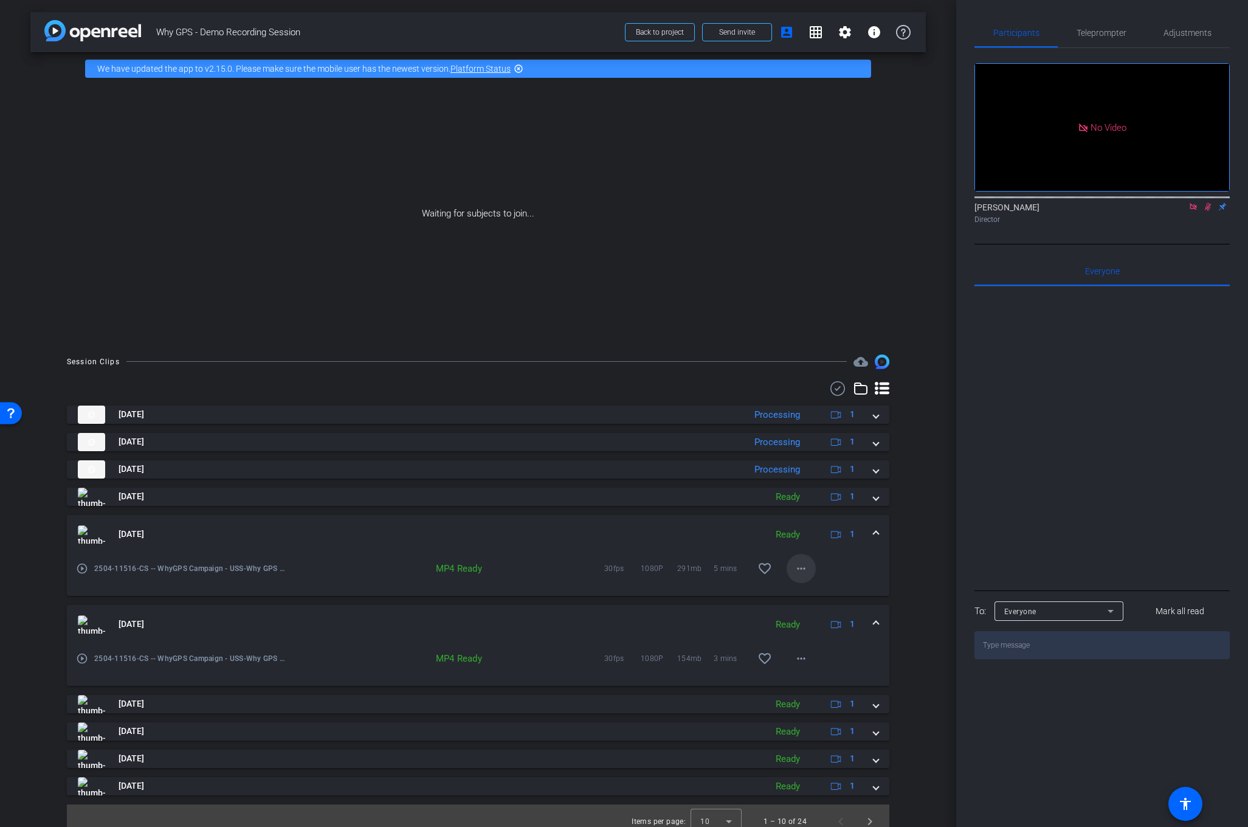
click at [797, 567] on mat-icon "more_horiz" at bounding box center [801, 568] width 15 height 15
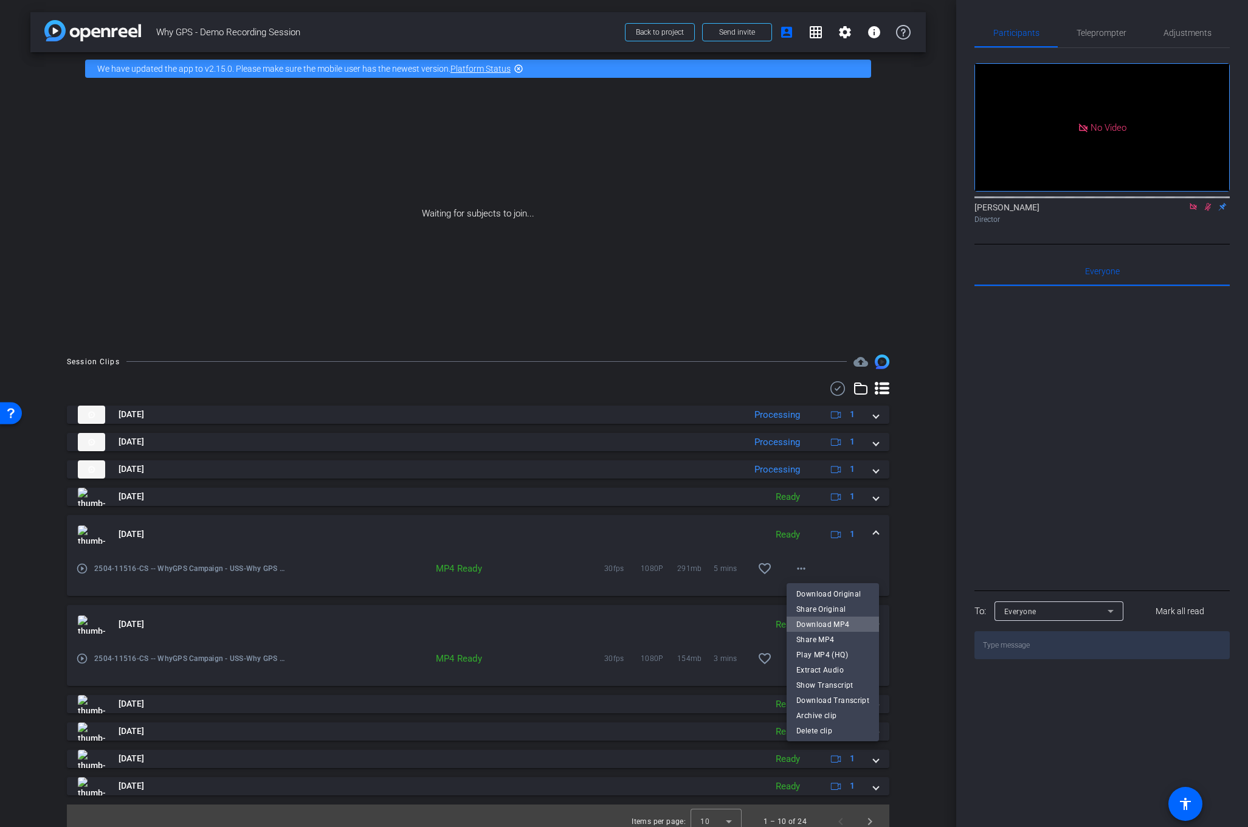
click at [834, 623] on span "Download MP4" at bounding box center [832, 623] width 73 height 15
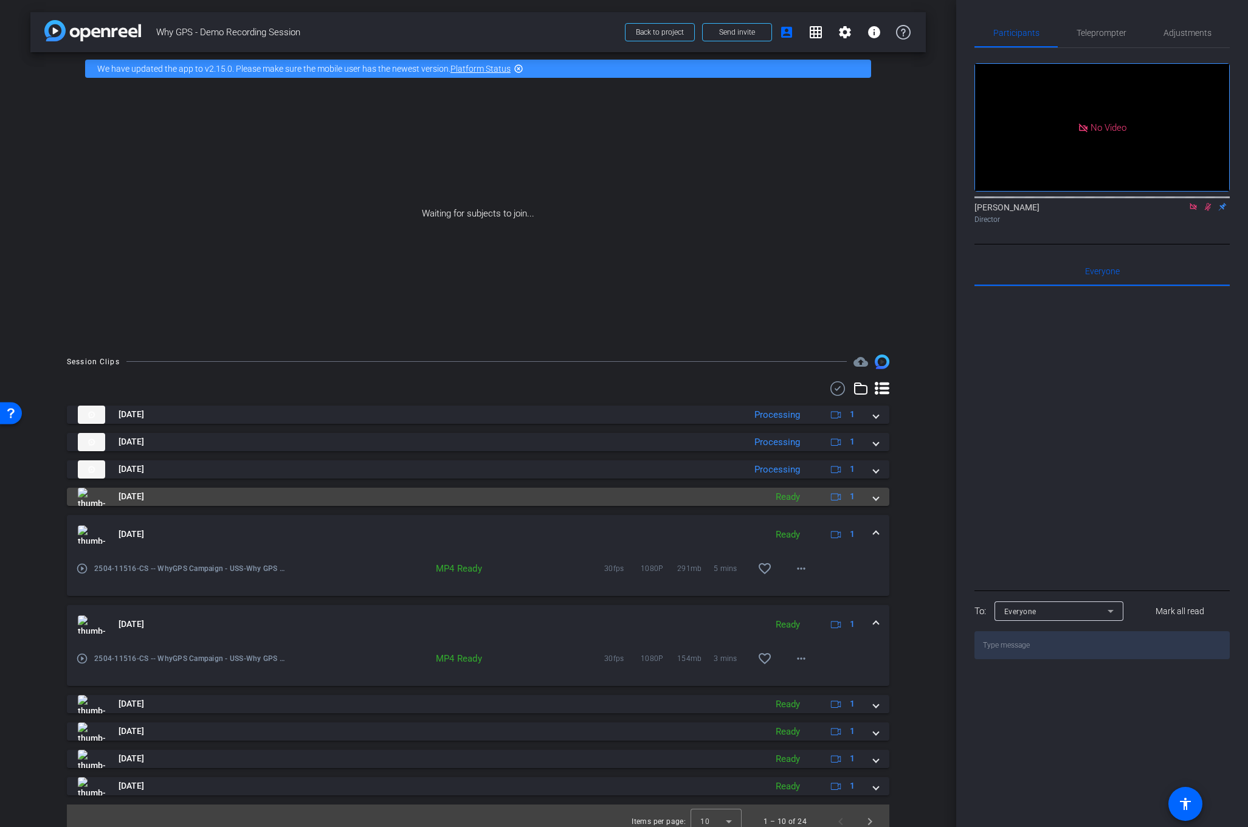
click at [873, 497] on span at bounding box center [875, 496] width 5 height 13
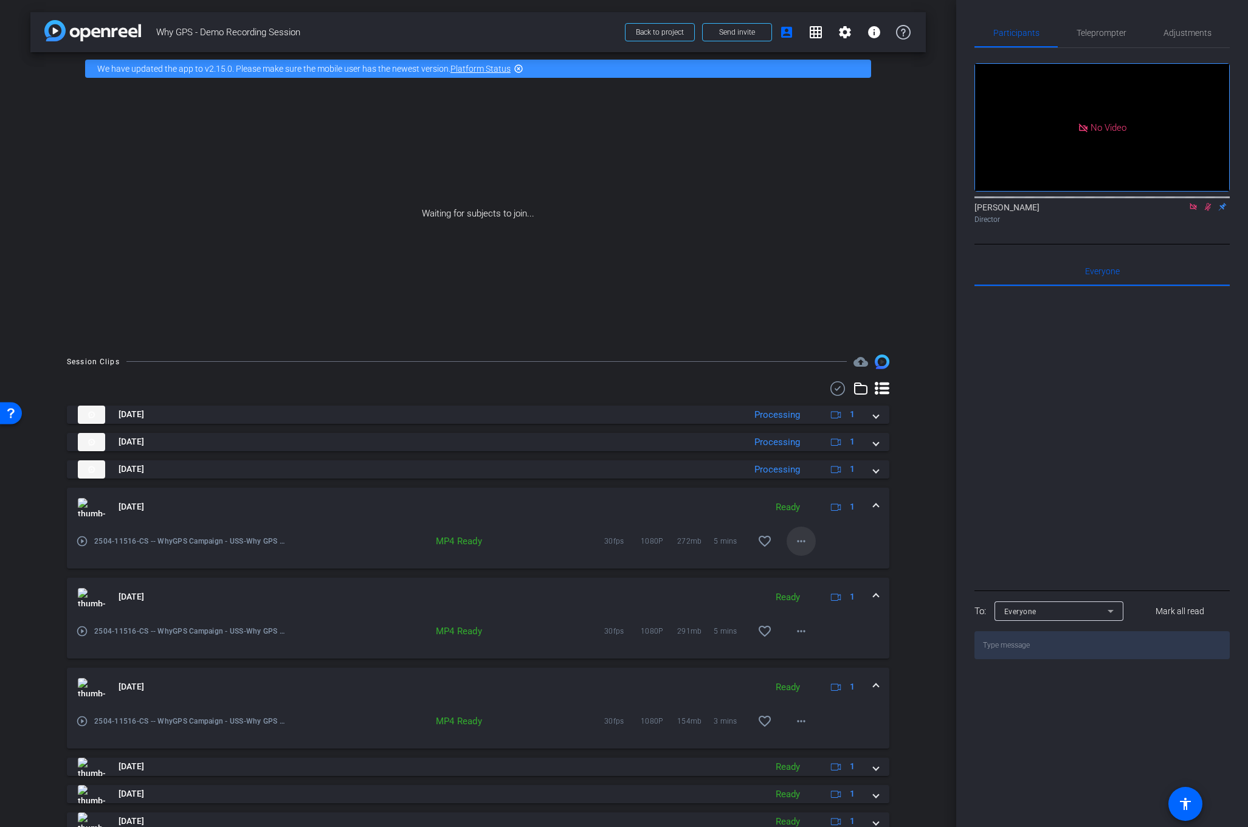
click at [799, 538] on mat-icon "more_horiz" at bounding box center [801, 541] width 15 height 15
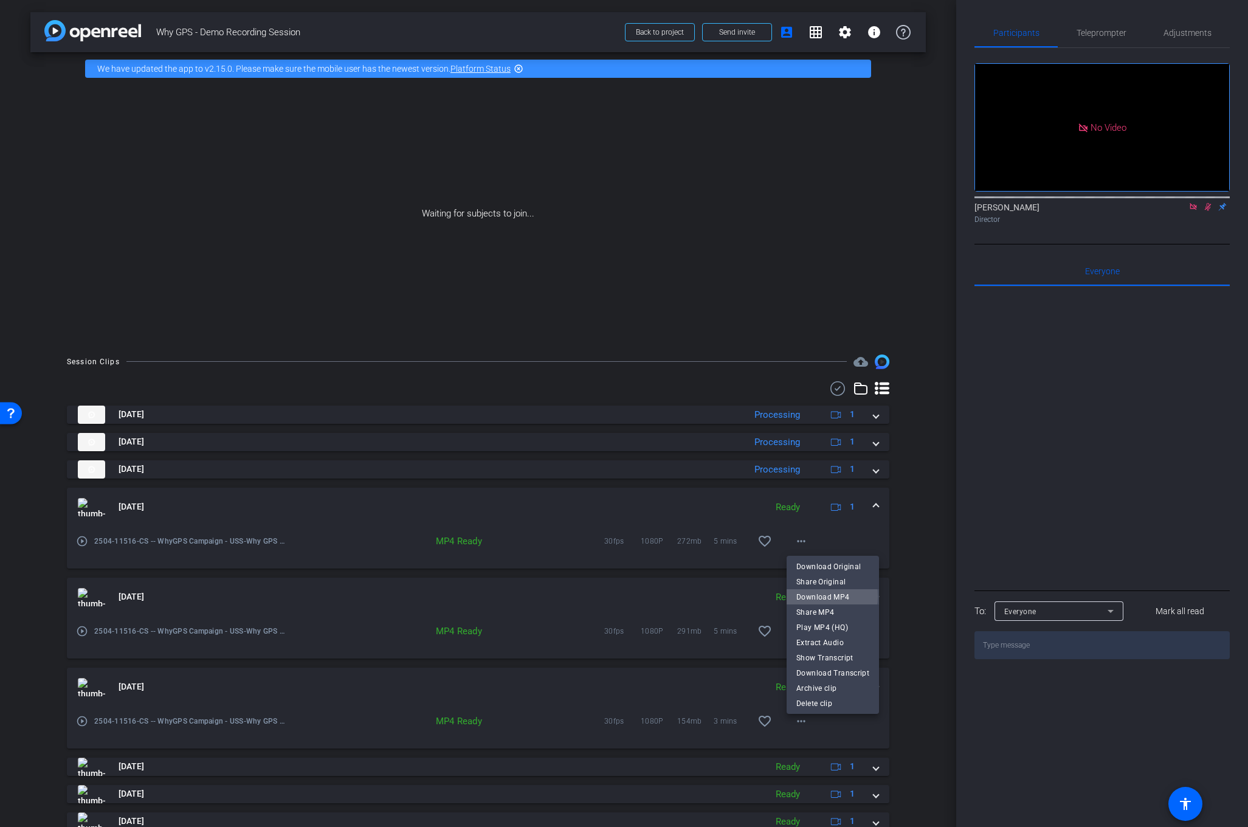
click at [820, 596] on span "Download MP4" at bounding box center [832, 596] width 73 height 15
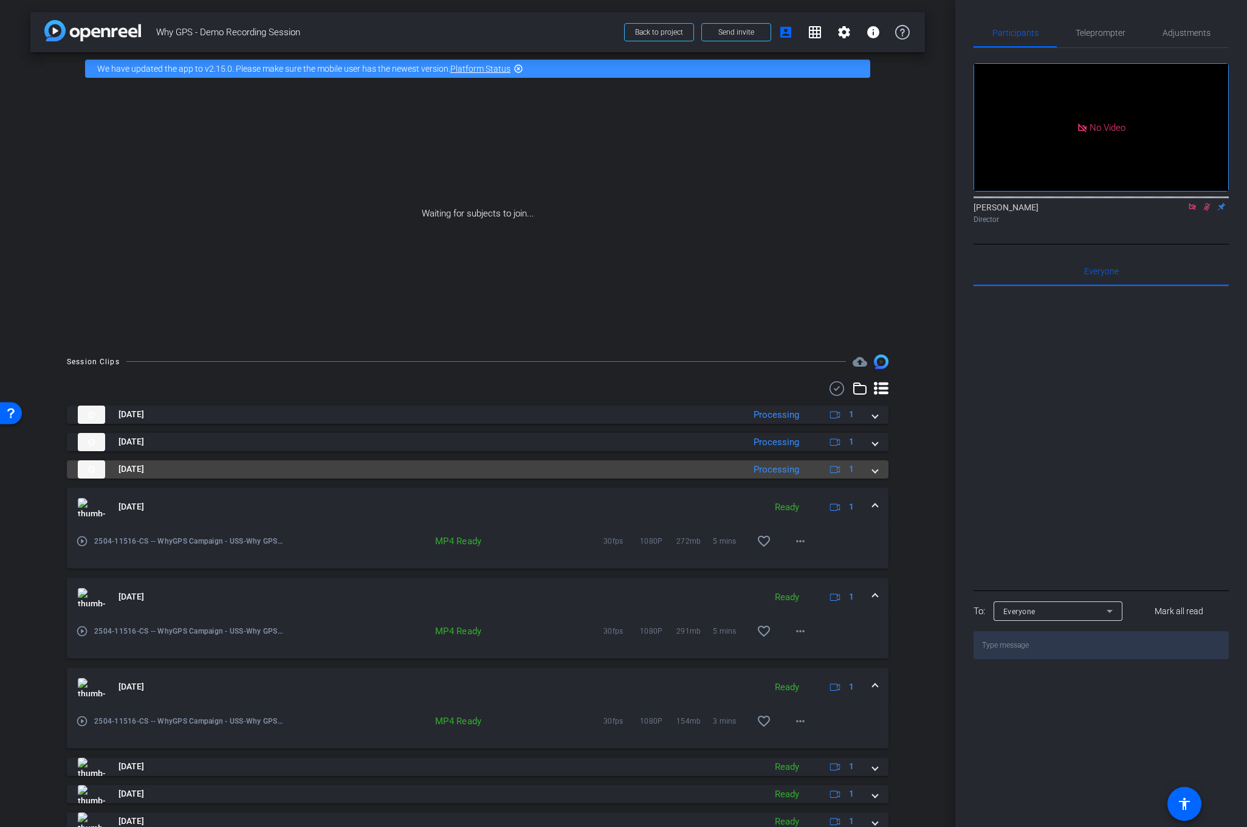
click at [880, 470] on mat-expansion-panel-header "[DATE] Processing 1" at bounding box center [478, 469] width 822 height 18
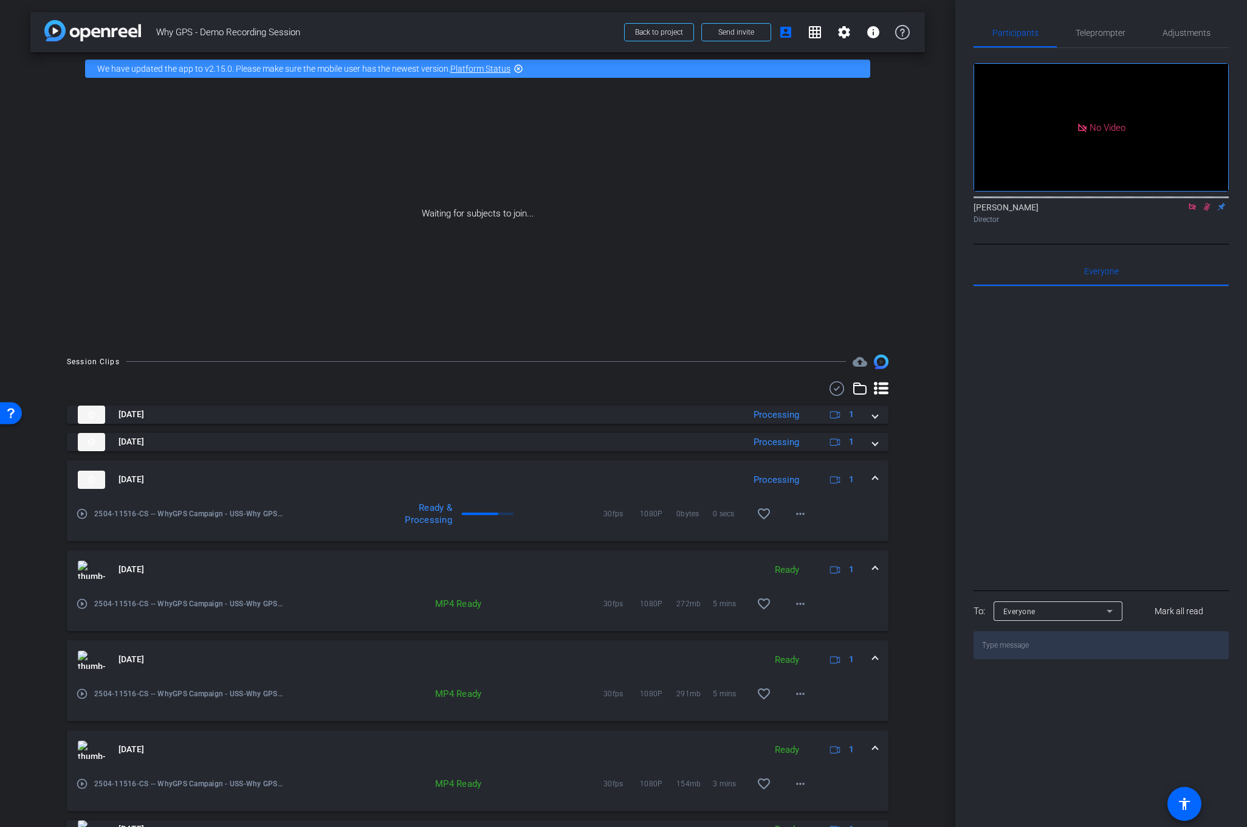
click at [880, 470] on mat-expansion-panel-header "[DATE] Processing 1" at bounding box center [478, 479] width 822 height 39
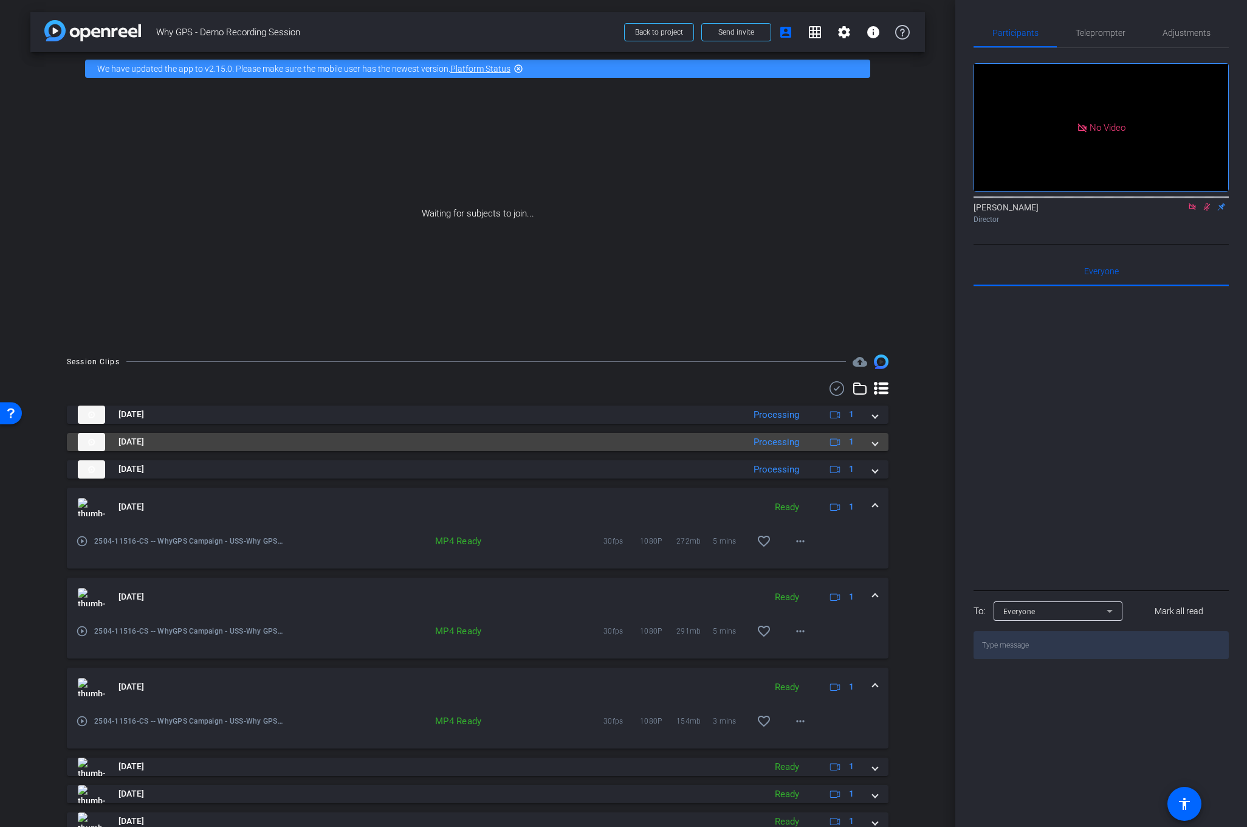
click at [879, 444] on mat-expansion-panel-header "[DATE] Processing 1" at bounding box center [478, 442] width 822 height 18
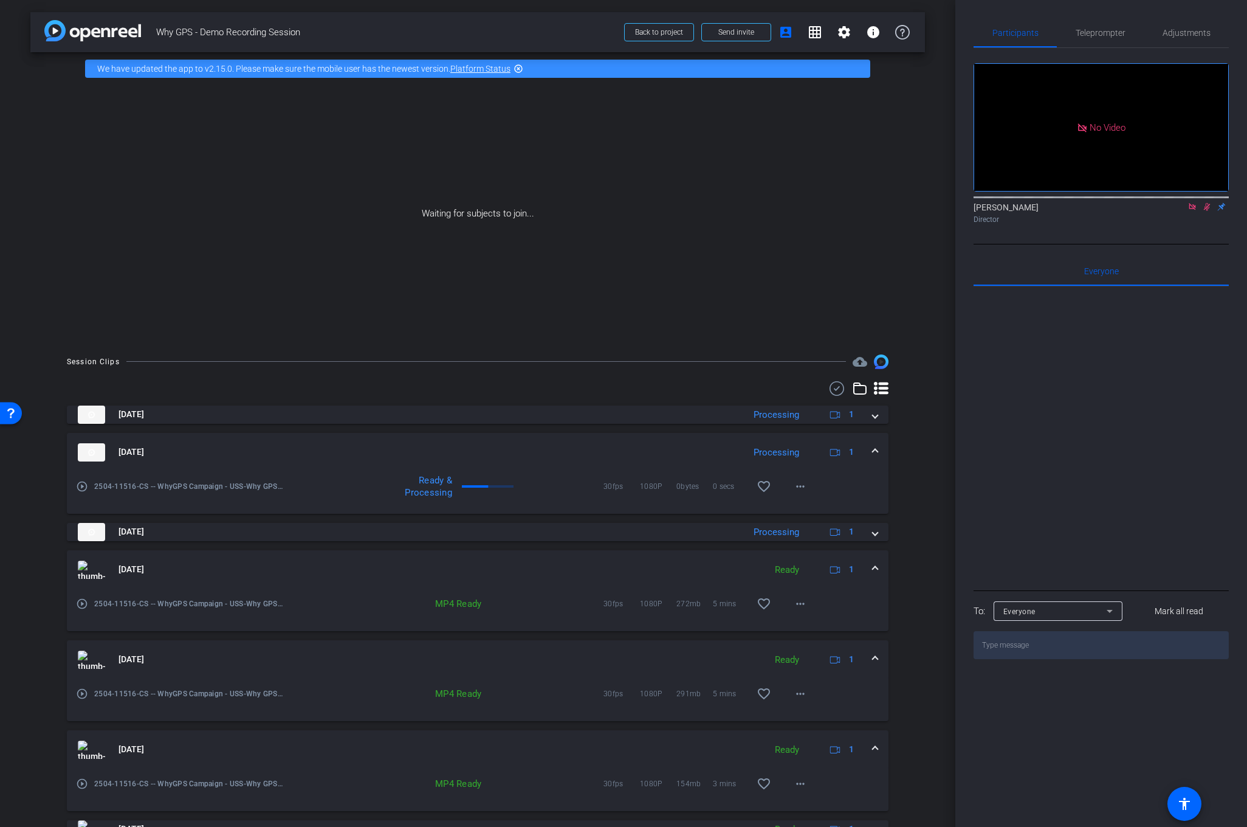
click at [879, 444] on mat-expansion-panel-header "[DATE] Processing 1" at bounding box center [478, 452] width 822 height 39
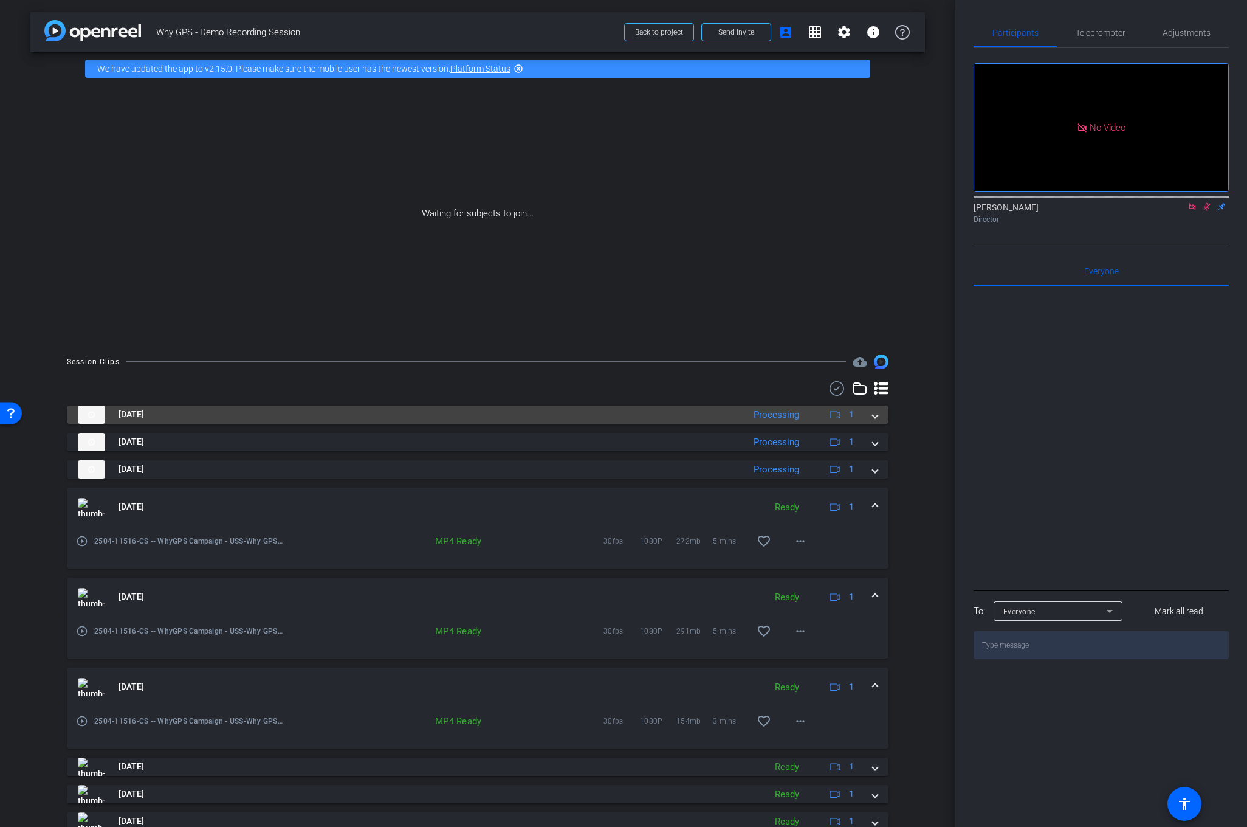
click at [879, 417] on mat-expansion-panel-header "[DATE] Processing 1" at bounding box center [478, 414] width 822 height 18
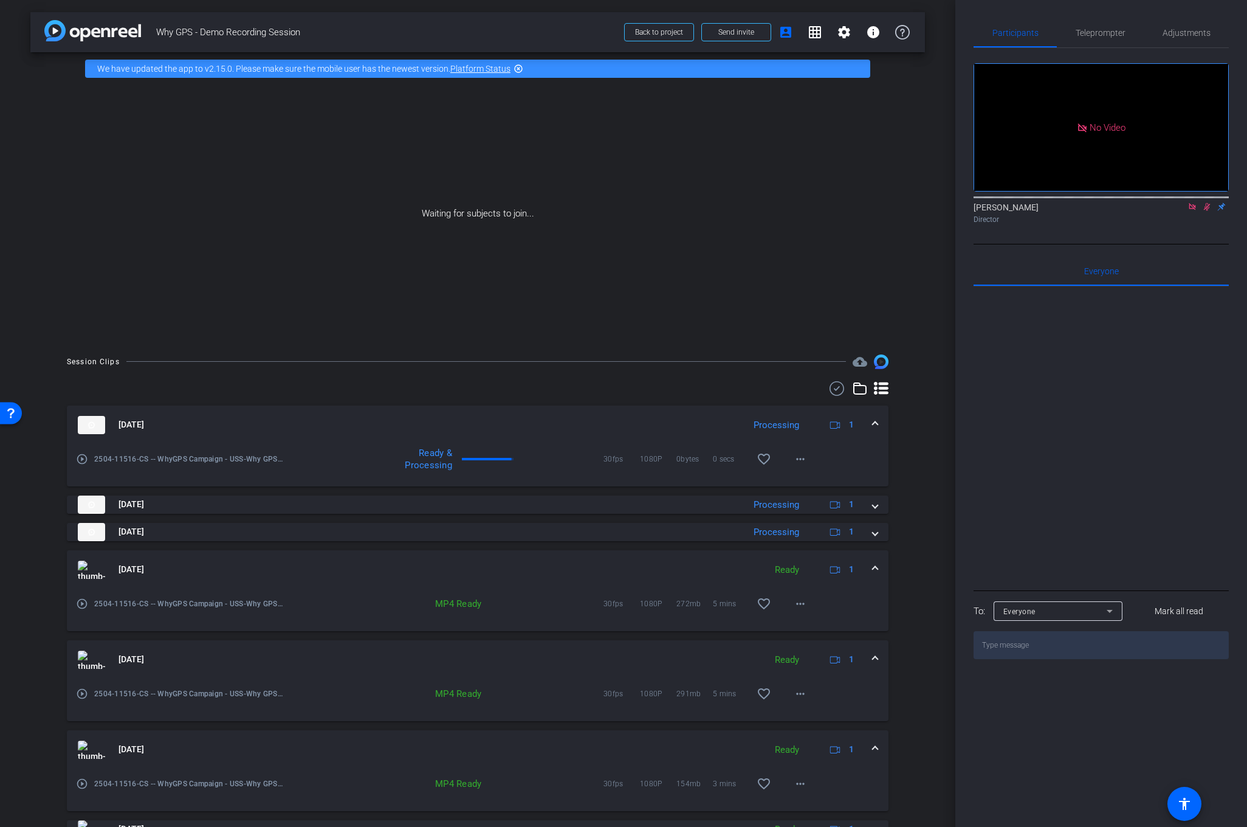
click at [879, 417] on mat-expansion-panel-header "[DATE] Processing 1" at bounding box center [478, 424] width 822 height 39
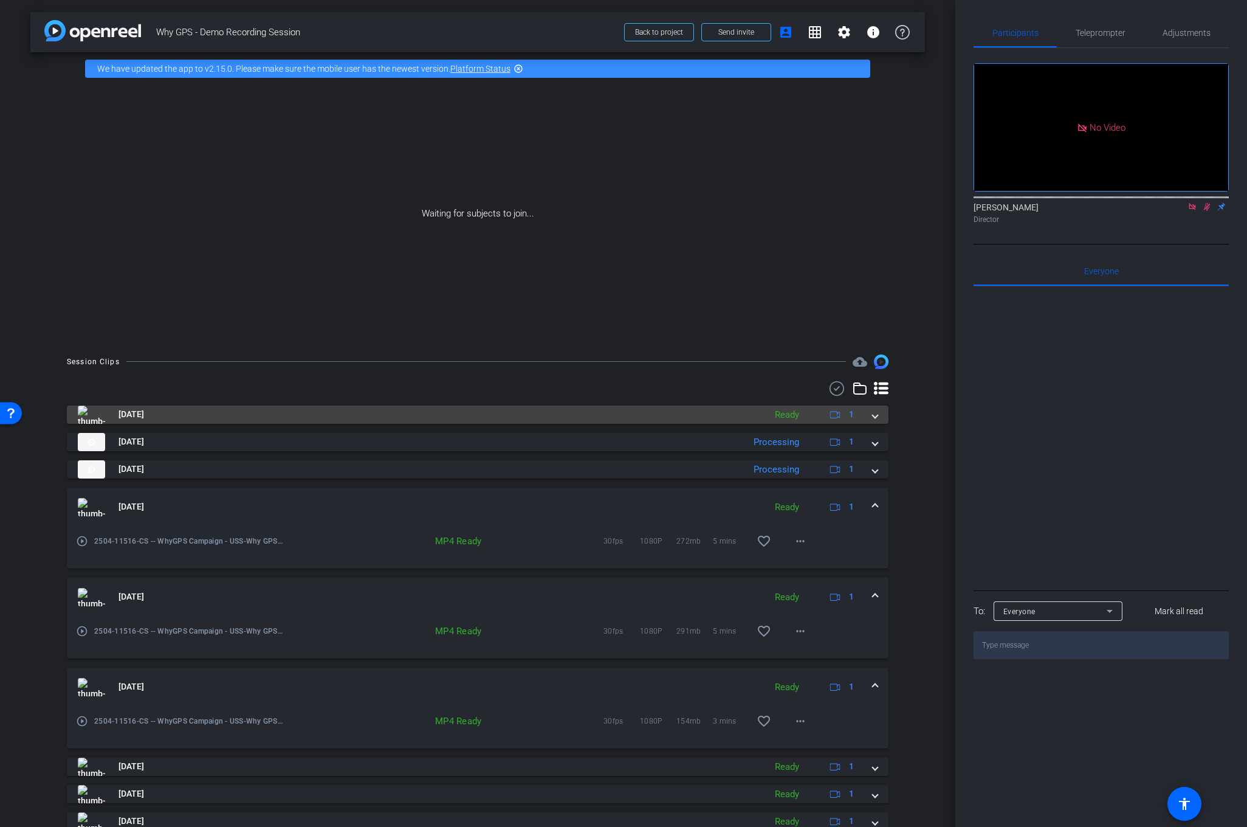
click at [871, 416] on div "[DATE] Ready 1" at bounding box center [475, 414] width 795 height 18
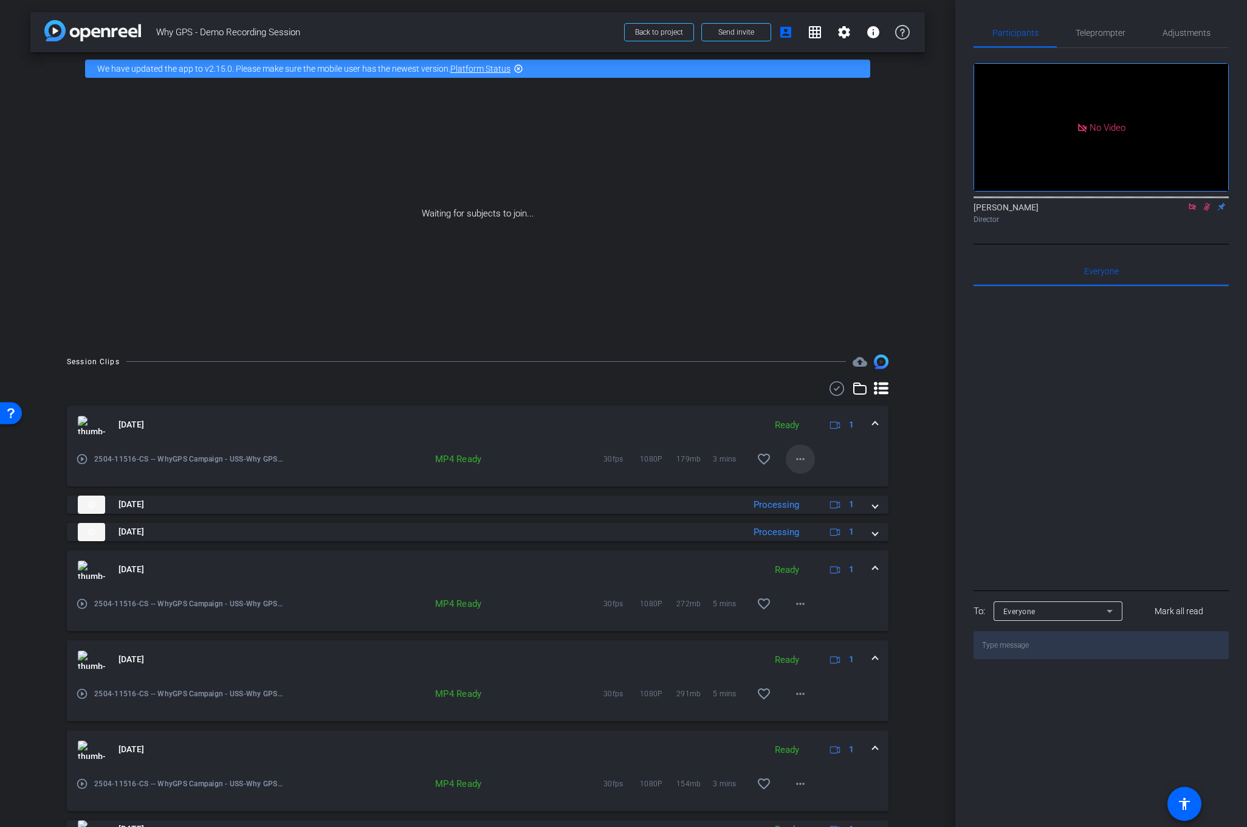
click at [799, 455] on mat-icon "more_horiz" at bounding box center [800, 459] width 15 height 15
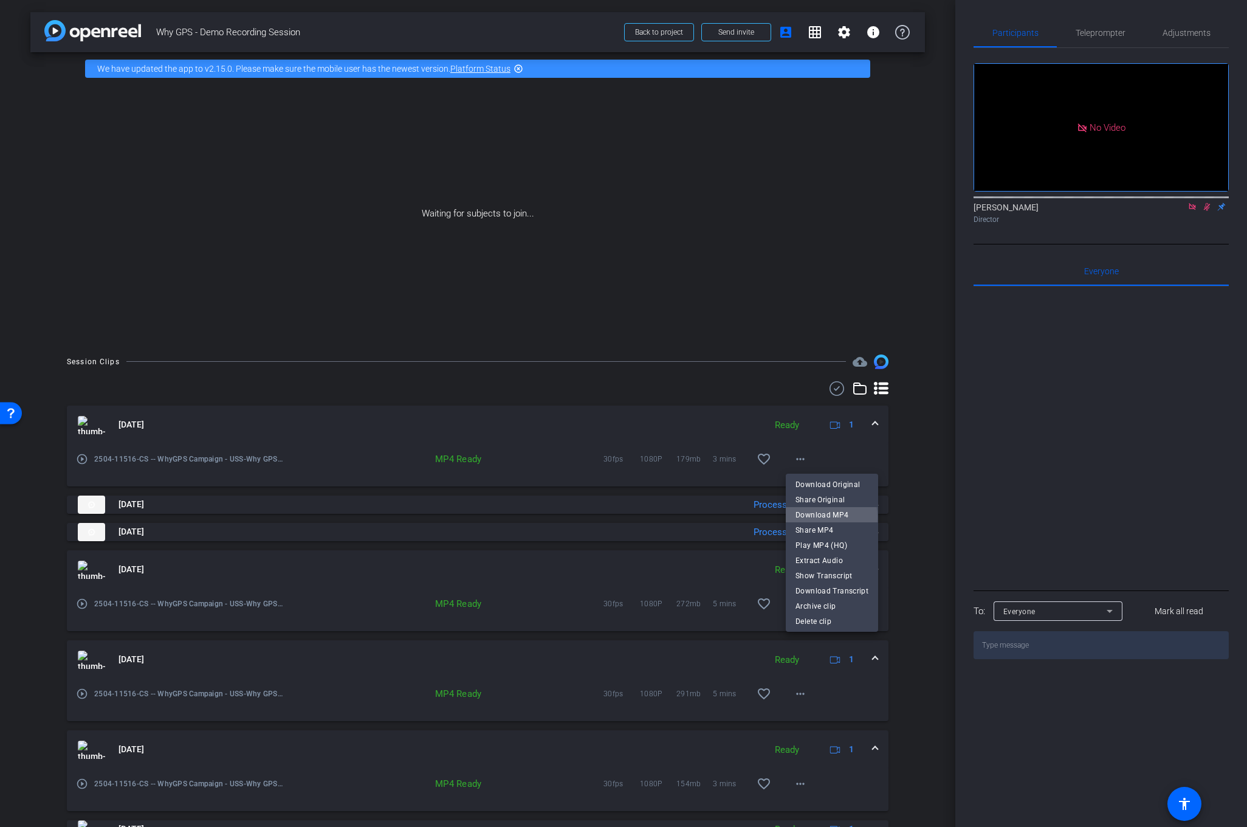
click at [822, 517] on span "Download MP4" at bounding box center [832, 514] width 73 height 15
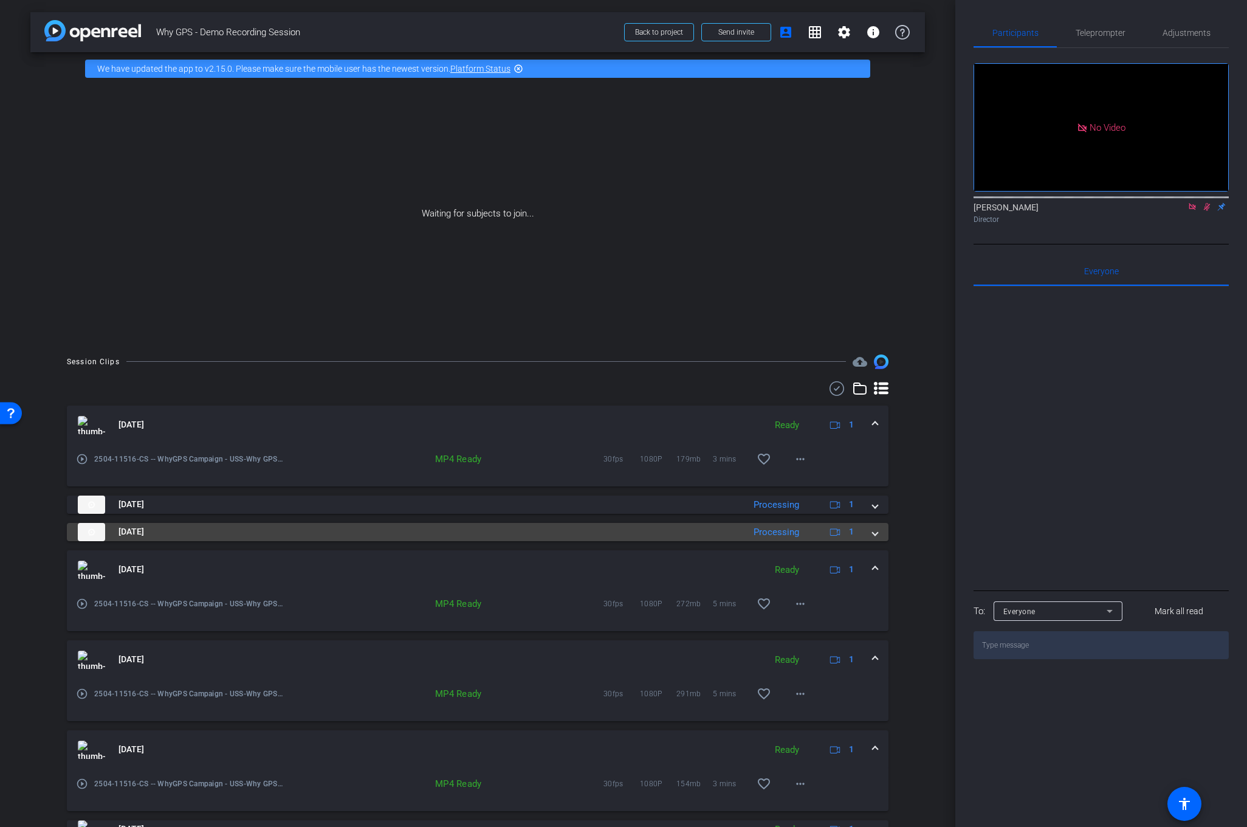
click at [875, 529] on span at bounding box center [875, 531] width 5 height 13
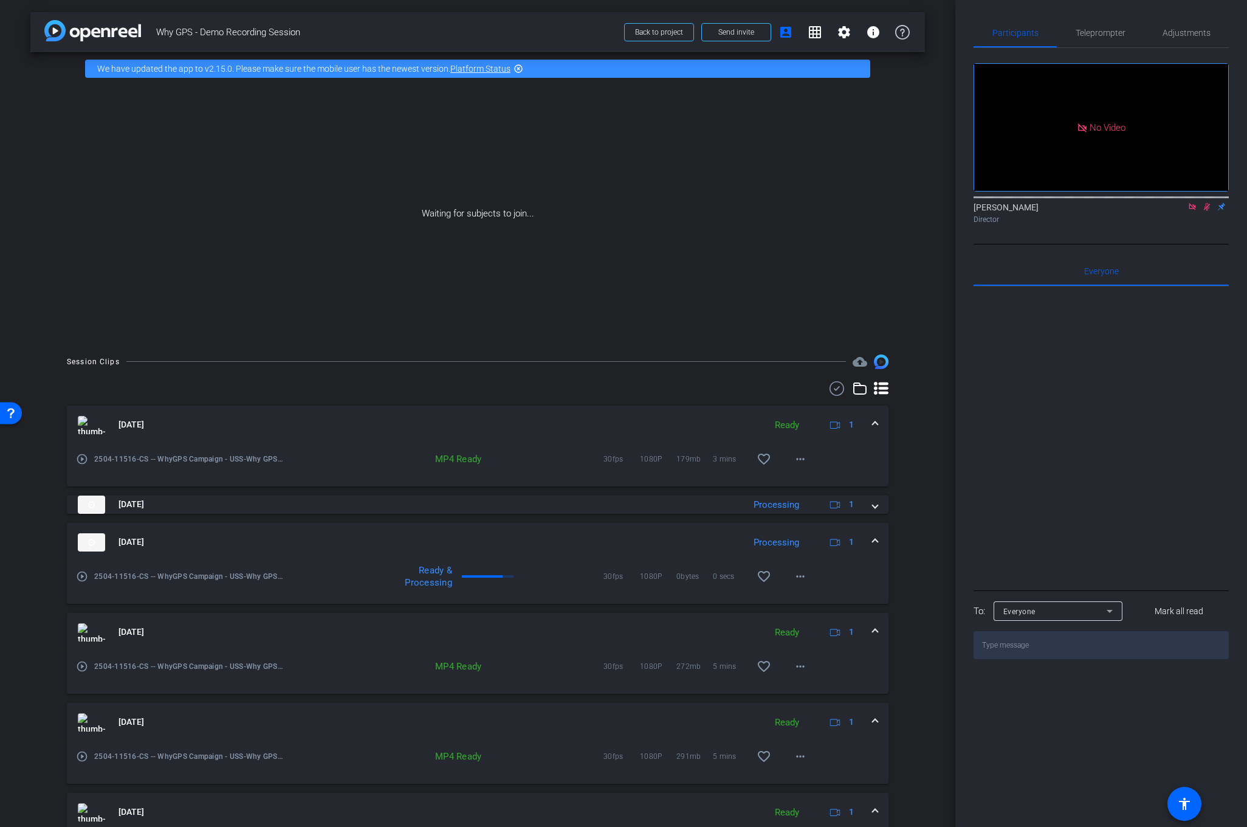
click at [875, 529] on mat-expansion-panel-header "[DATE] Processing 1" at bounding box center [478, 542] width 822 height 39
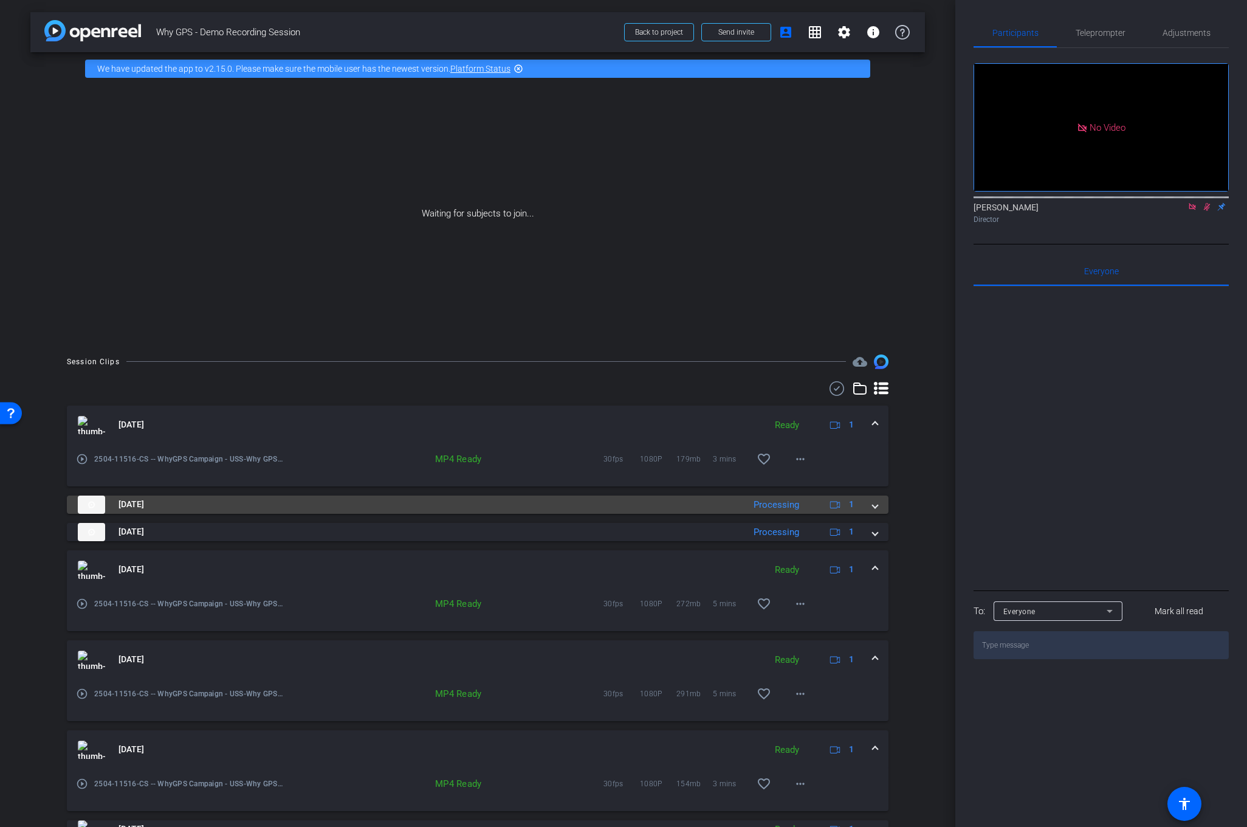
click at [876, 504] on span at bounding box center [875, 504] width 5 height 13
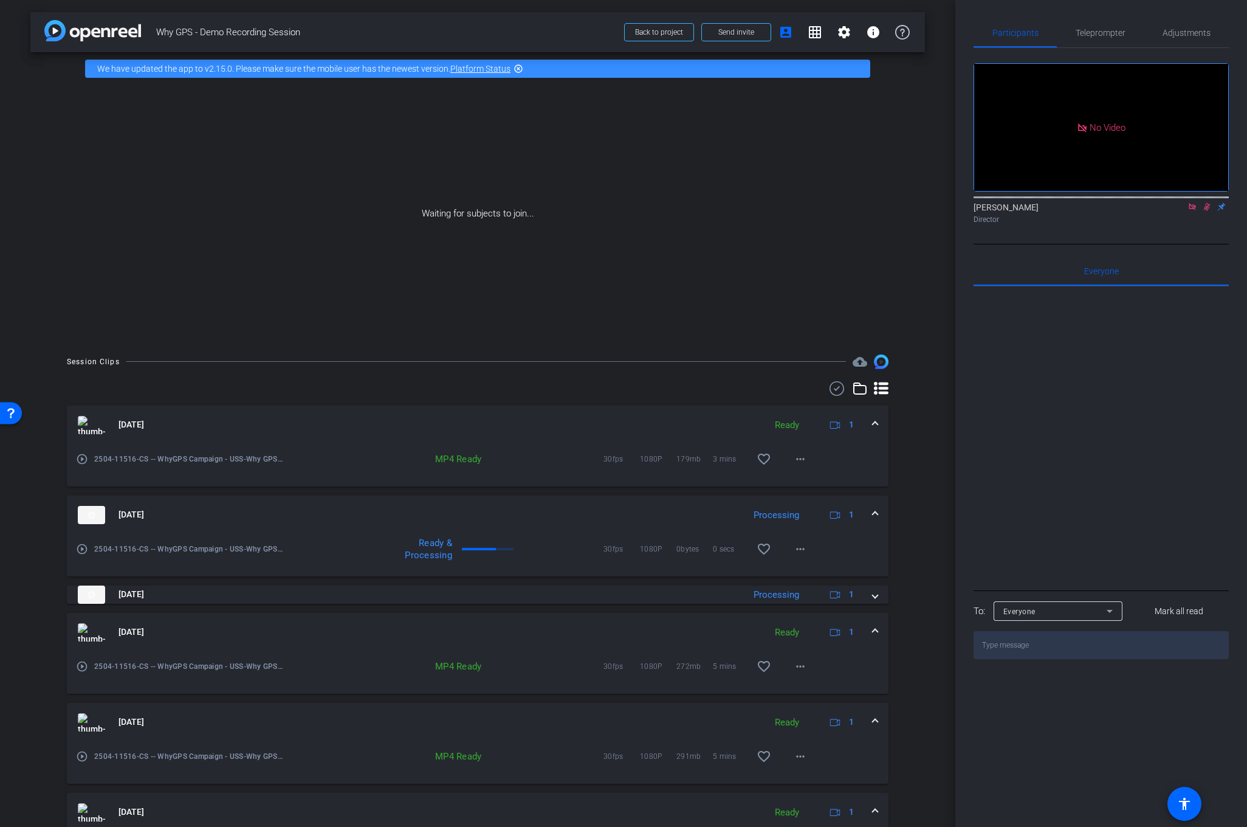
click at [876, 504] on mat-expansion-panel-header "[DATE] Processing 1" at bounding box center [478, 514] width 822 height 39
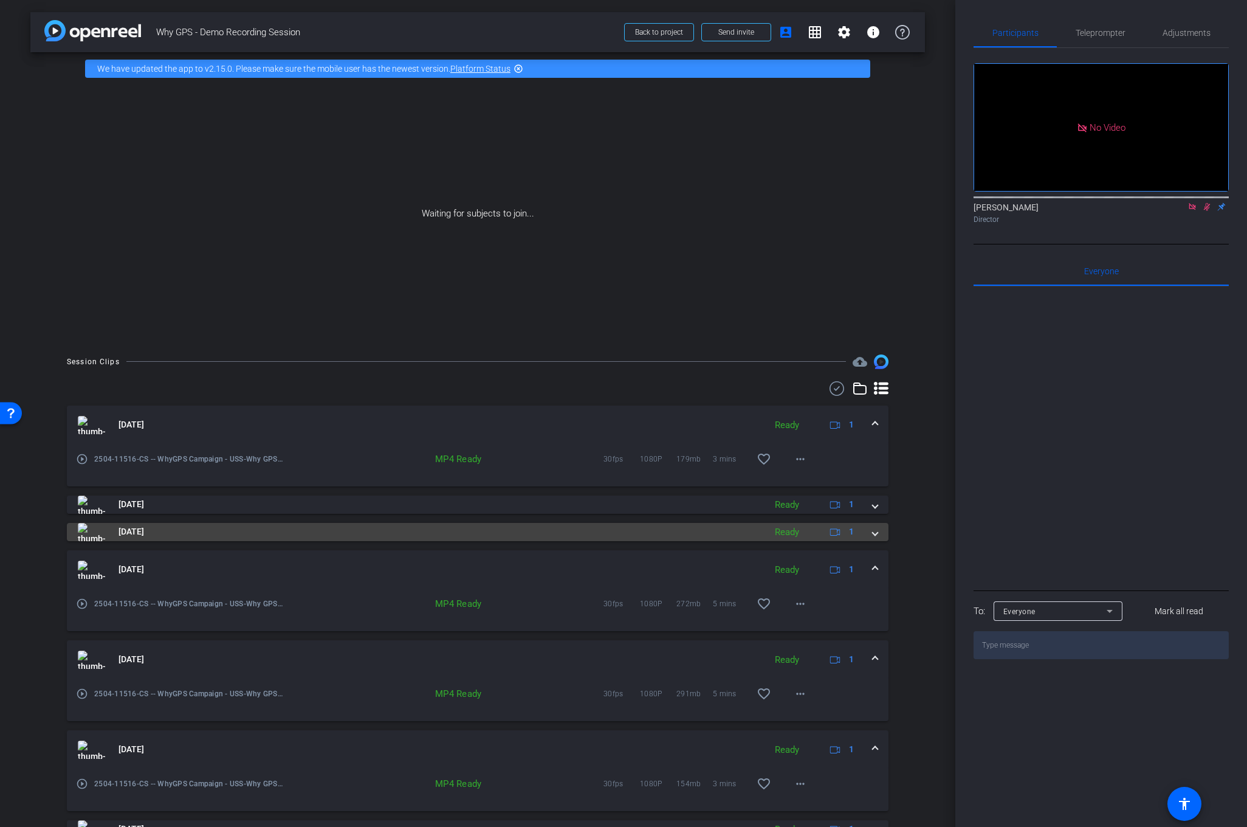
click at [867, 535] on div "[DATE] Ready 1" at bounding box center [475, 532] width 795 height 18
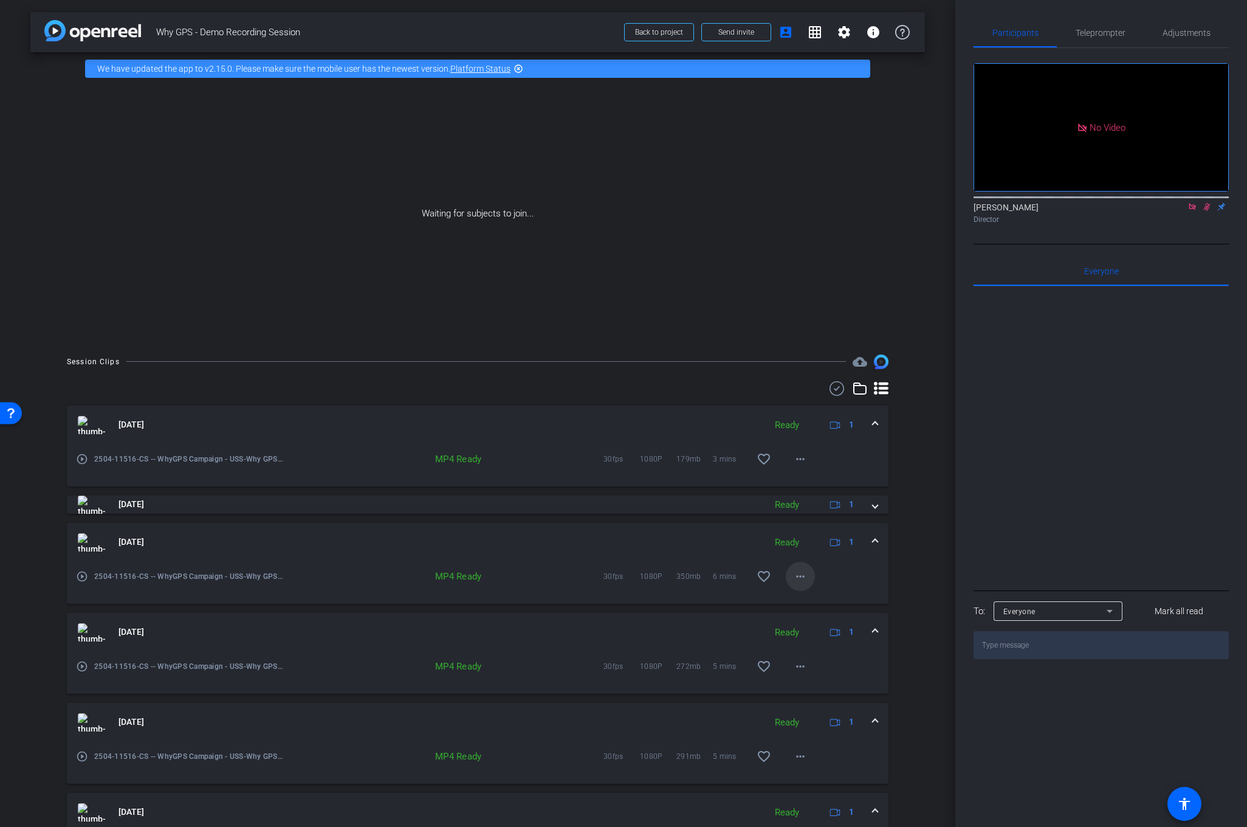
click at [796, 572] on mat-icon "more_horiz" at bounding box center [800, 576] width 15 height 15
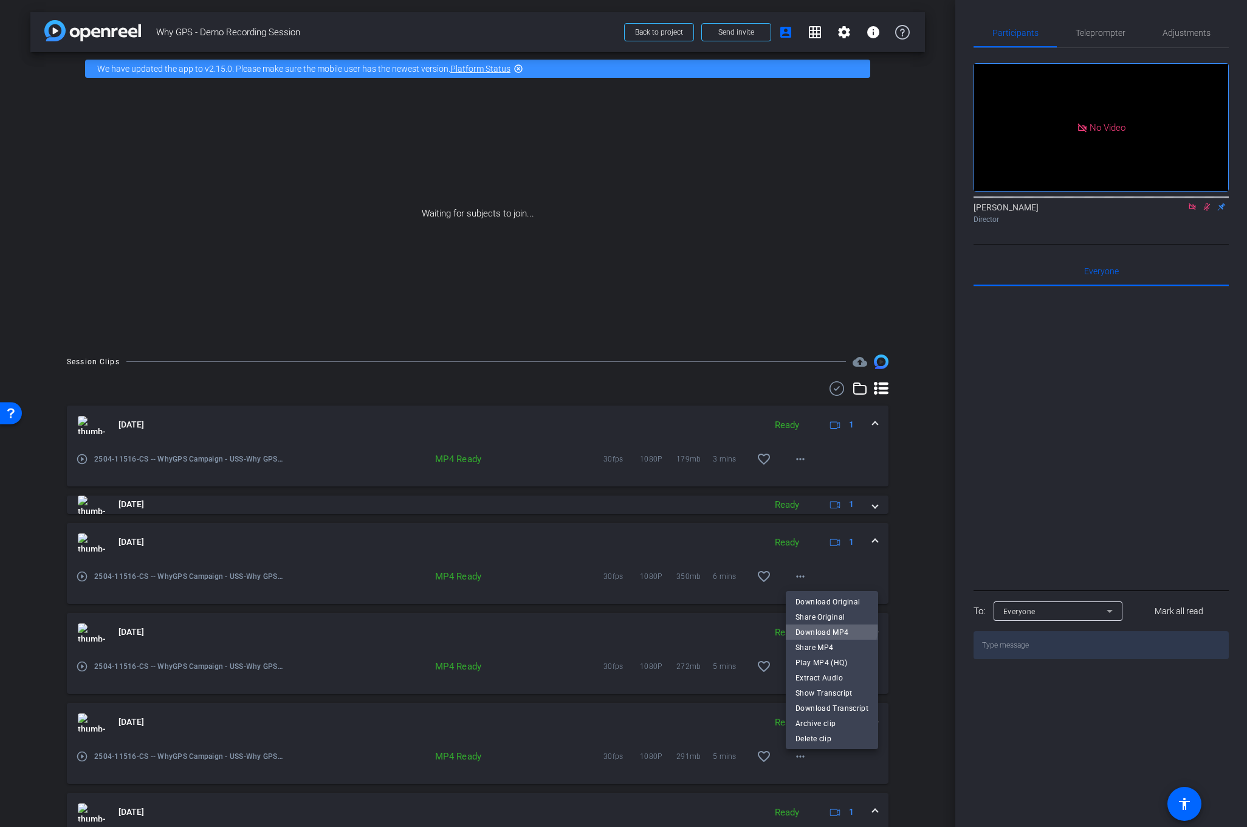
click at [811, 628] on span "Download MP4" at bounding box center [832, 631] width 73 height 15
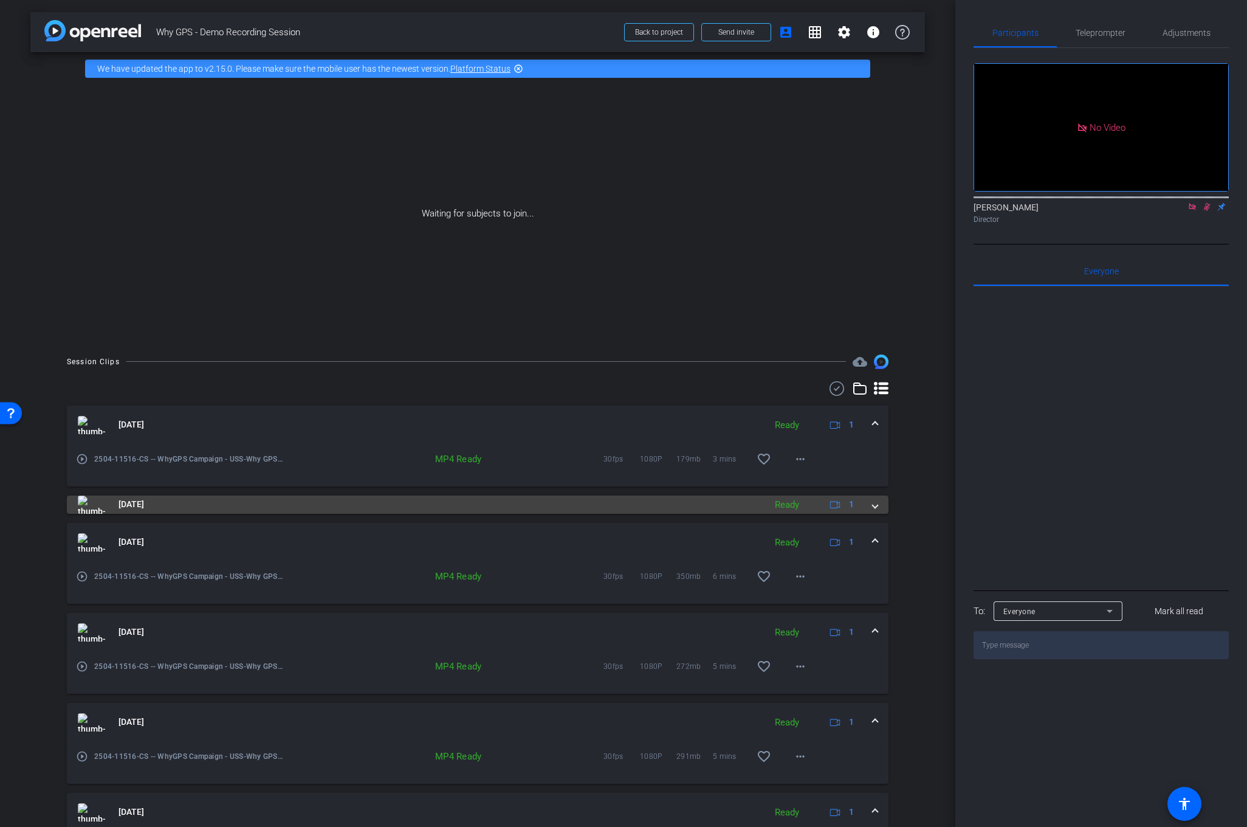
click at [873, 507] on span at bounding box center [875, 504] width 5 height 13
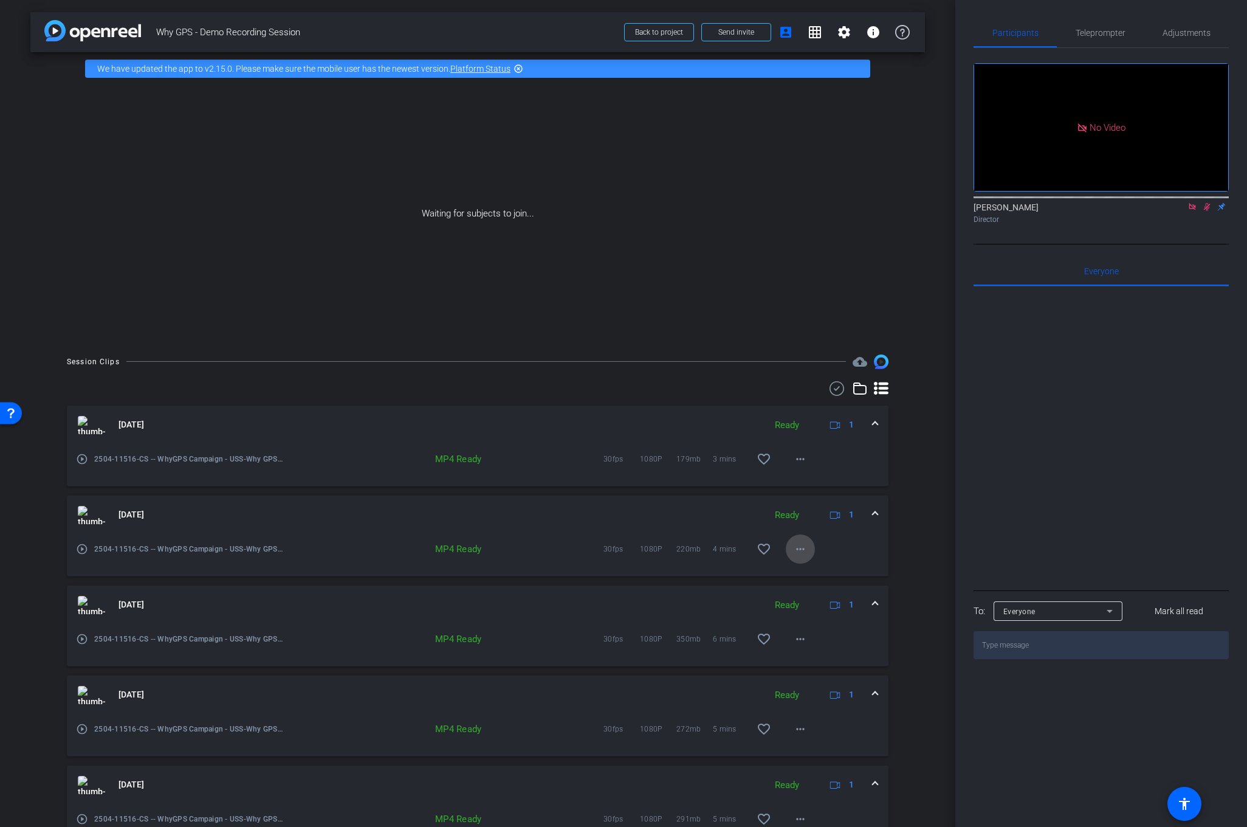
click at [805, 550] on mat-icon "more_horiz" at bounding box center [800, 548] width 15 height 15
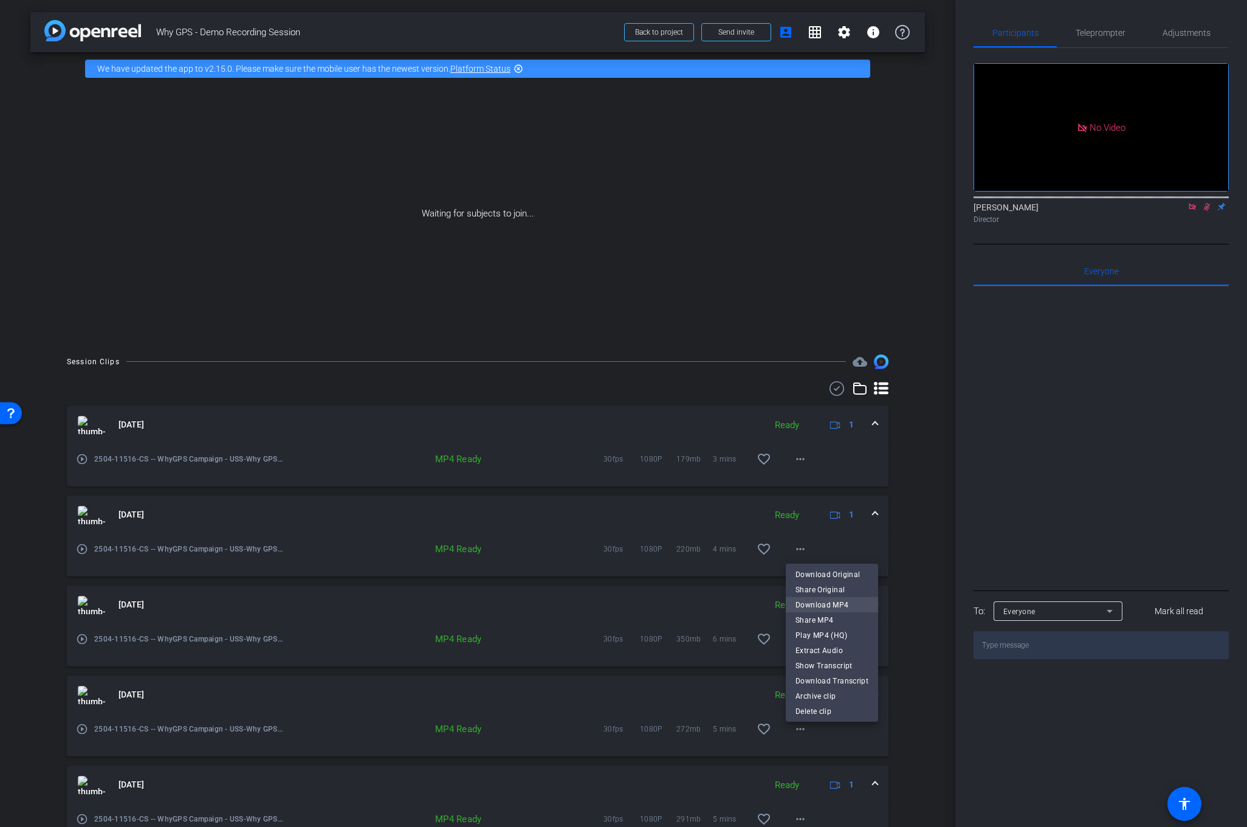
click at [813, 603] on span "Download MP4" at bounding box center [832, 604] width 73 height 15
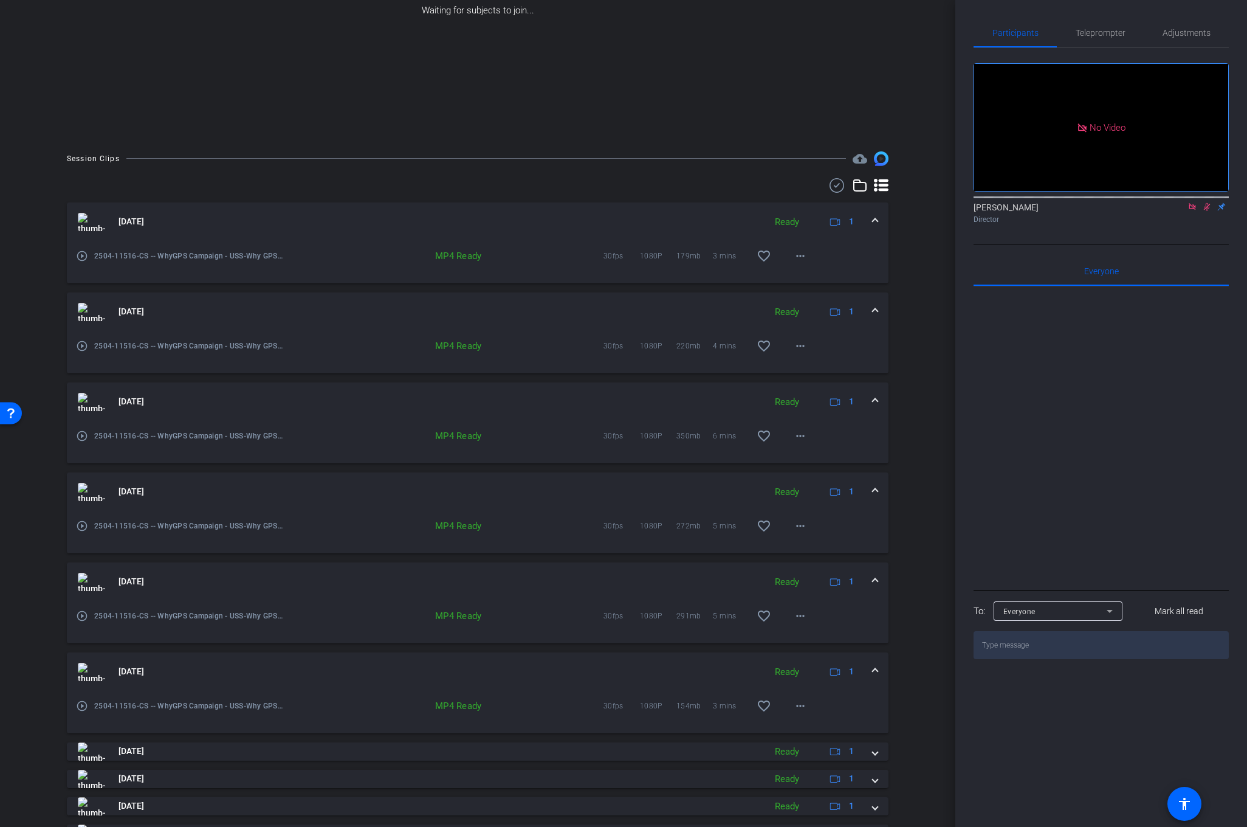
scroll to position [204, 0]
